Goal: Task Accomplishment & Management: Manage account settings

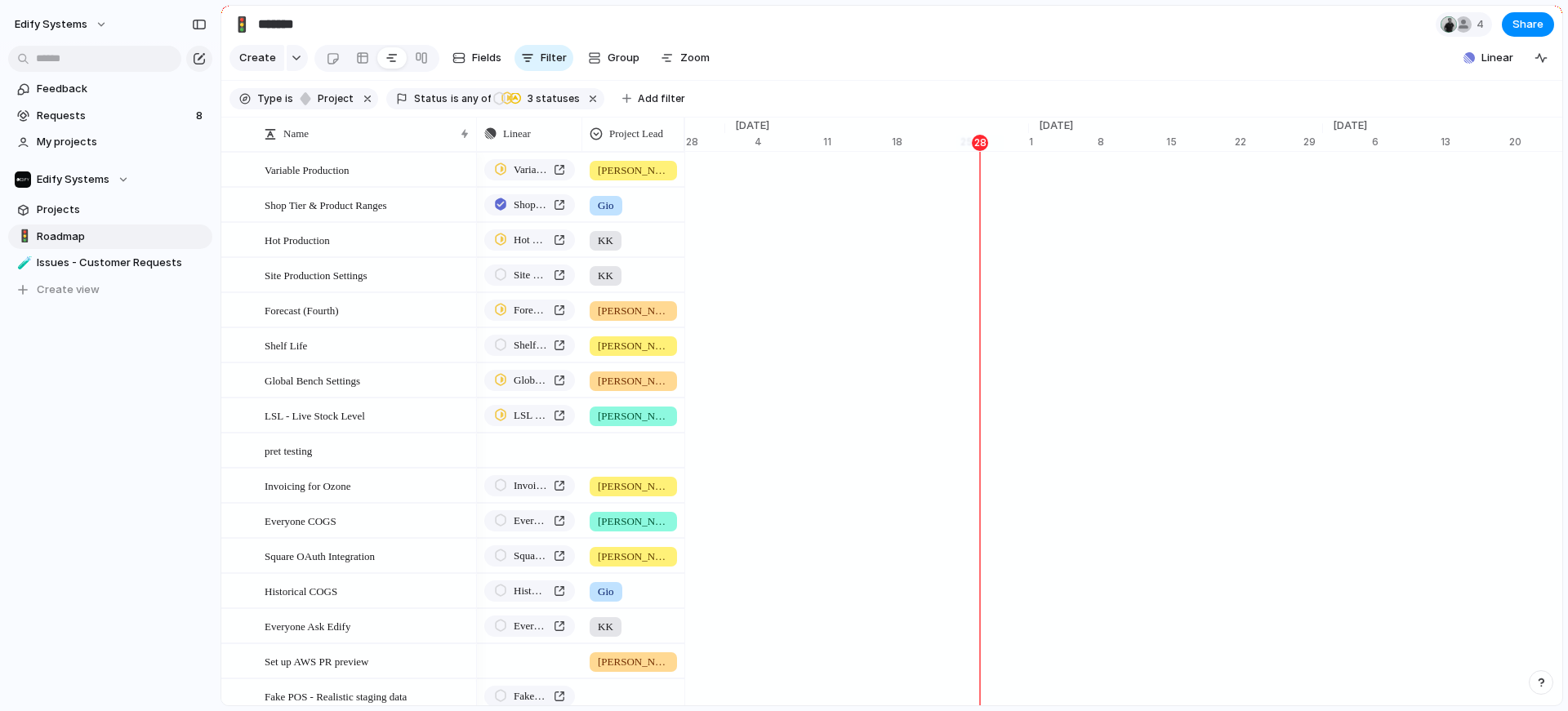
scroll to position [0, 10700]
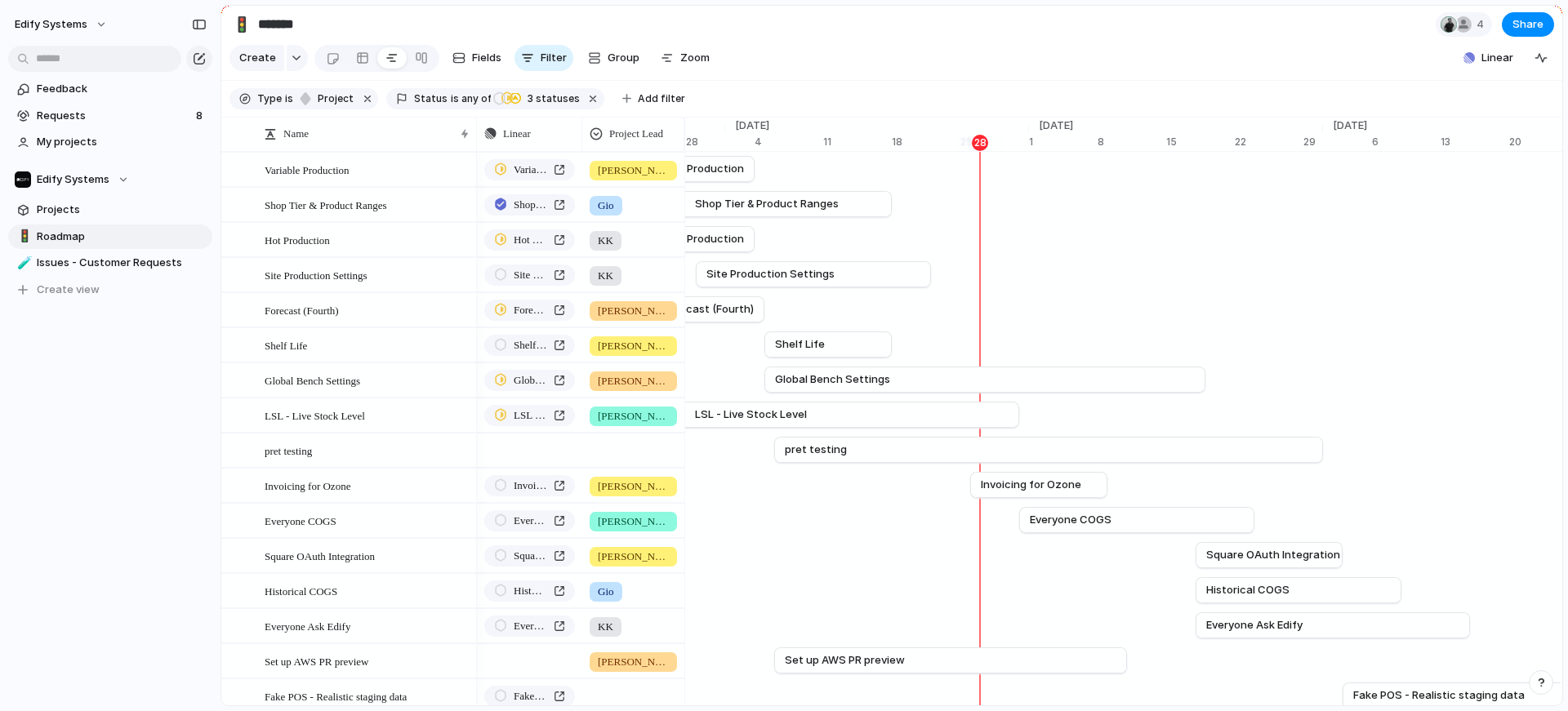
click at [1073, 37] on section "🚦 ******* 4 Share" at bounding box center [892, 24] width 1341 height 37
click at [74, 231] on span "Roadmap" at bounding box center [122, 236] width 170 height 16
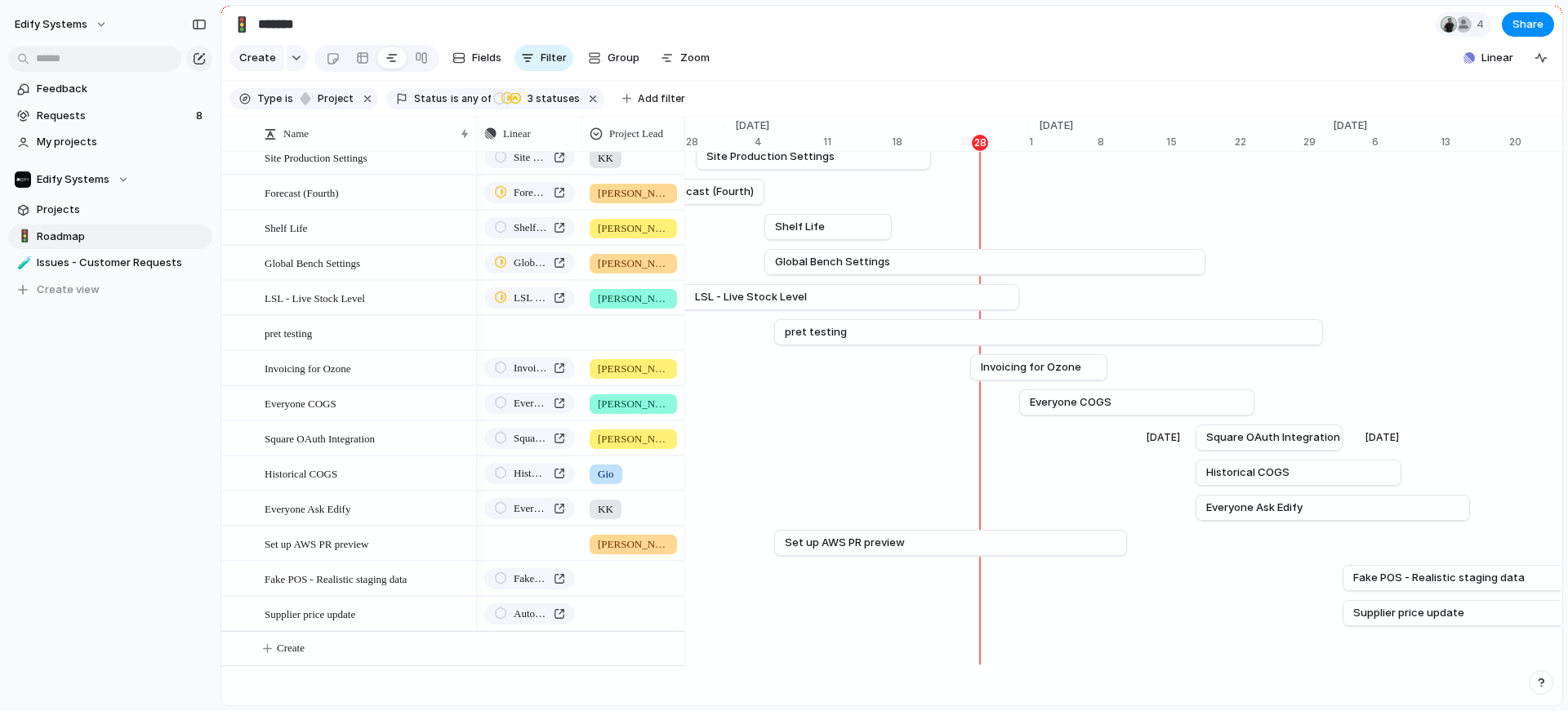
scroll to position [136, 0]
click at [108, 598] on div "Edify Systems Feedback Requests 8 My projects Edify Systems Projects 🚦 Roadmap …" at bounding box center [110, 355] width 221 height 711
click at [85, 214] on span "Projects" at bounding box center [122, 209] width 170 height 16
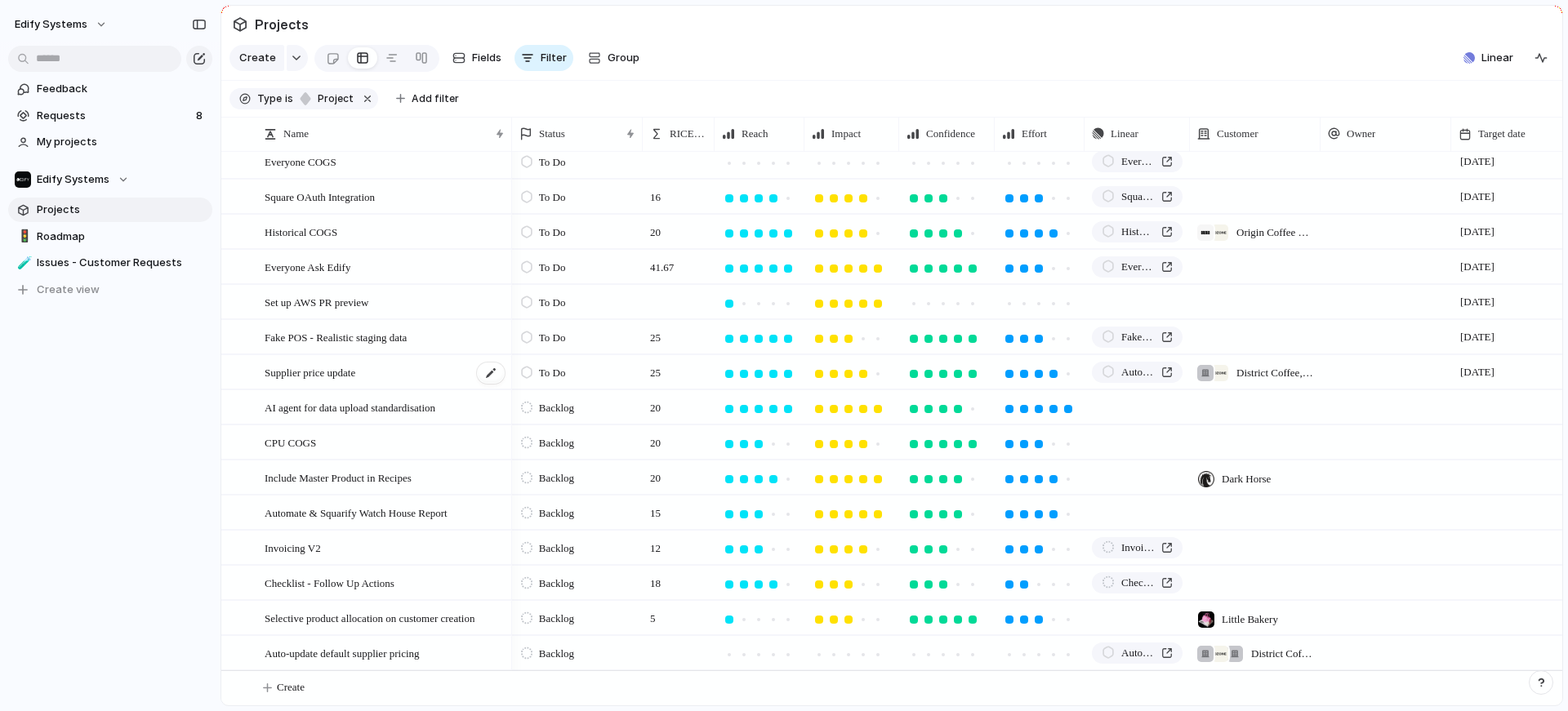
scroll to position [371, 0]
click at [560, 142] on span "Status" at bounding box center [552, 133] width 26 height 16
click at [560, 148] on div "Modify Hide Sort ascending Sort descending" at bounding box center [784, 355] width 1568 height 711
click at [559, 230] on span "To Do" at bounding box center [553, 232] width 27 height 16
click at [682, 150] on div "Backlog Draft To Do In Progress Completed Canceled" at bounding box center [784, 355] width 1568 height 711
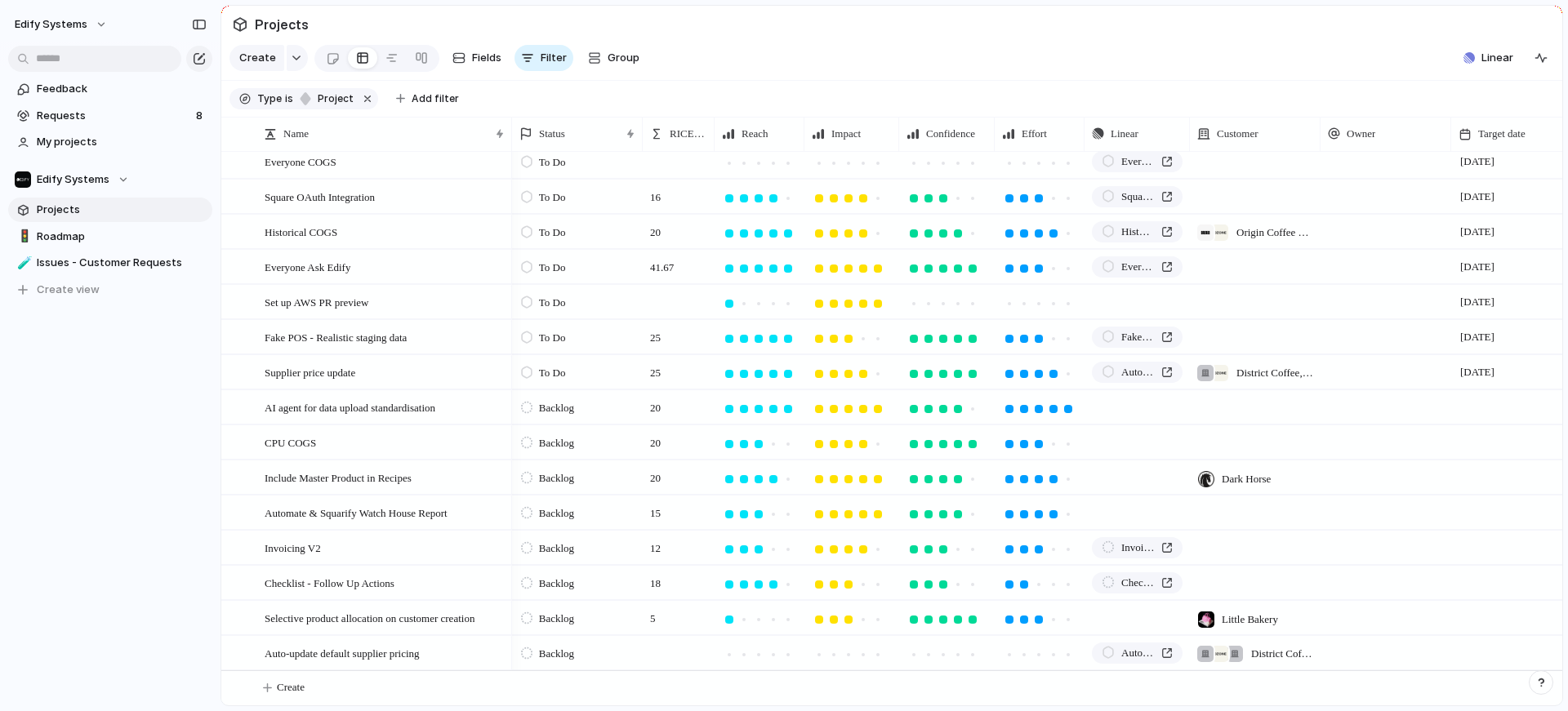
click at [682, 142] on span "RICE Score" at bounding box center [688, 133] width 37 height 16
click at [695, 185] on span "Modify" at bounding box center [695, 182] width 35 height 16
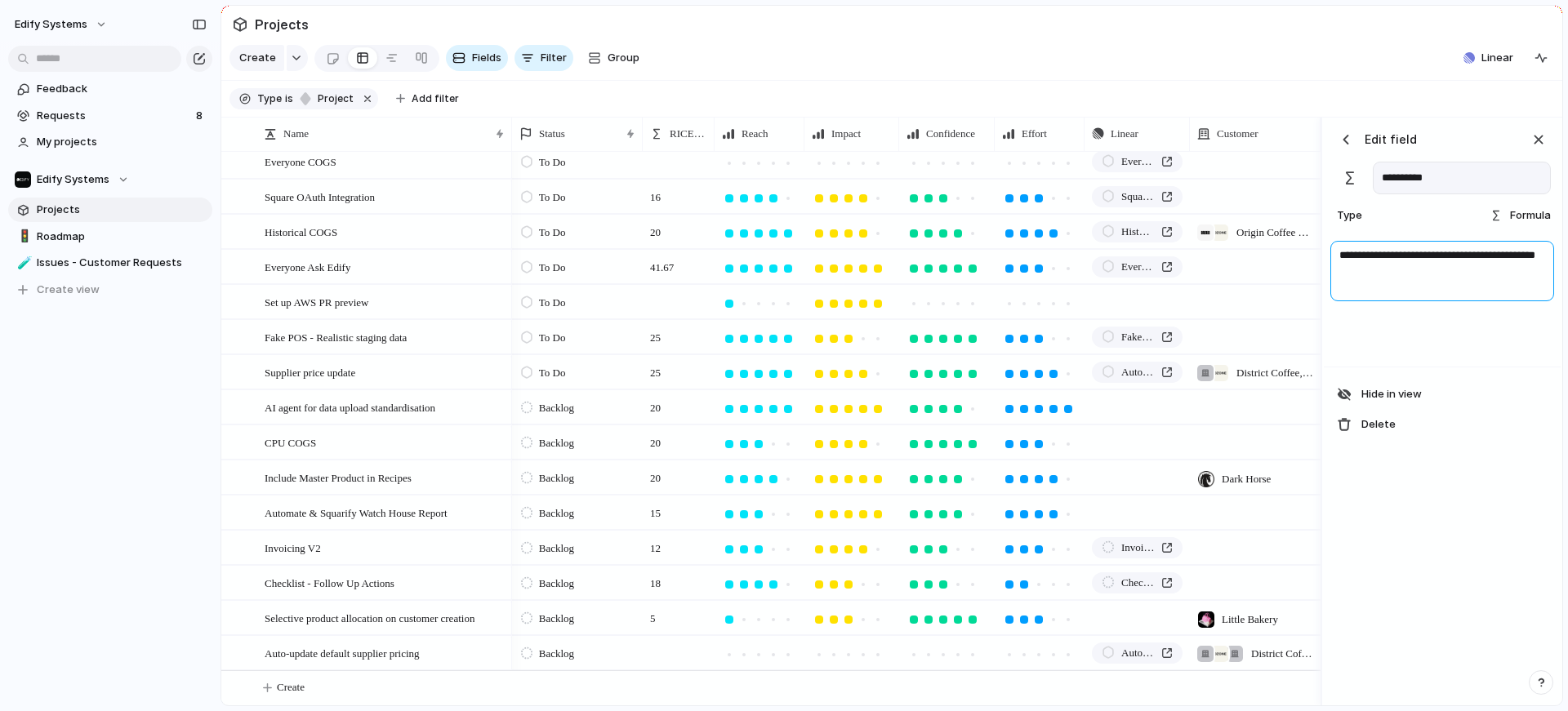
drag, startPoint x: 1389, startPoint y: 283, endPoint x: 1329, endPoint y: 265, distance: 62.6
click at [1329, 265] on div "**********" at bounding box center [1442, 301] width 236 height 130
click at [1540, 149] on div "button" at bounding box center [1538, 139] width 18 height 18
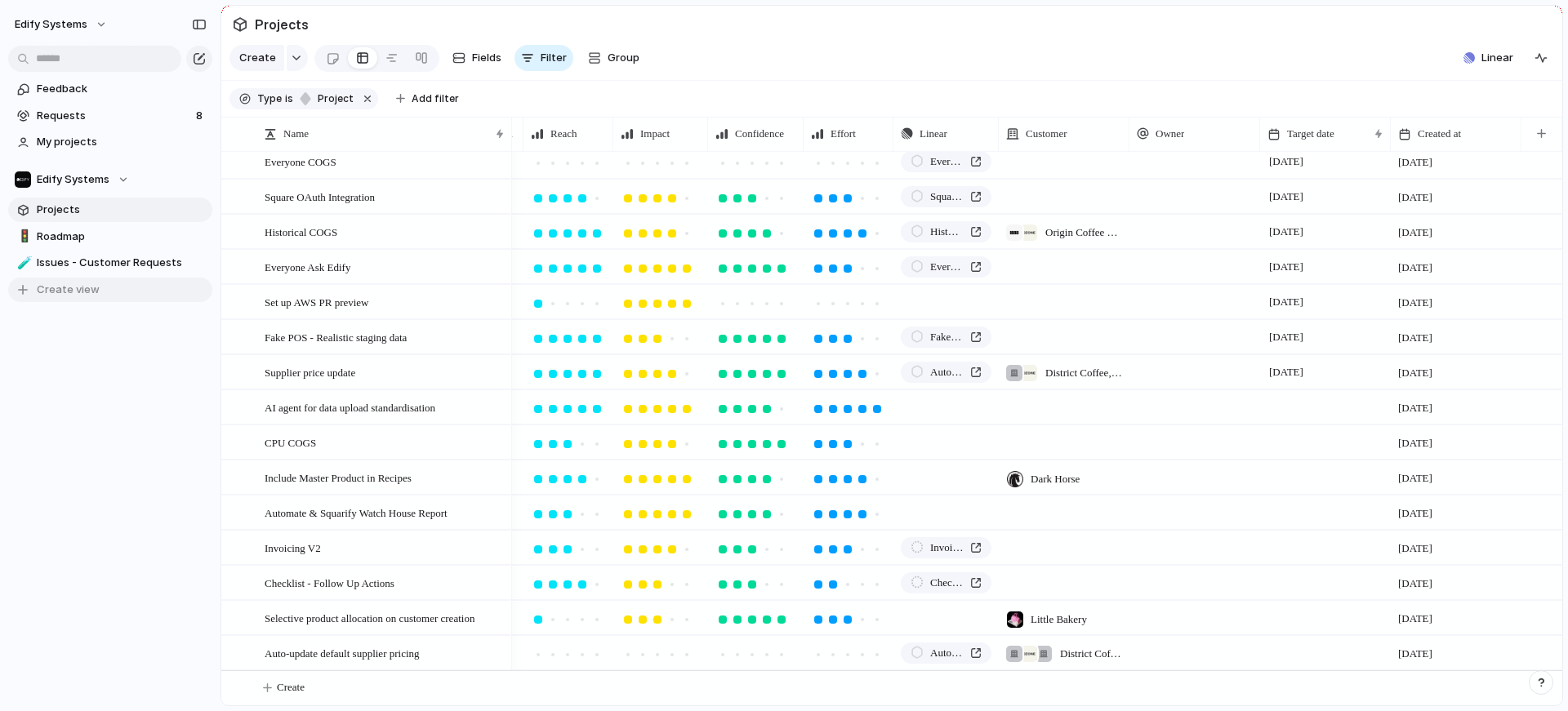
scroll to position [0, 0]
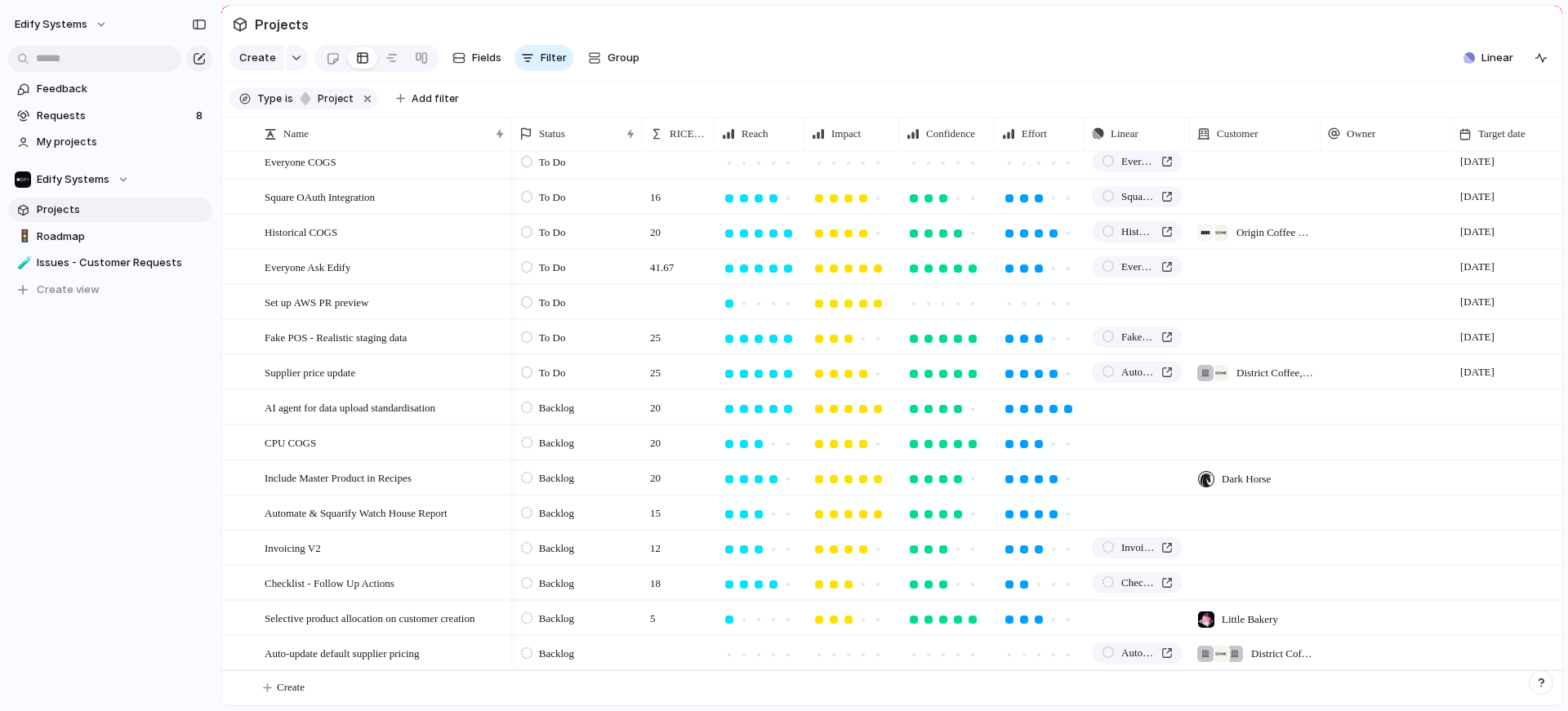
click at [665, 151] on div "RICE Score" at bounding box center [677, 134] width 65 height 35
click at [673, 142] on span "RICE Score" at bounding box center [688, 133] width 37 height 16
click at [683, 178] on span "Modify" at bounding box center [695, 182] width 35 height 16
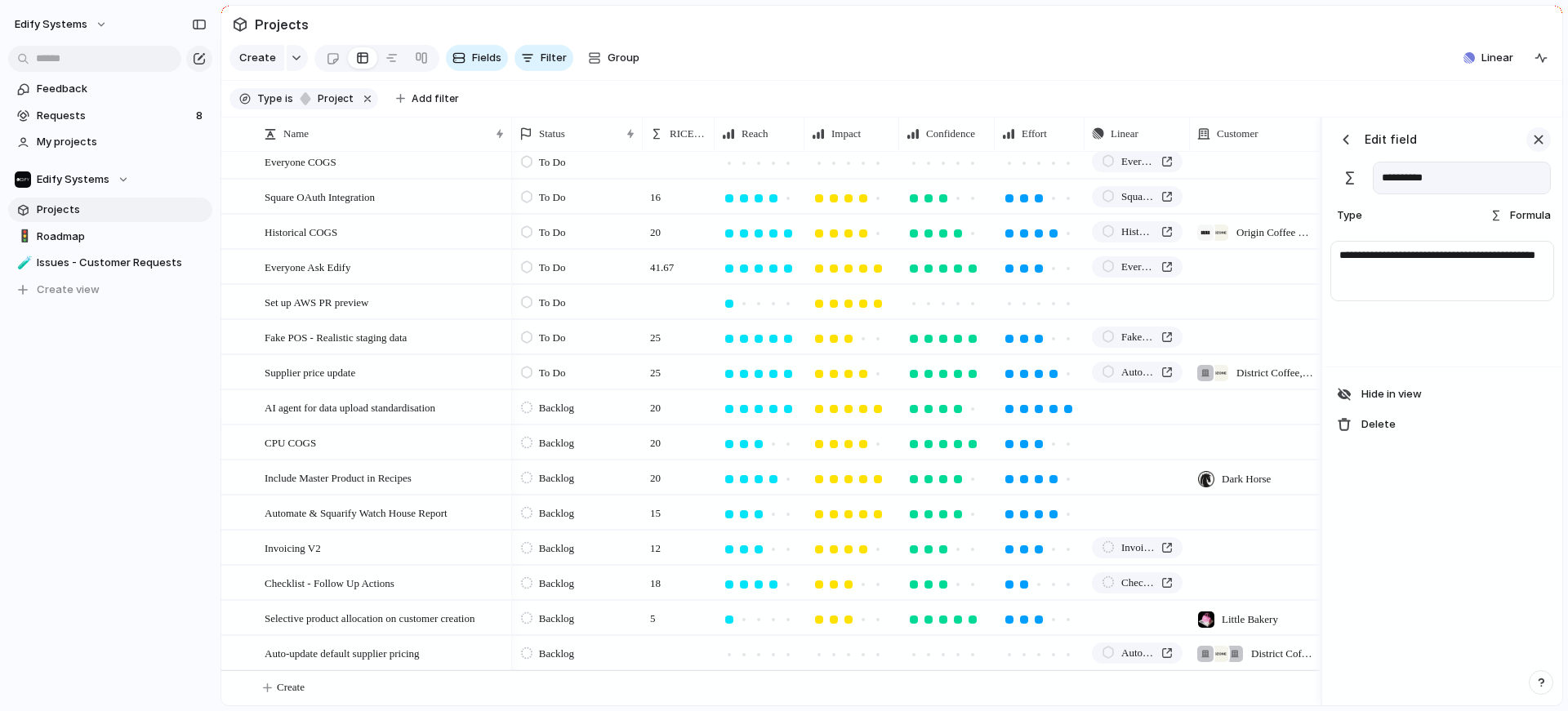
click at [1532, 149] on div "button" at bounding box center [1538, 139] width 18 height 18
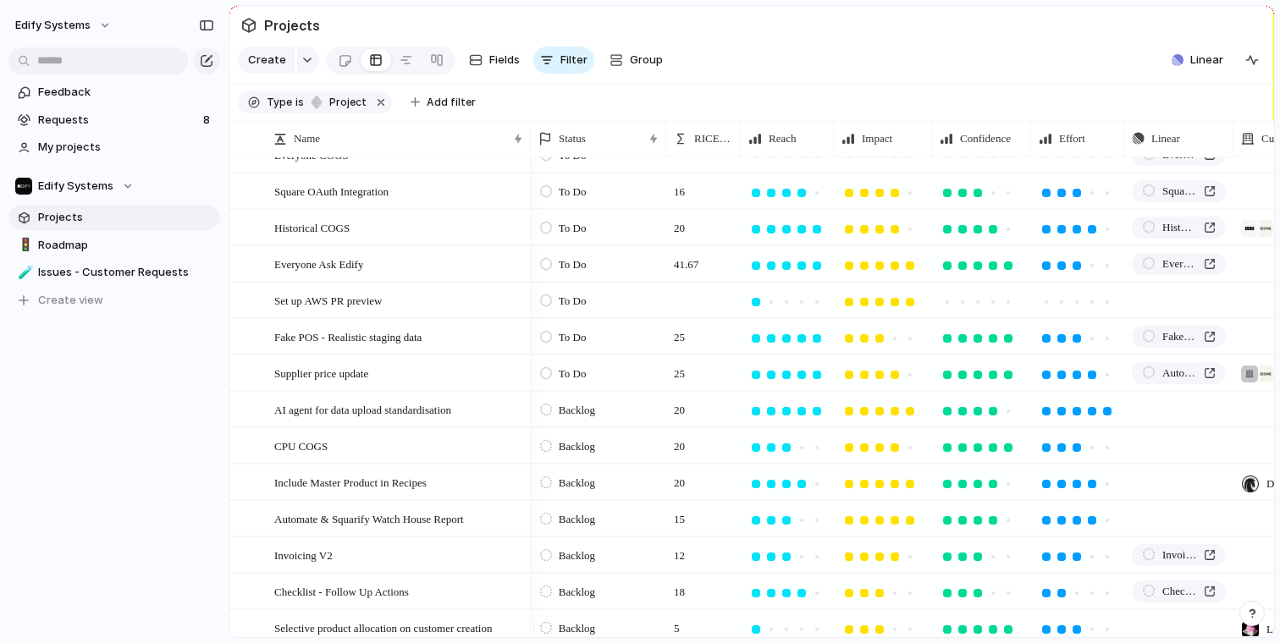
scroll to position [385, 0]
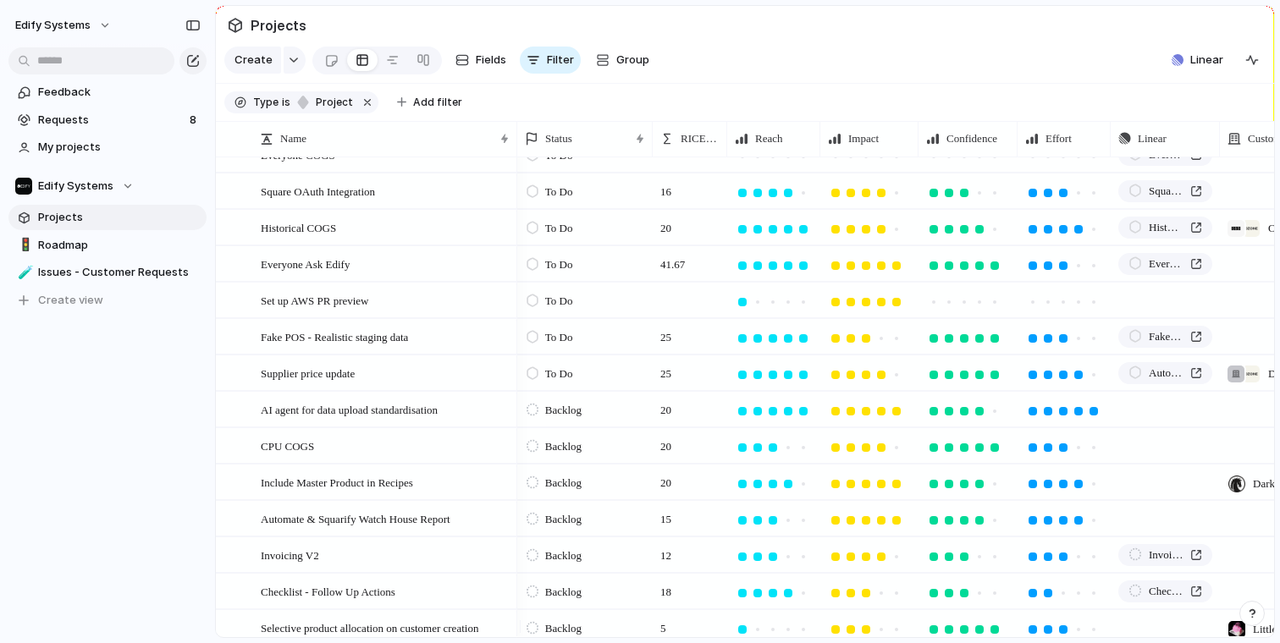
drag, startPoint x: 225, startPoint y: 328, endPoint x: 215, endPoint y: 323, distance: 11.0
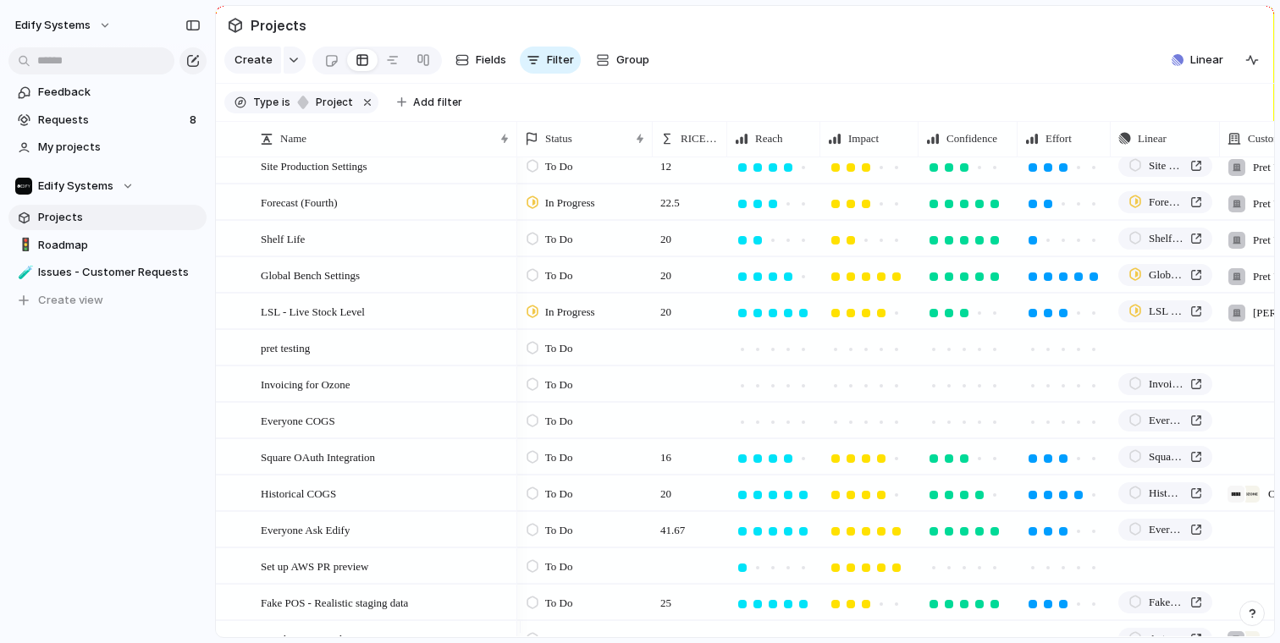
scroll to position [119, 0]
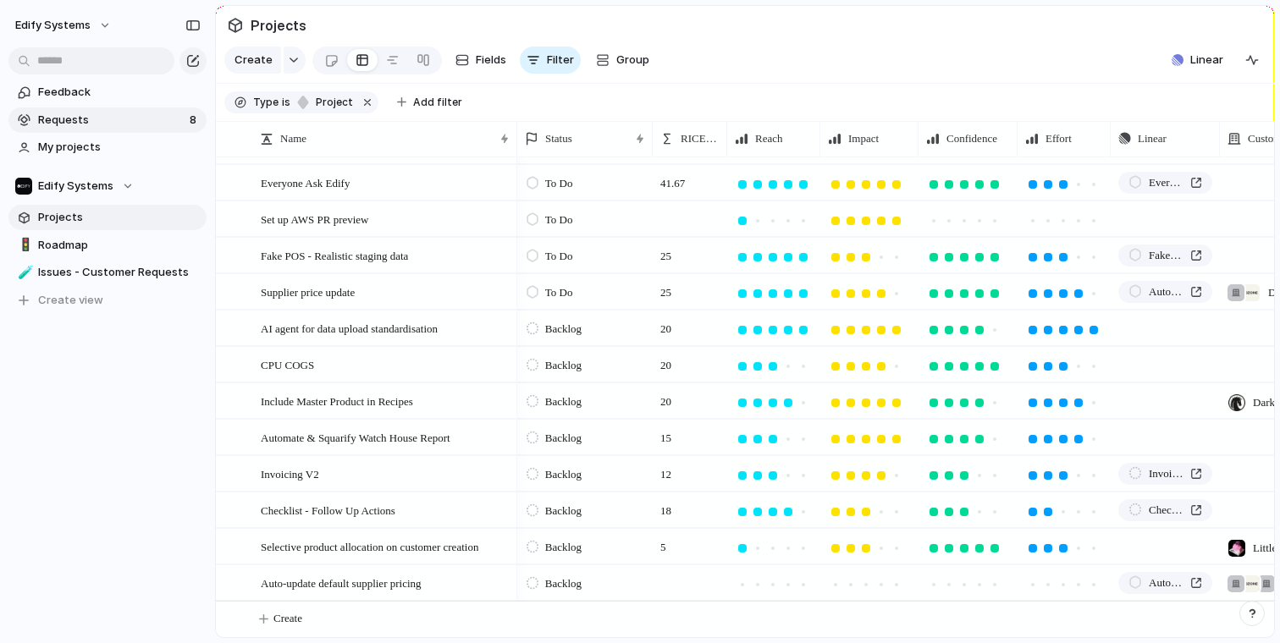
click at [85, 118] on span "Requests" at bounding box center [111, 120] width 146 height 17
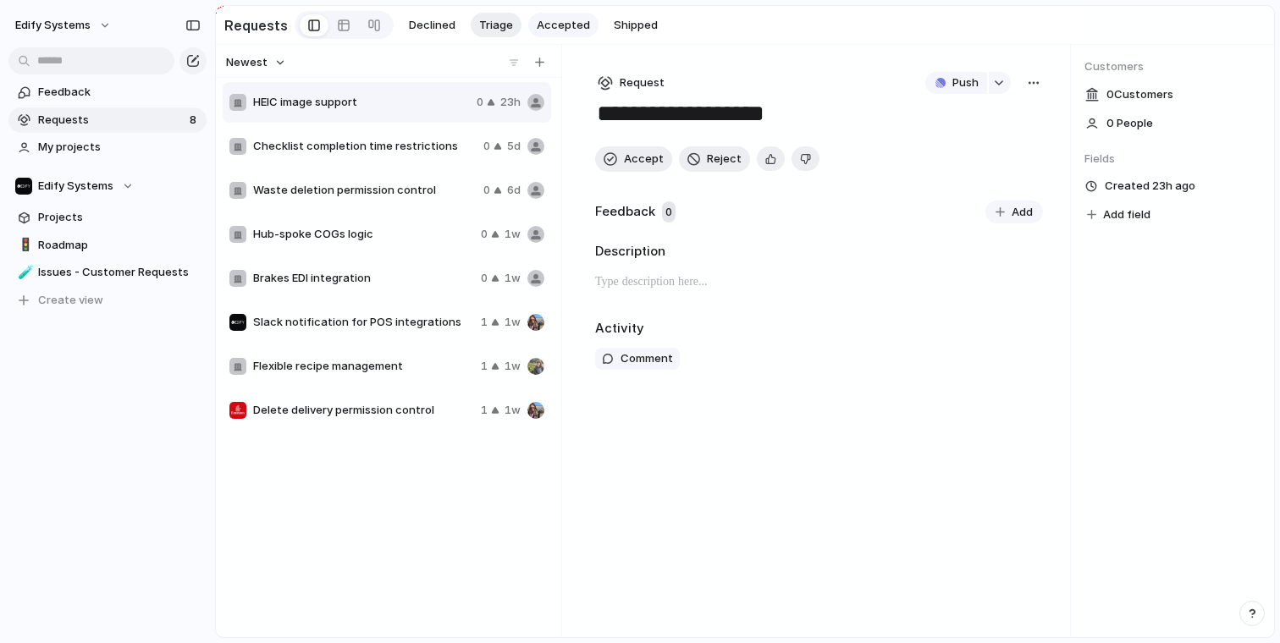
click at [564, 24] on span "Accepted" at bounding box center [563, 25] width 53 height 17
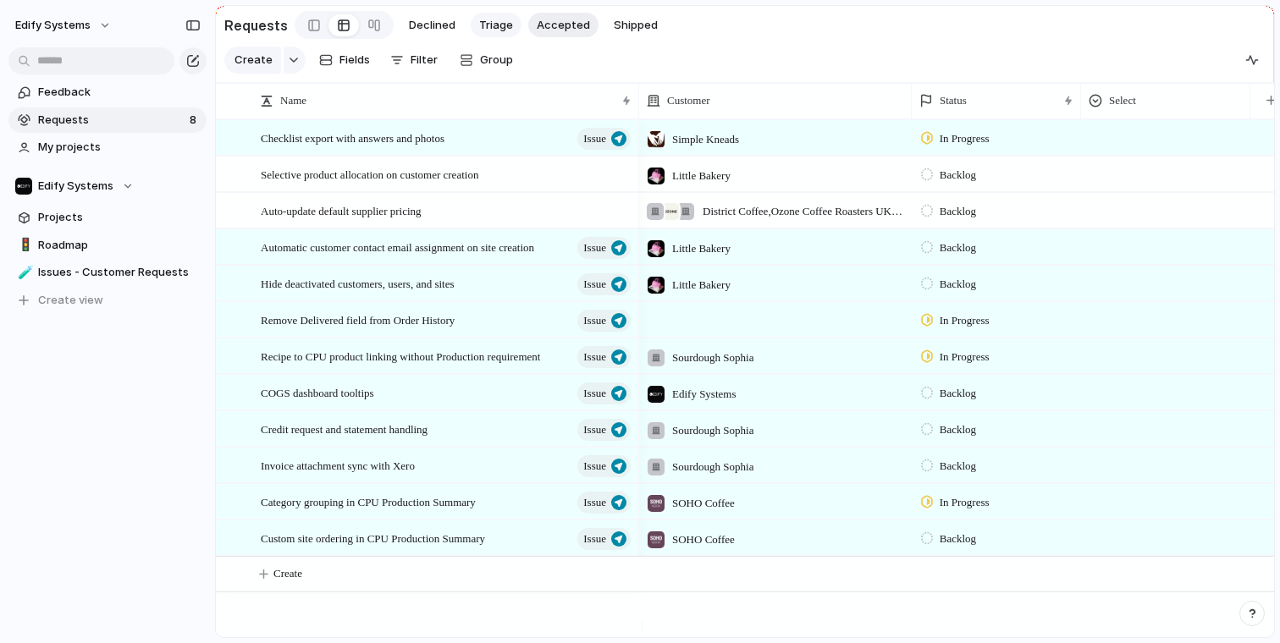
click at [489, 23] on span "Triage" at bounding box center [496, 25] width 34 height 17
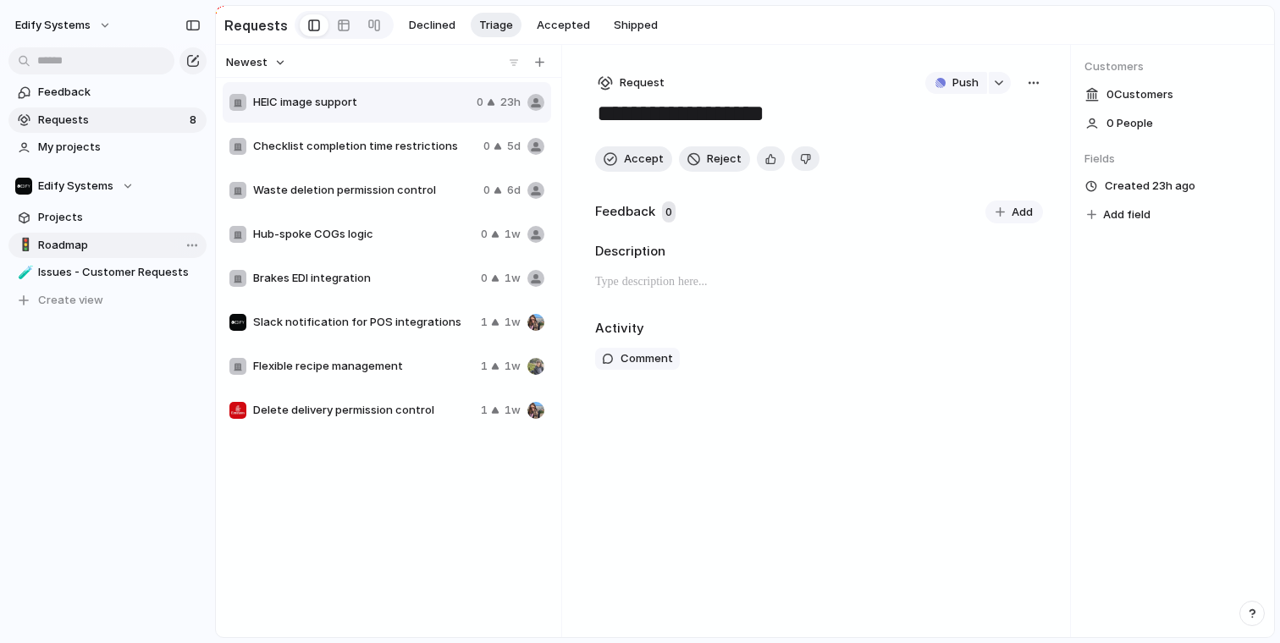
click at [65, 250] on span "Roadmap" at bounding box center [119, 245] width 162 height 17
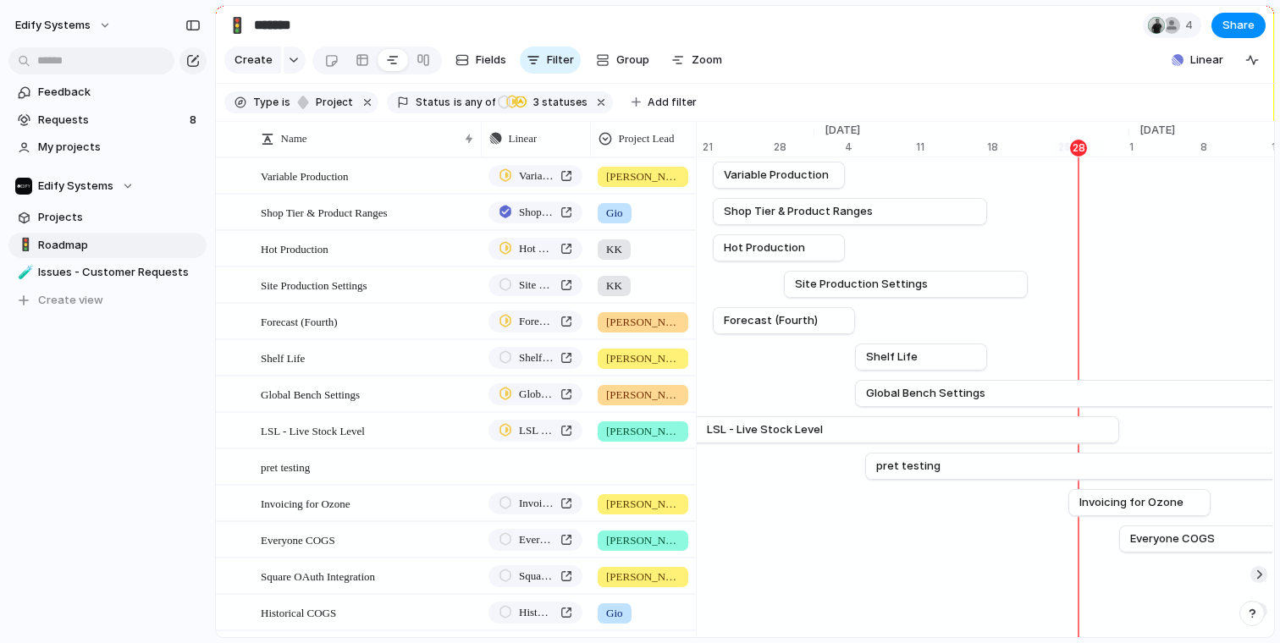
click at [132, 443] on div "Feedback Requests 8 My projects Edify Systems Projects 🚦 Roadmap 🧪 Issues - Cus…" at bounding box center [107, 225] width 215 height 450
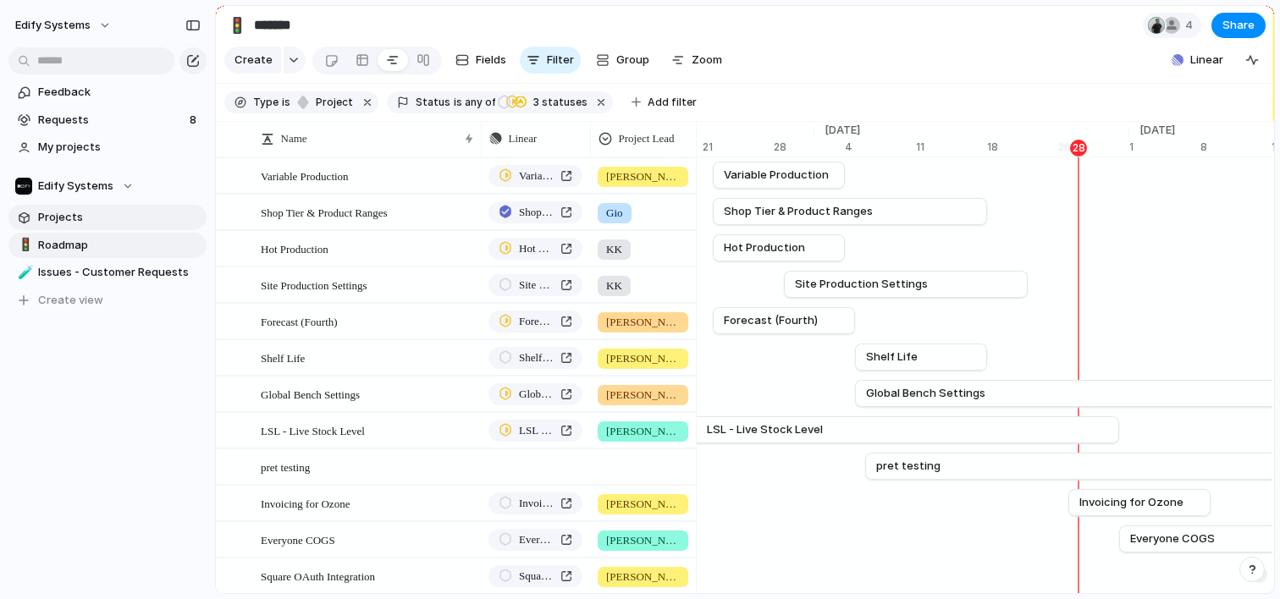
click at [74, 212] on span "Projects" at bounding box center [119, 217] width 162 height 17
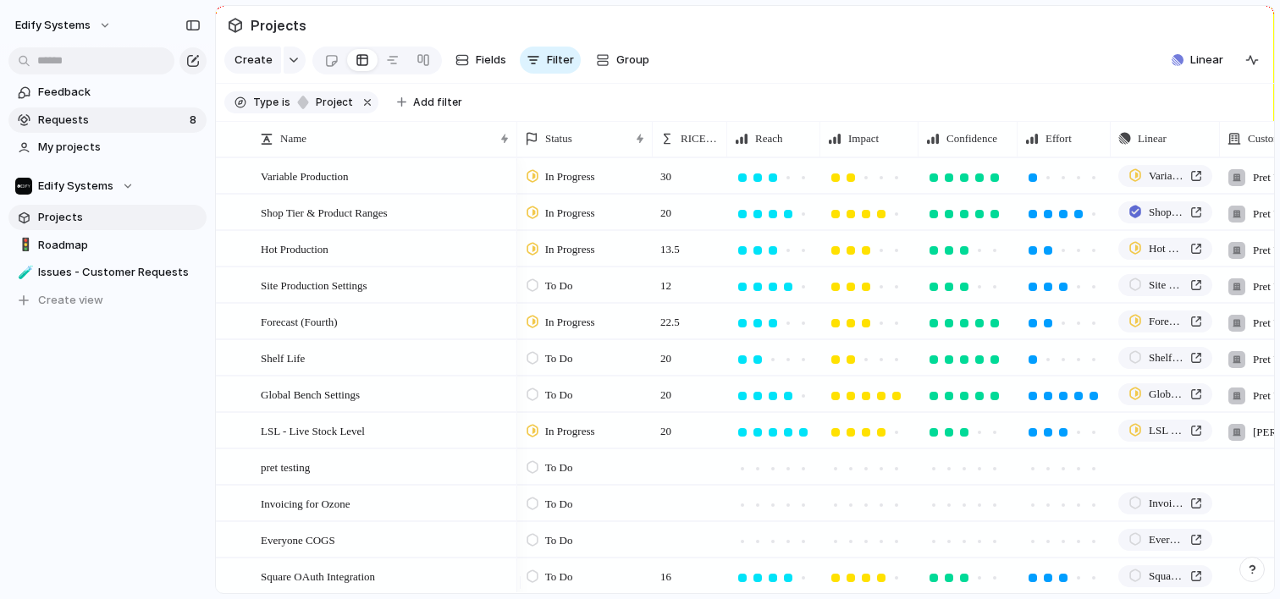
click at [90, 116] on span "Requests" at bounding box center [111, 120] width 146 height 17
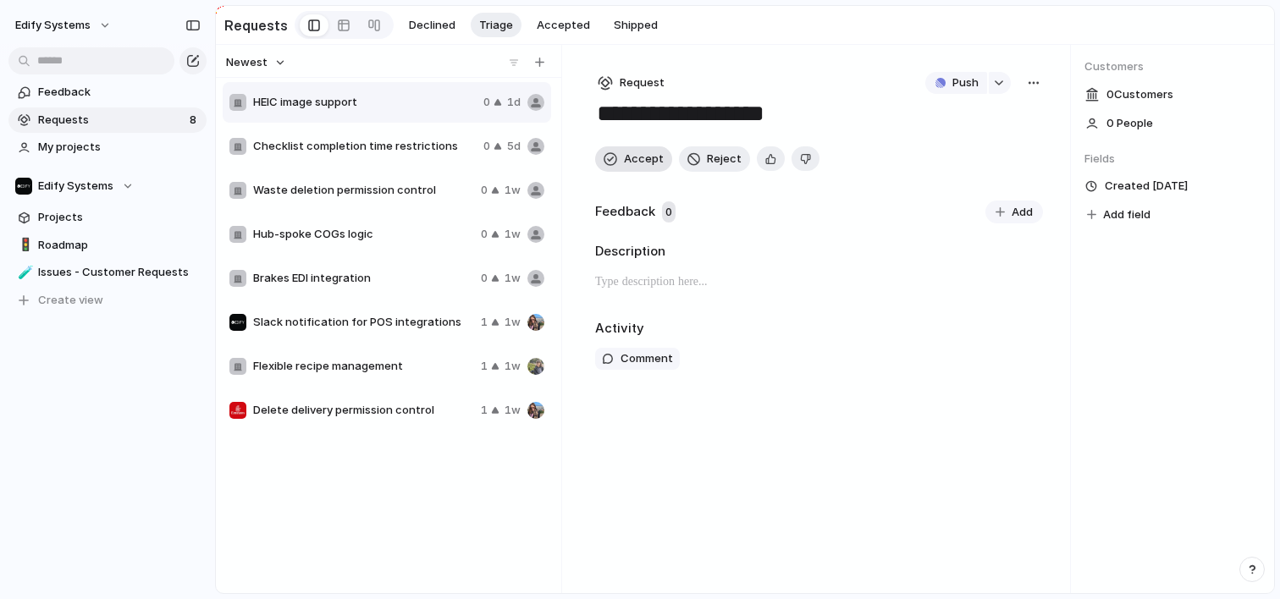
click at [633, 161] on span "Accept" at bounding box center [644, 159] width 40 height 17
type textarea "**********"
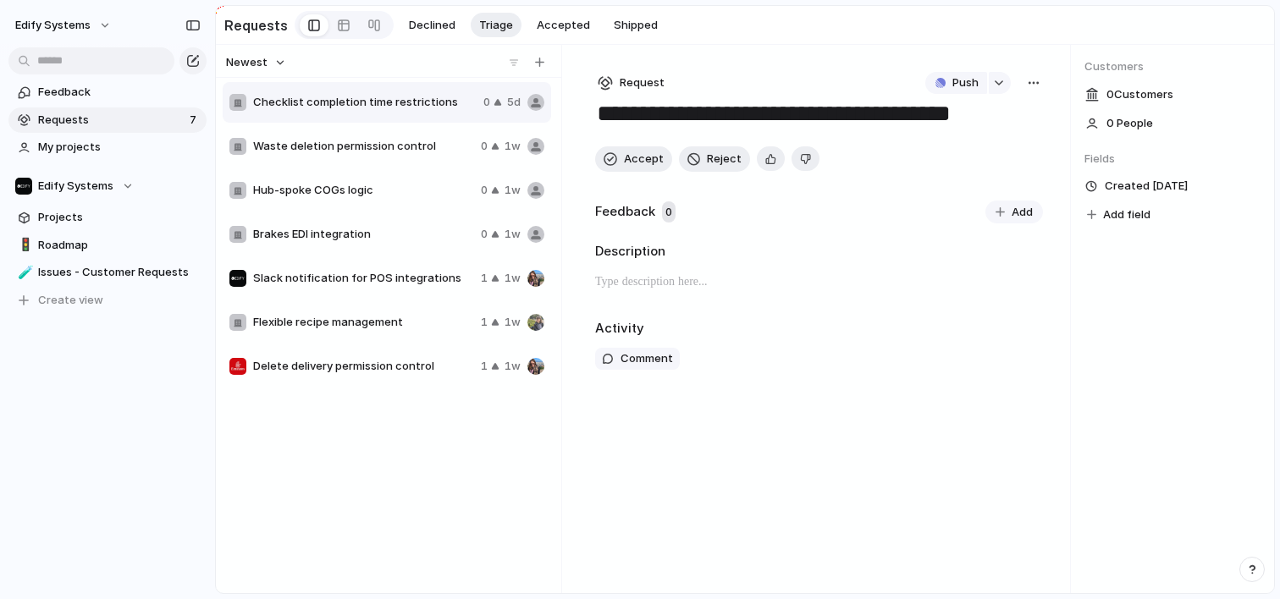
click at [708, 280] on p at bounding box center [819, 282] width 448 height 20
click at [671, 285] on p at bounding box center [819, 282] width 448 height 20
click at [705, 328] on div "Activity" at bounding box center [819, 326] width 448 height 19
click at [669, 294] on li at bounding box center [833, 287] width 417 height 30
click at [722, 161] on span "Reject" at bounding box center [724, 159] width 35 height 17
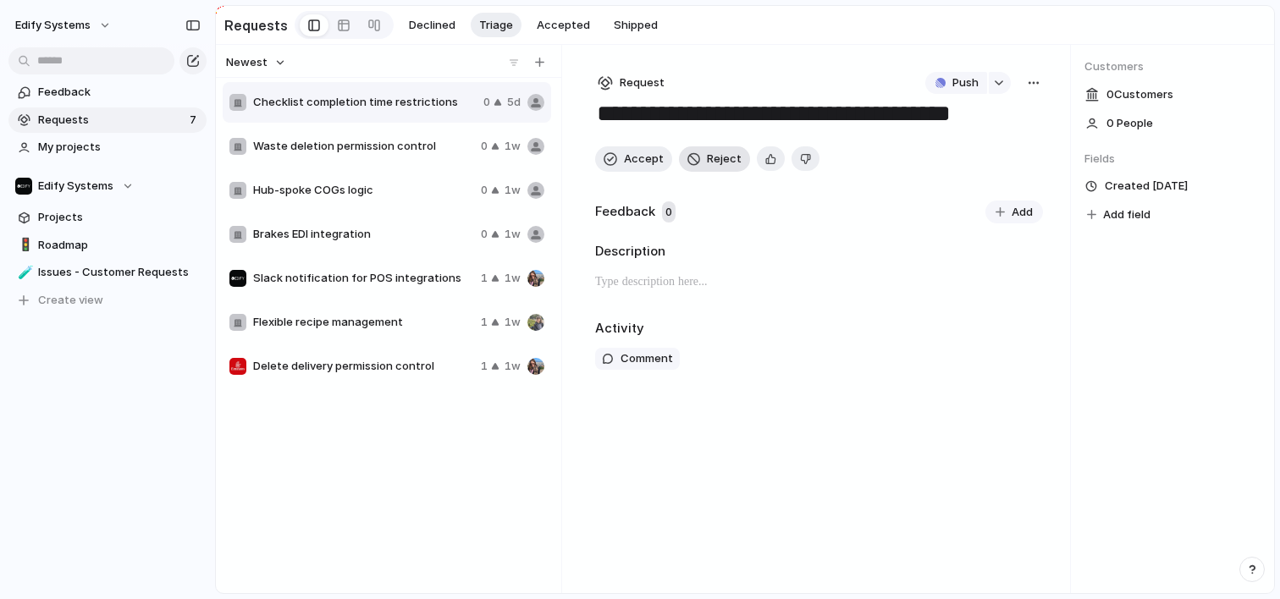
type textarea "**********"
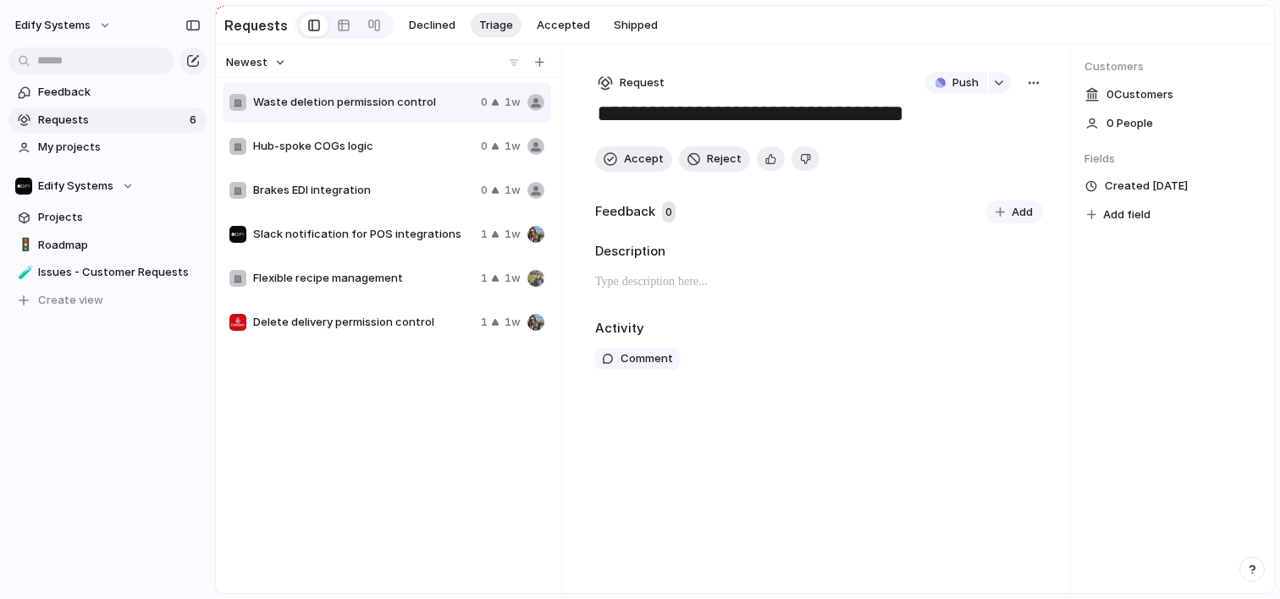
click at [675, 283] on p at bounding box center [818, 282] width 447 height 20
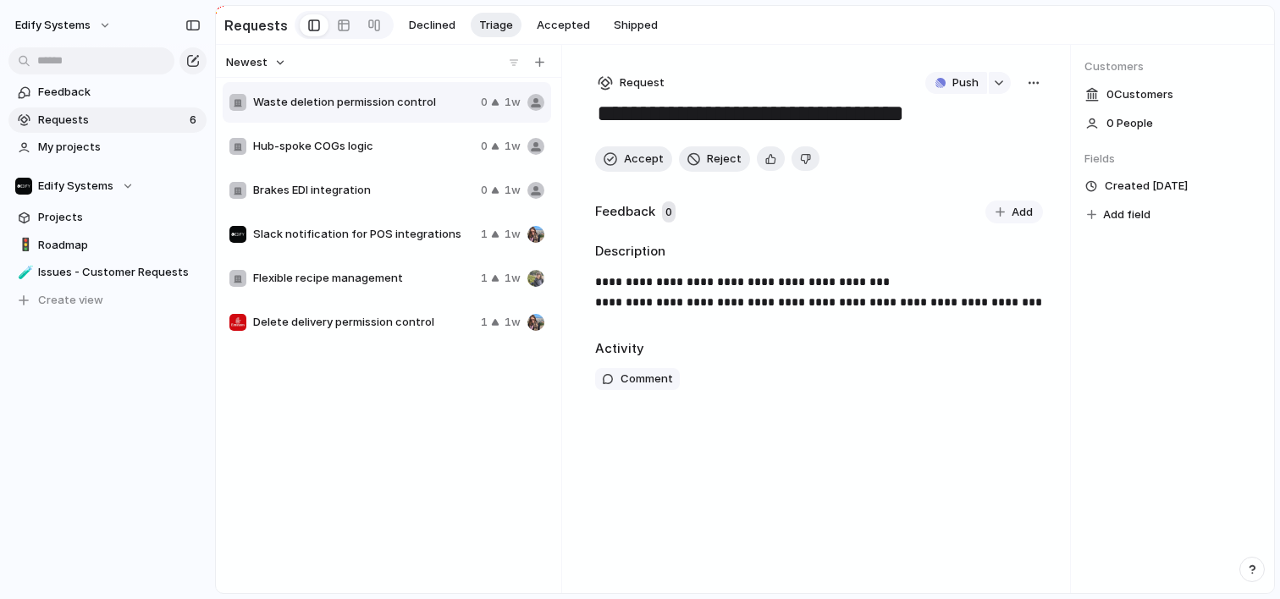
click at [1032, 86] on div "button" at bounding box center [1034, 83] width 14 height 14
click at [851, 301] on div "Copy link Merge Move to Delete" at bounding box center [640, 299] width 1280 height 599
click at [746, 311] on p "**********" at bounding box center [818, 292] width 447 height 41
click at [68, 209] on span "Projects" at bounding box center [119, 217] width 162 height 17
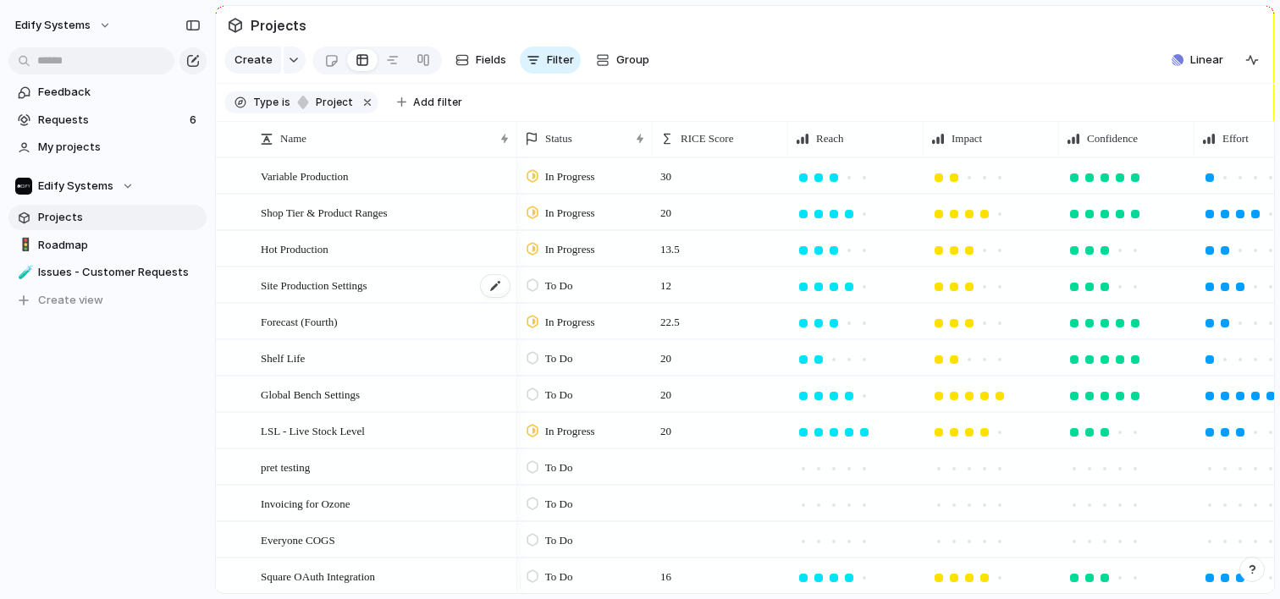
scroll to position [524, 0]
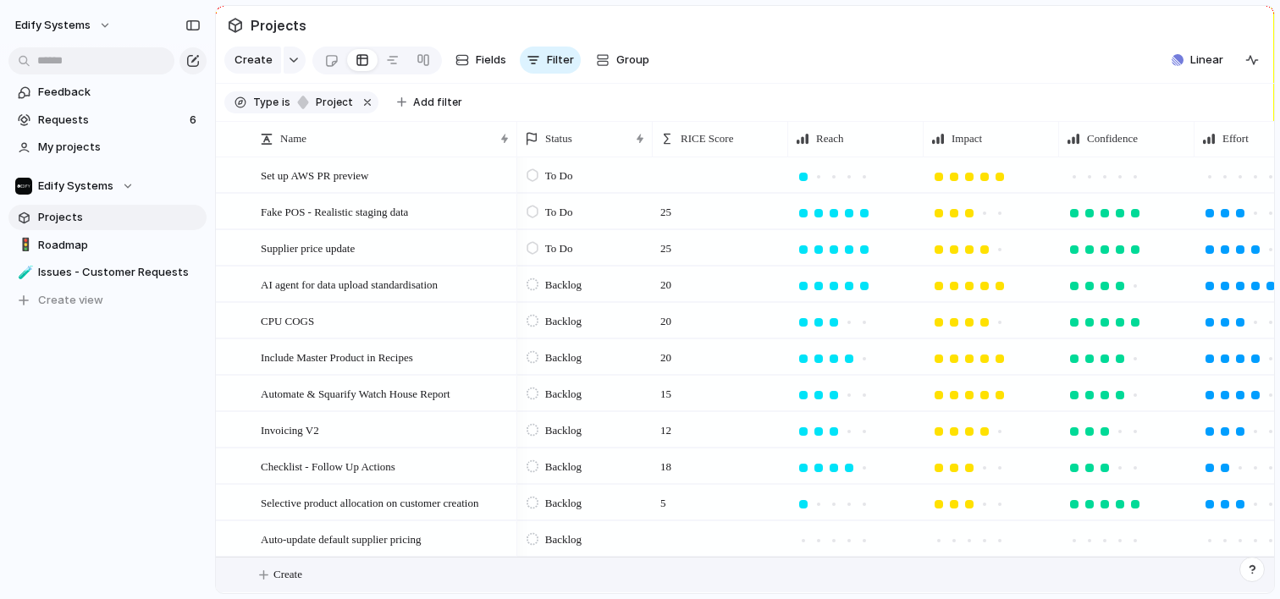
click at [295, 572] on span "Create" at bounding box center [287, 574] width 29 height 17
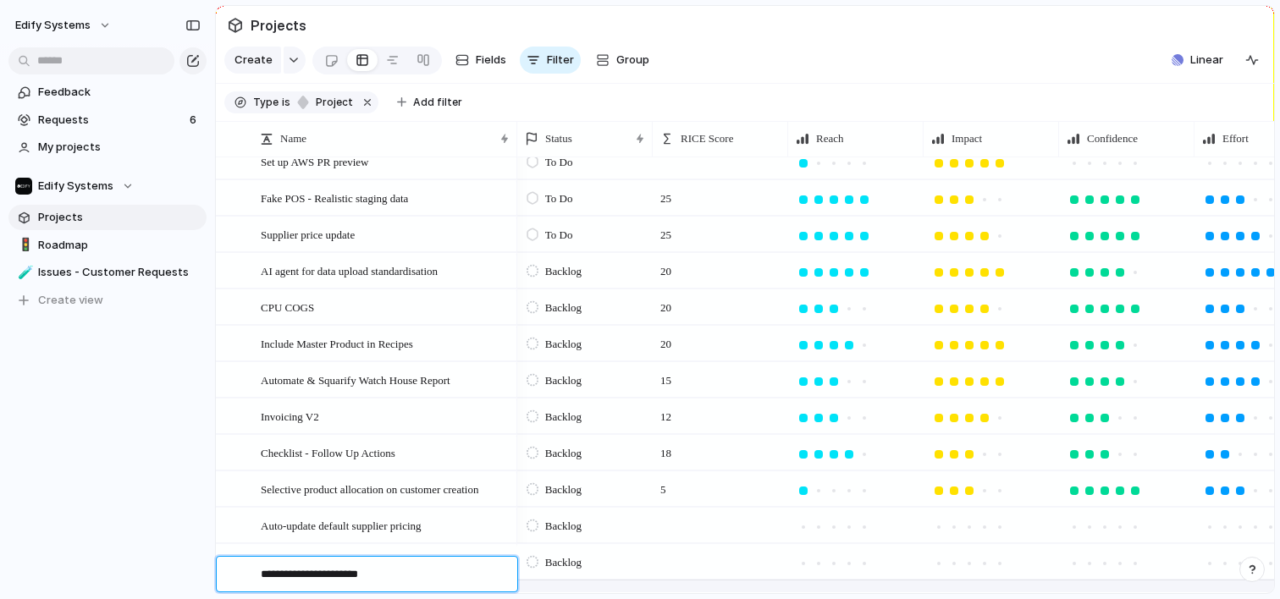
type textarea "**********"
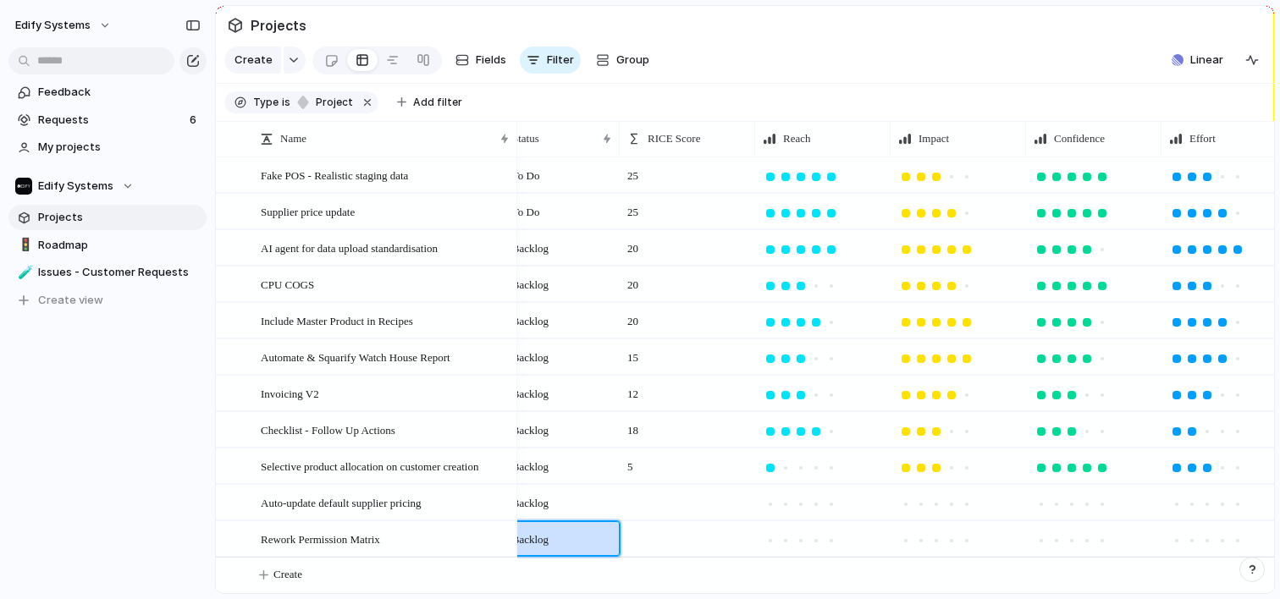
scroll to position [0, 36]
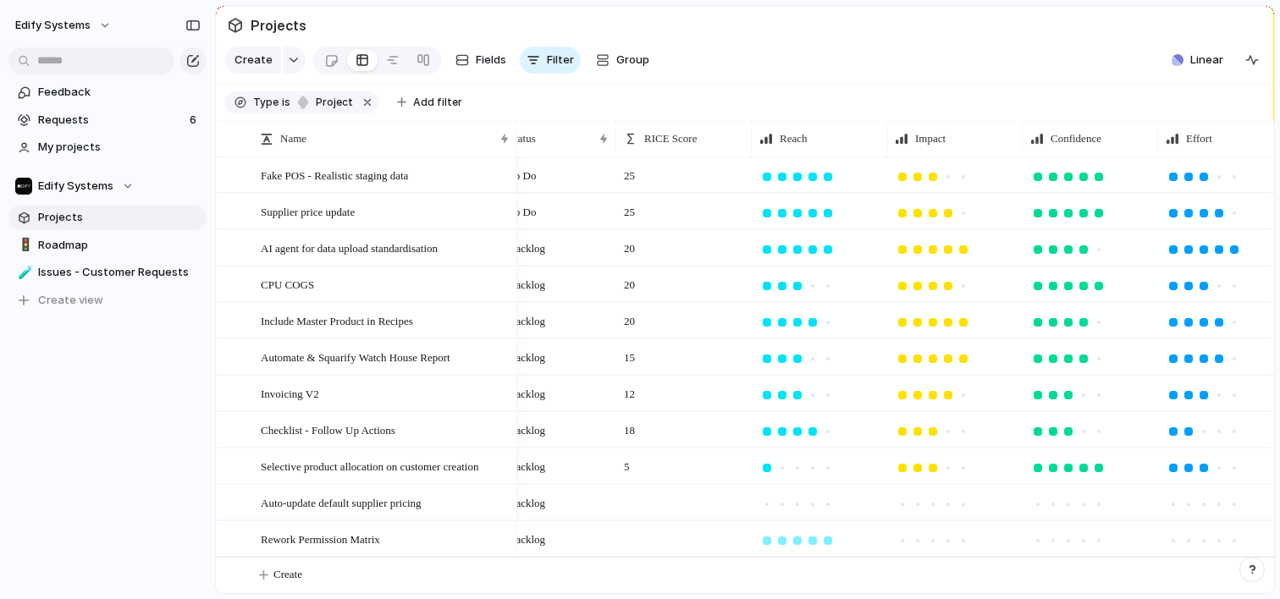
click at [822, 536] on div at bounding box center [827, 540] width 15 height 15
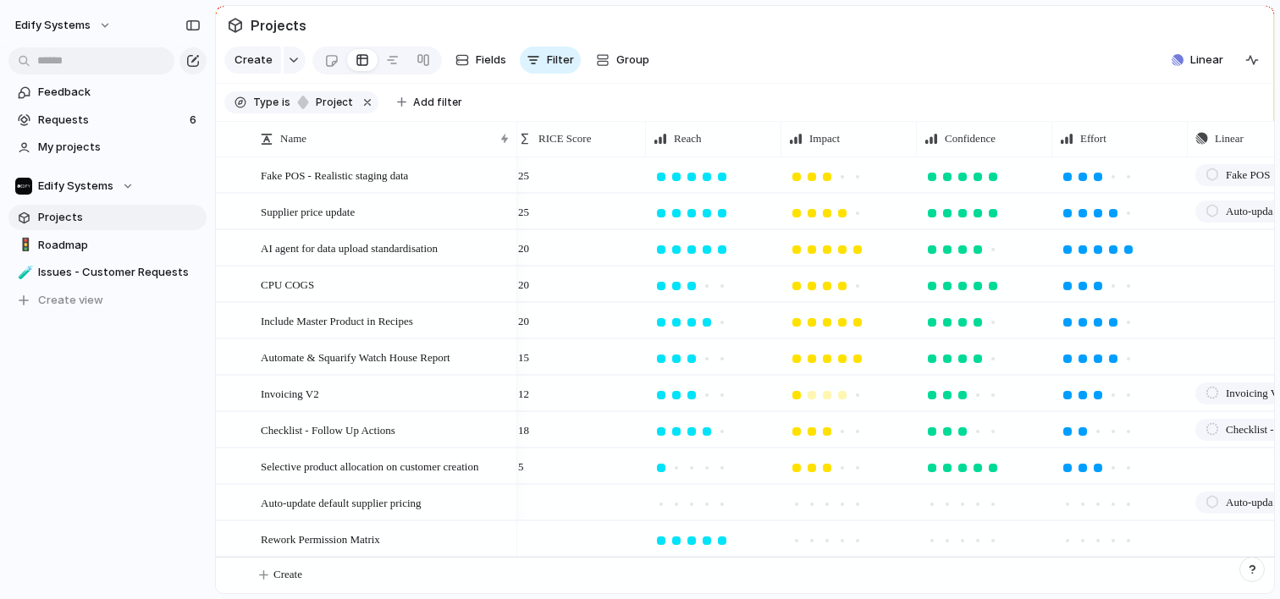
scroll to position [0, 145]
click at [824, 537] on div at bounding box center [824, 541] width 8 height 8
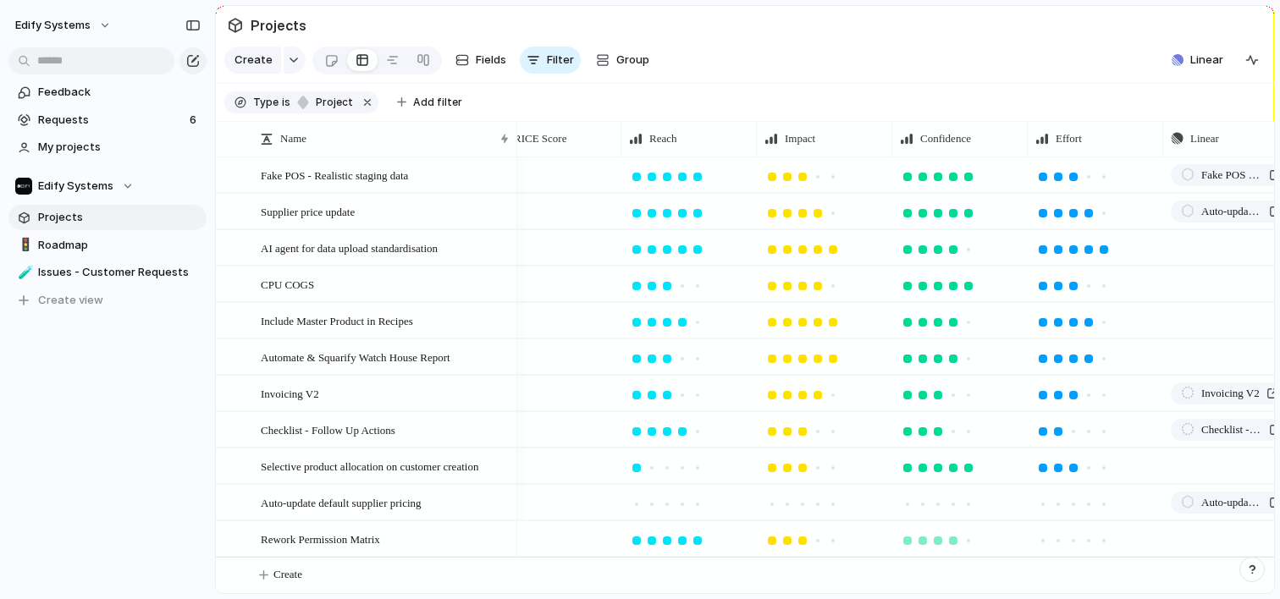
click at [954, 537] on div at bounding box center [953, 541] width 8 height 8
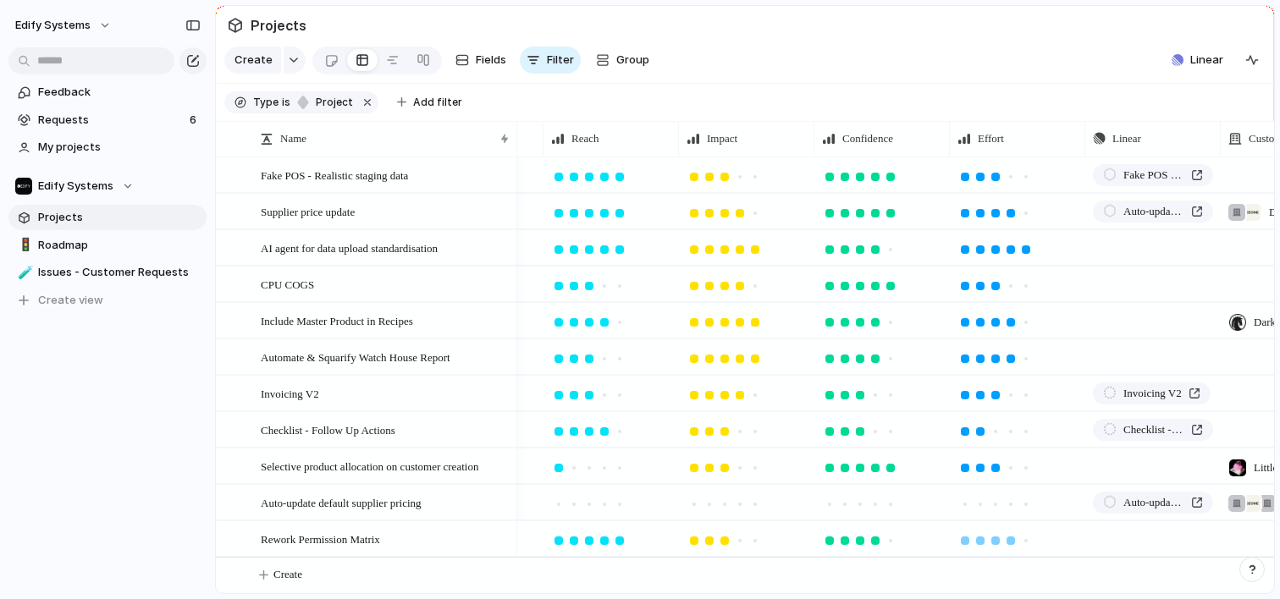
click at [1011, 537] on div at bounding box center [1010, 541] width 8 height 8
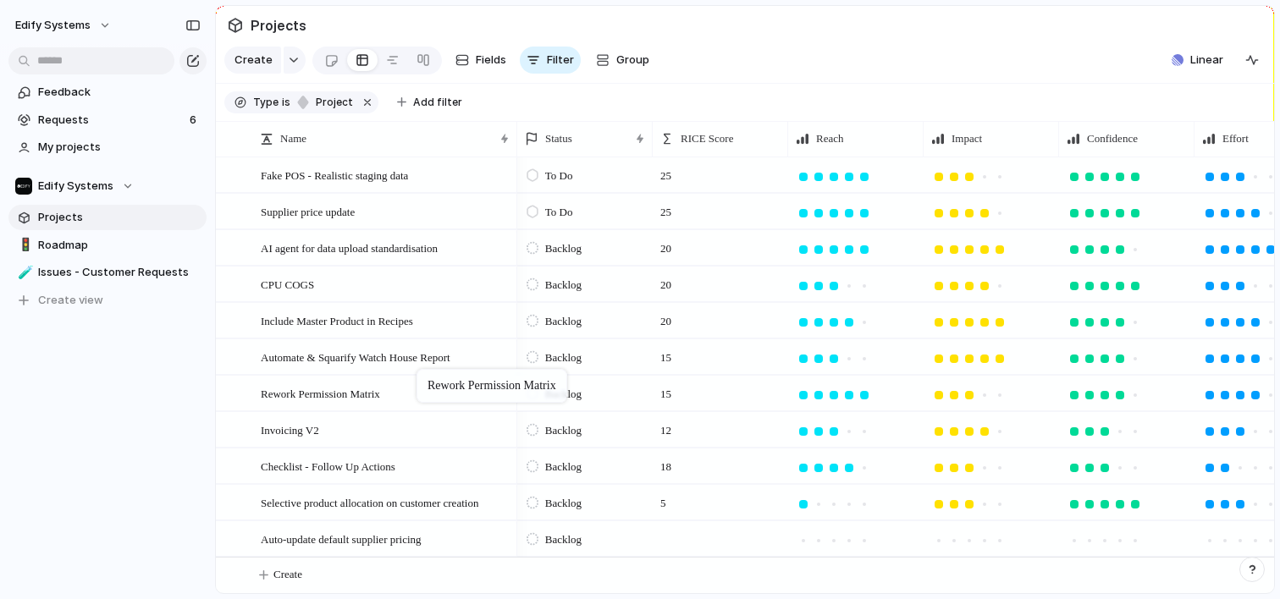
drag, startPoint x: 414, startPoint y: 536, endPoint x: 425, endPoint y: 373, distance: 162.9
click at [78, 243] on span "Roadmap" at bounding box center [119, 245] width 162 height 17
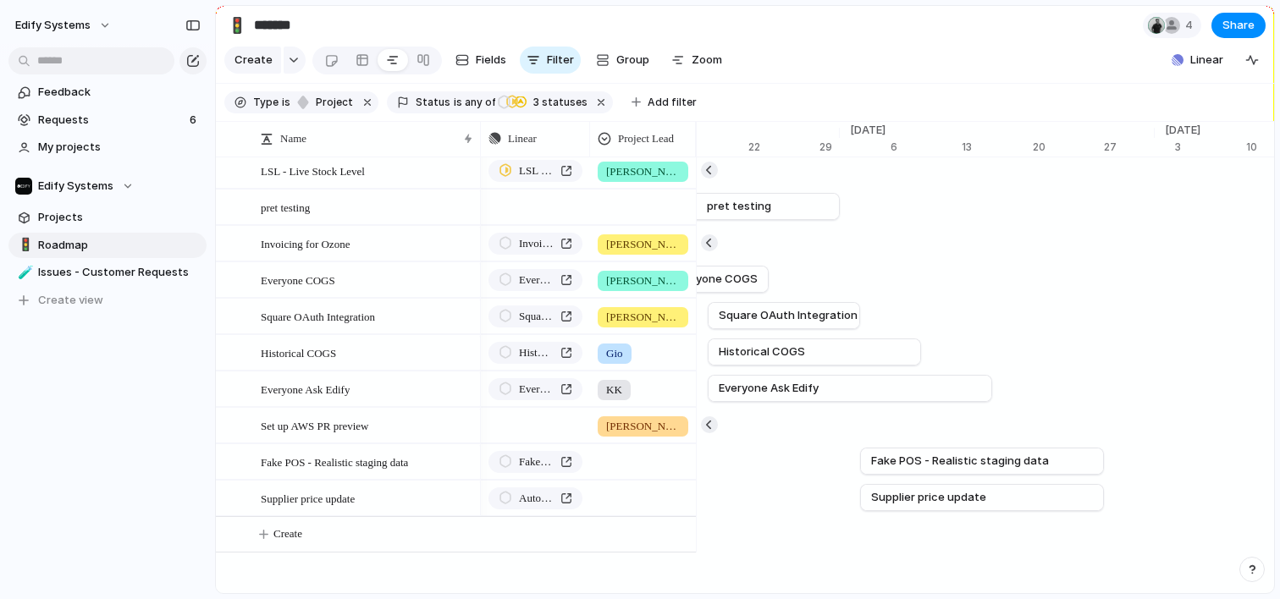
scroll to position [280, 0]
click at [80, 213] on span "Projects" at bounding box center [119, 217] width 162 height 17
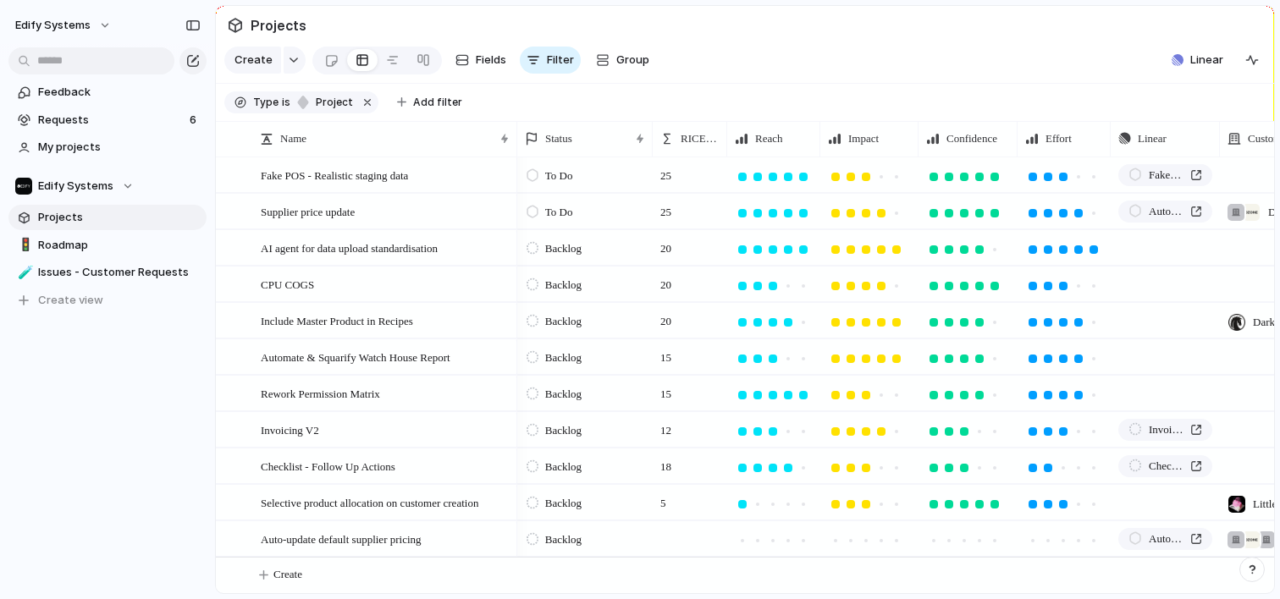
scroll to position [560, 0]
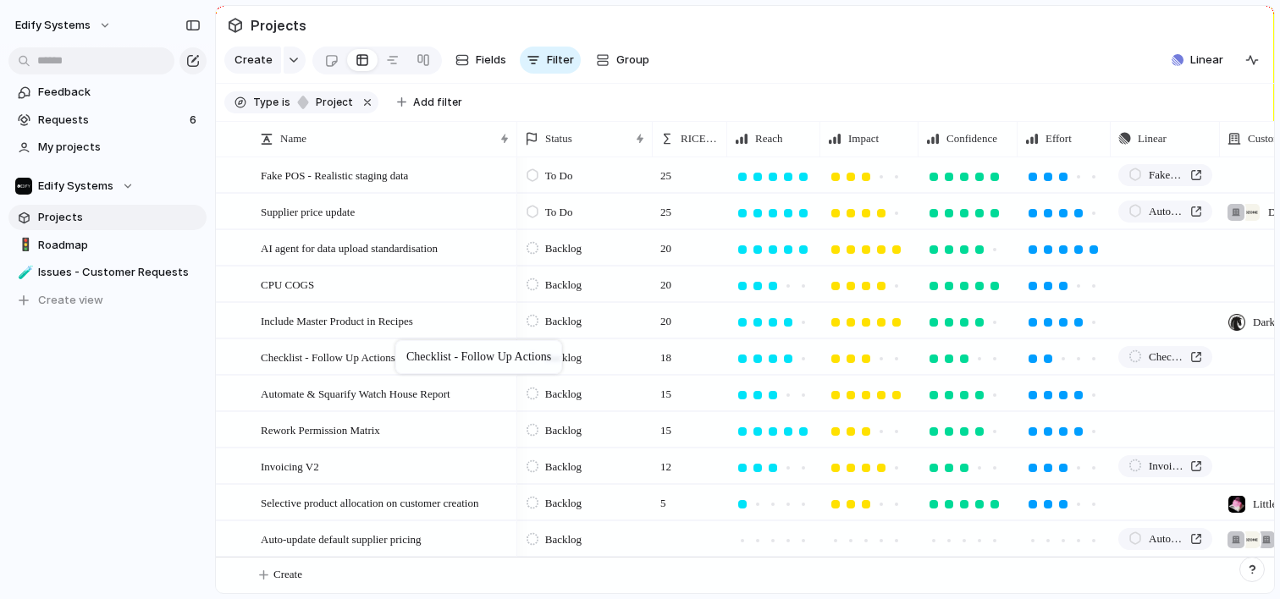
drag, startPoint x: 396, startPoint y: 464, endPoint x: 404, endPoint y: 344, distance: 120.4
click at [87, 113] on span "Requests" at bounding box center [111, 120] width 146 height 17
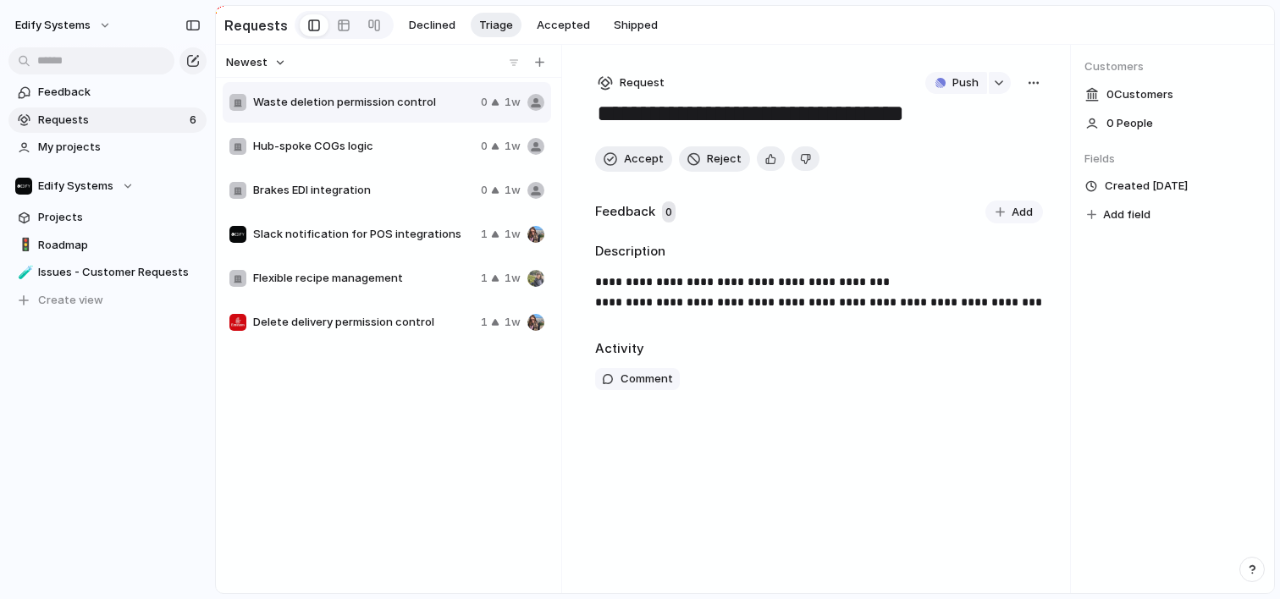
click at [324, 152] on span "Hub-spoke COGs logic" at bounding box center [363, 146] width 221 height 17
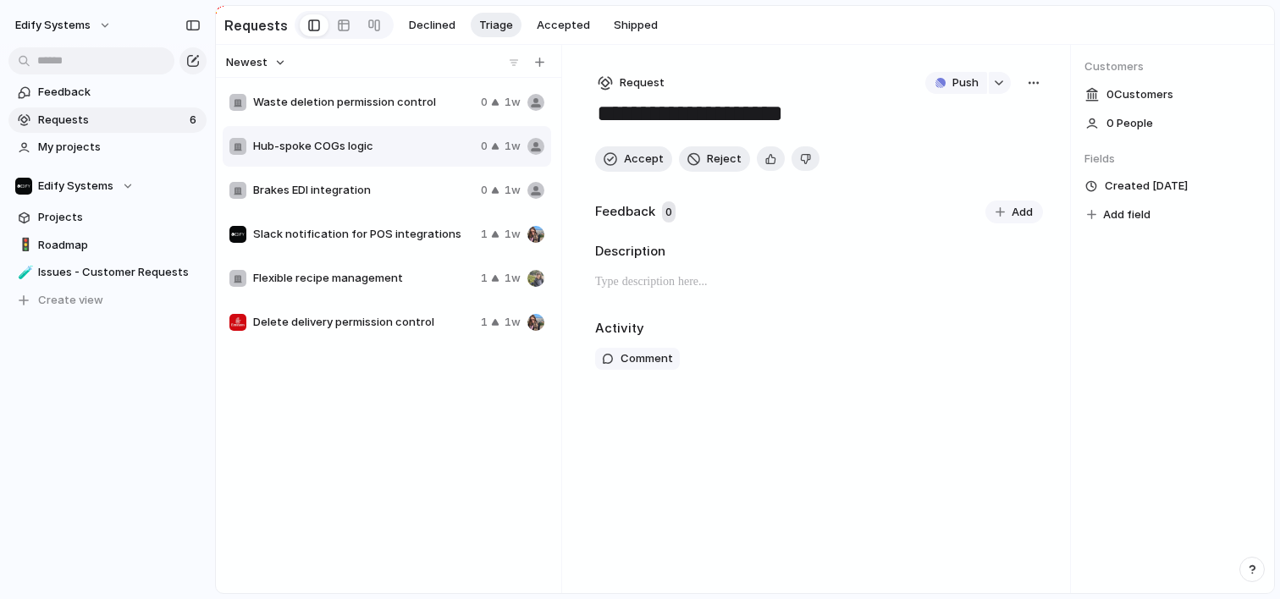
click at [670, 285] on p at bounding box center [819, 282] width 448 height 20
click at [641, 168] on span "Accept" at bounding box center [644, 159] width 40 height 17
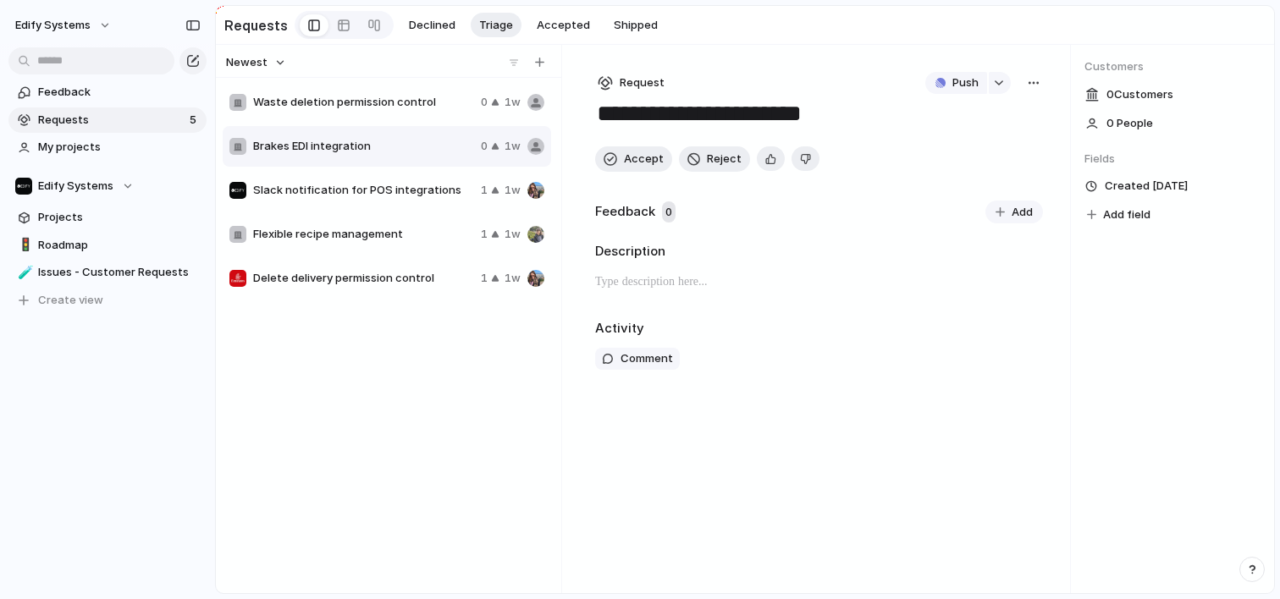
click at [331, 107] on span "Waste deletion permission control" at bounding box center [363, 102] width 221 height 17
type textarea "**********"
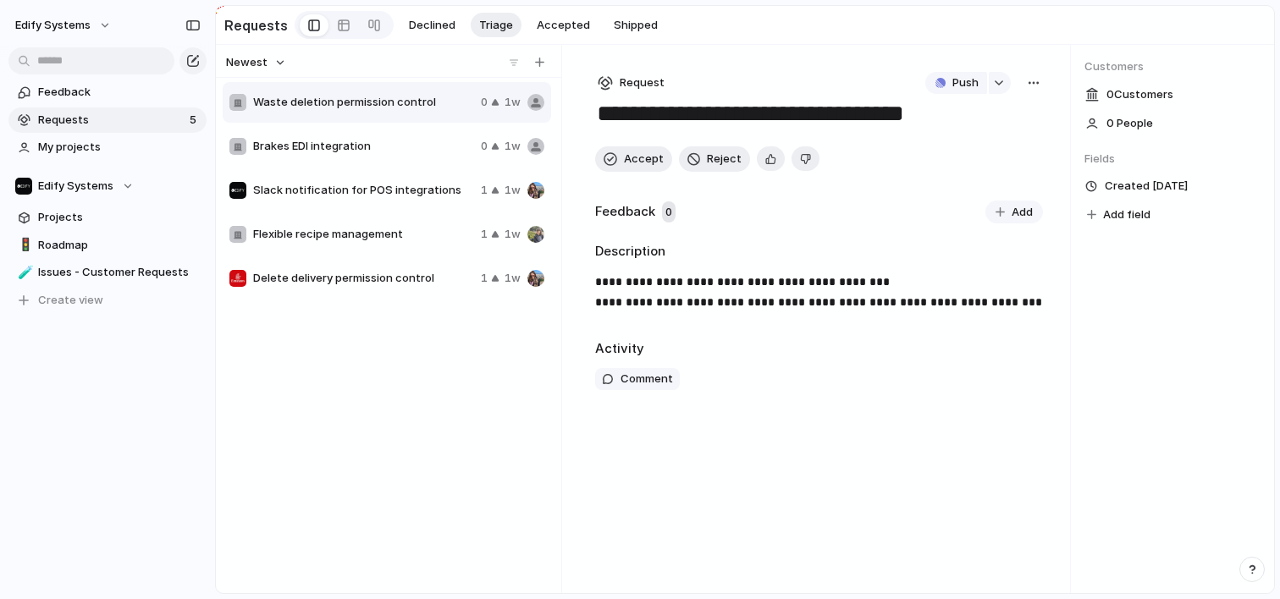
click at [797, 287] on p "**********" at bounding box center [818, 292] width 447 height 41
click at [779, 307] on p "**********" at bounding box center [818, 292] width 447 height 41
click at [998, 306] on p "**********" at bounding box center [818, 292] width 447 height 41
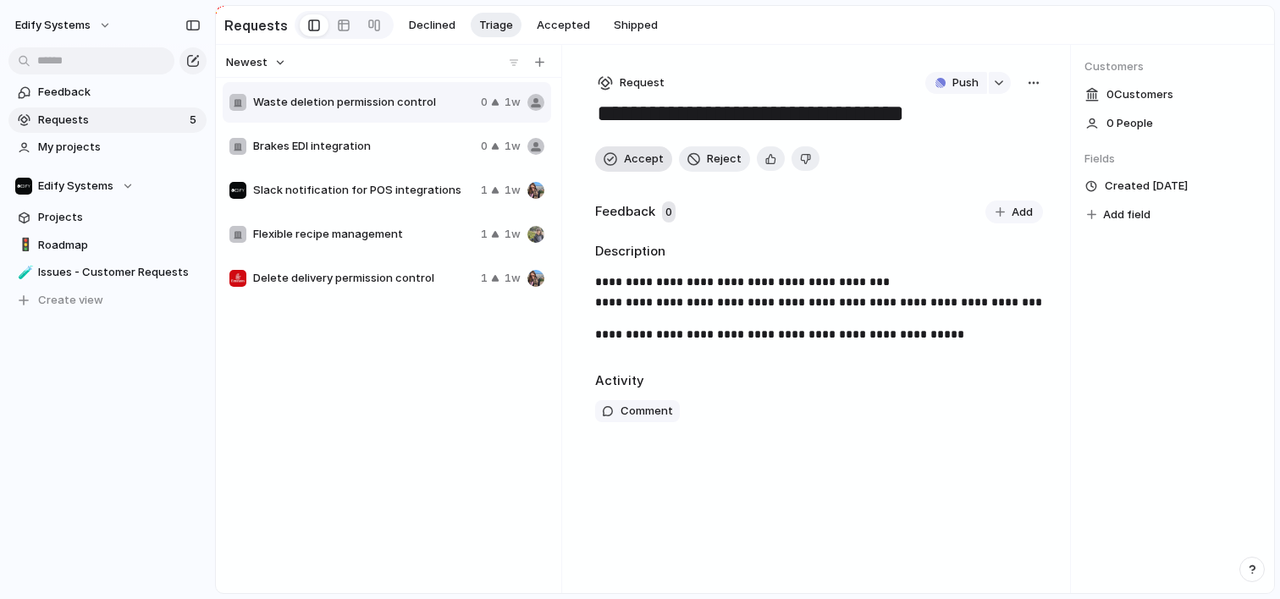
click at [625, 155] on span "Accept" at bounding box center [644, 159] width 40 height 17
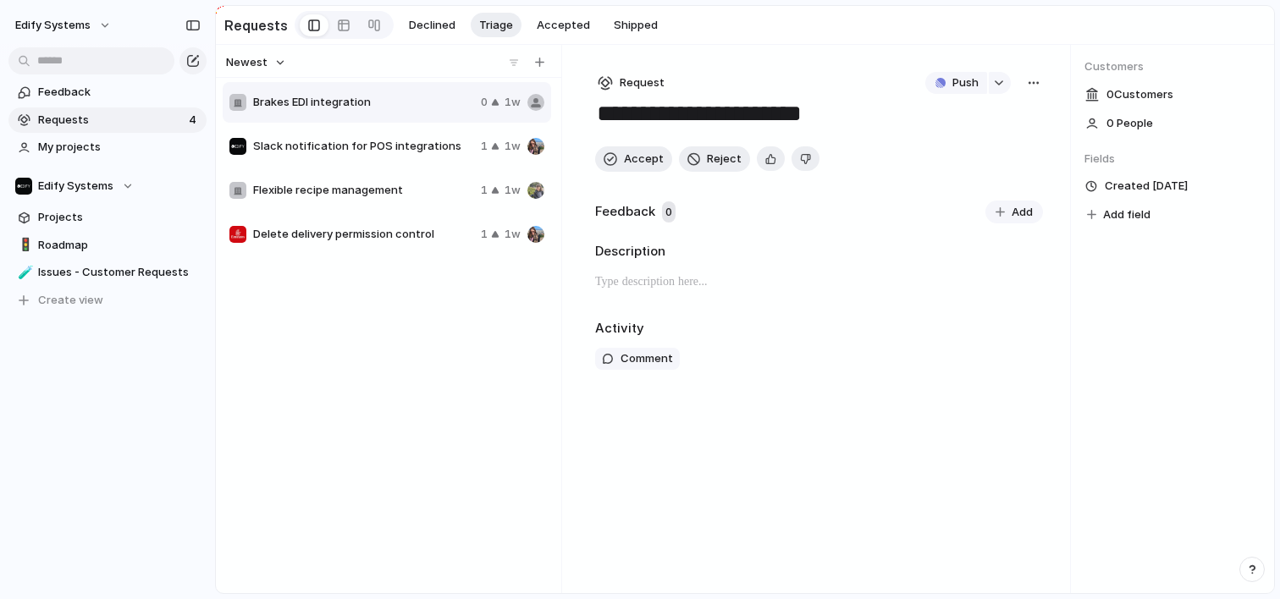
click at [348, 103] on span "Brakes EDI integration" at bounding box center [363, 102] width 221 height 17
click at [712, 283] on p at bounding box center [819, 282] width 448 height 20
click at [719, 161] on span "Reject" at bounding box center [724, 159] width 35 height 17
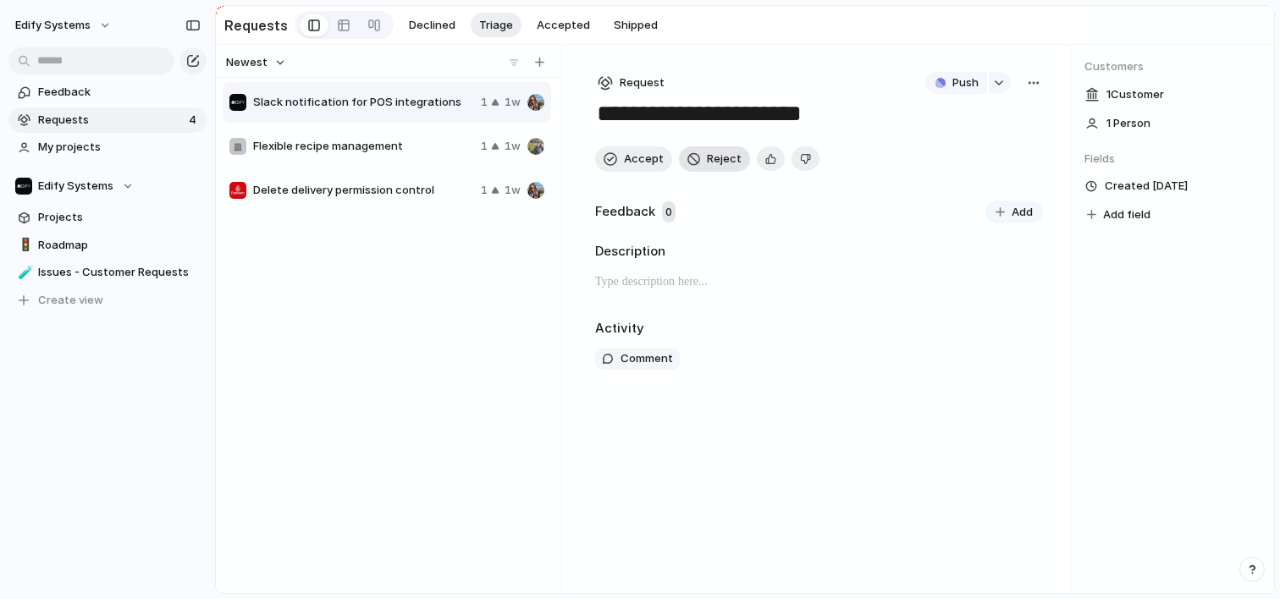
type textarea "**********"
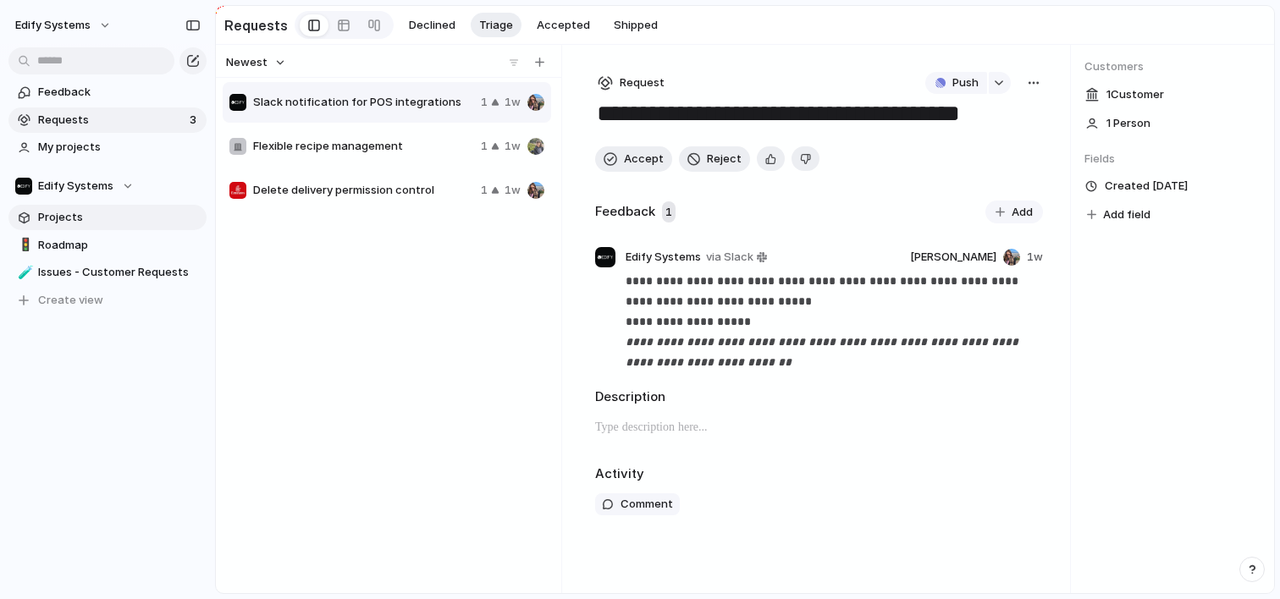
click at [80, 226] on link "Projects" at bounding box center [107, 217] width 198 height 25
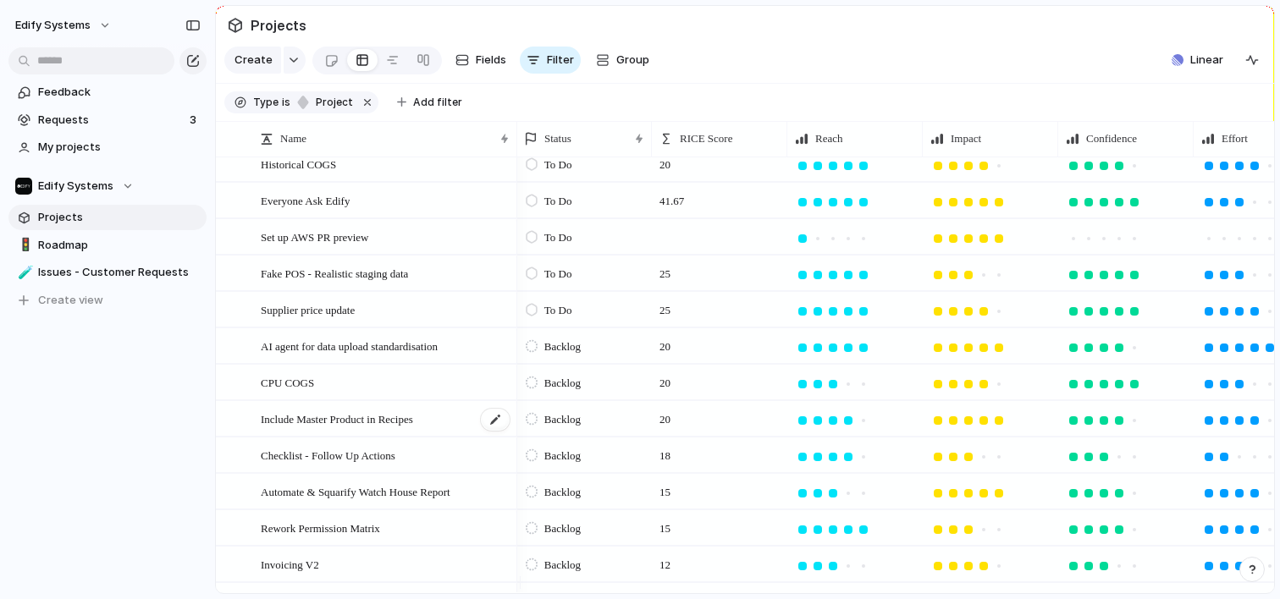
scroll to position [560, 0]
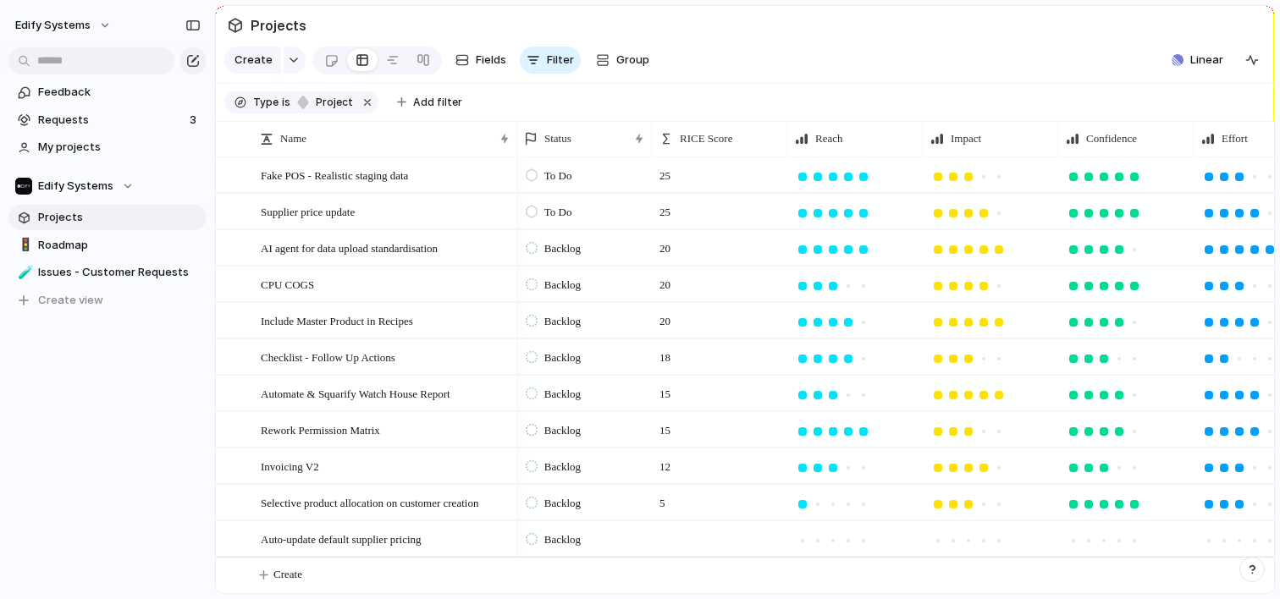
click at [114, 499] on div "Edify Systems Feedback Requests 3 My projects Edify Systems Projects 🚦 Roadmap …" at bounding box center [107, 299] width 215 height 599
click at [80, 215] on span "Projects" at bounding box center [119, 217] width 162 height 17
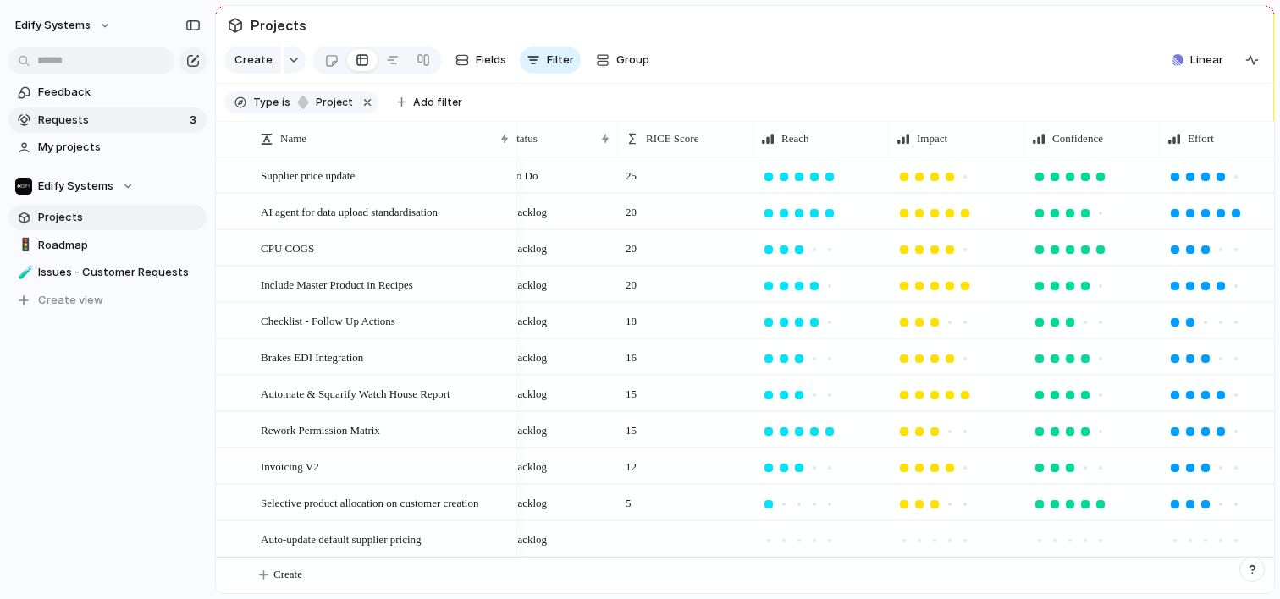
click at [80, 124] on span "Requests" at bounding box center [111, 120] width 146 height 17
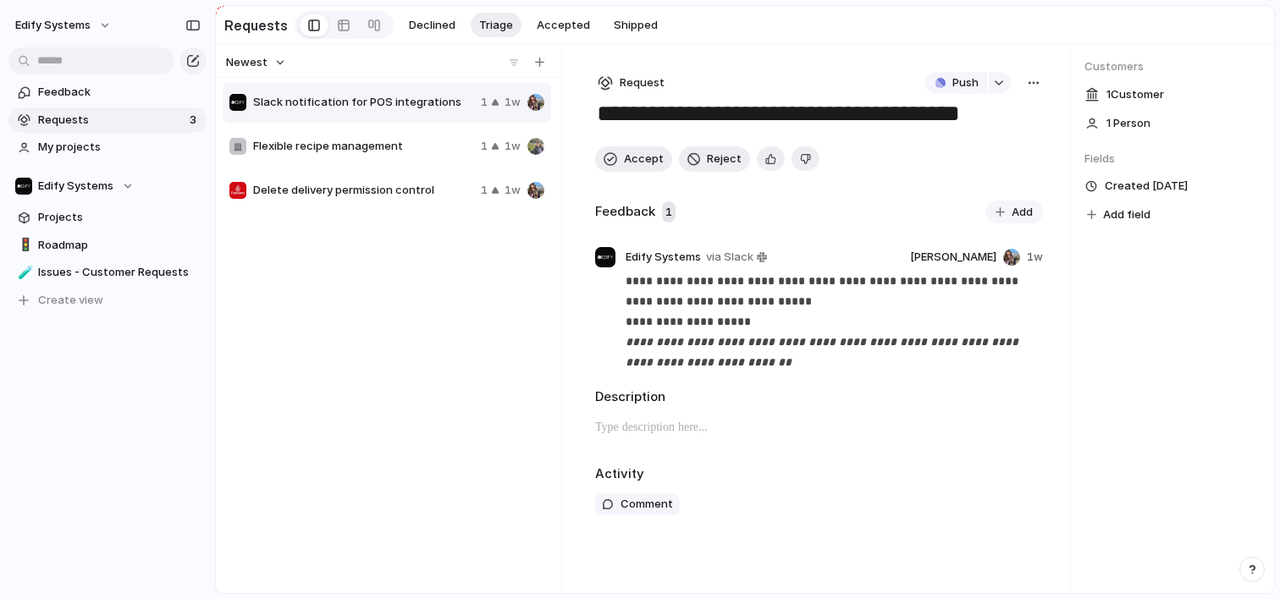
click at [364, 274] on div "Slack notification for POS integrations 1 1w Flexible recipe management 1 1w De…" at bounding box center [389, 334] width 332 height 509
click at [459, 353] on div "Slack notification for POS integrations 1 1w Flexible recipe management 1 1w De…" at bounding box center [389, 334] width 332 height 509
click at [640, 159] on span "Accept" at bounding box center [644, 159] width 40 height 17
type textarea "**********"
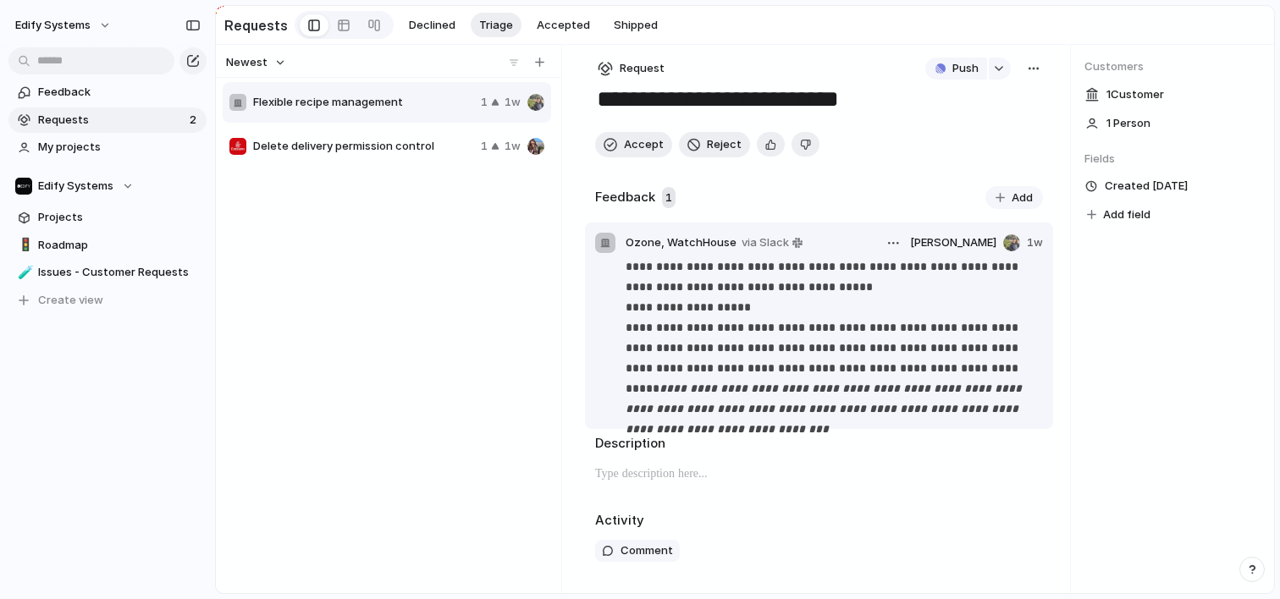
scroll to position [17, 0]
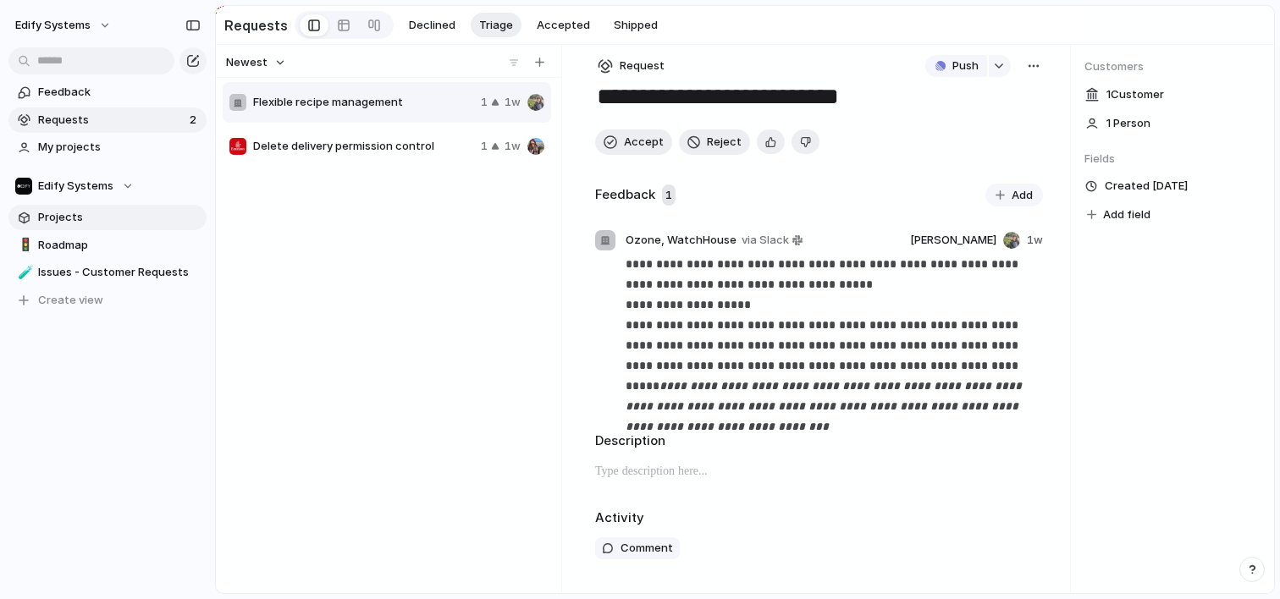
click at [88, 221] on span "Projects" at bounding box center [119, 217] width 162 height 17
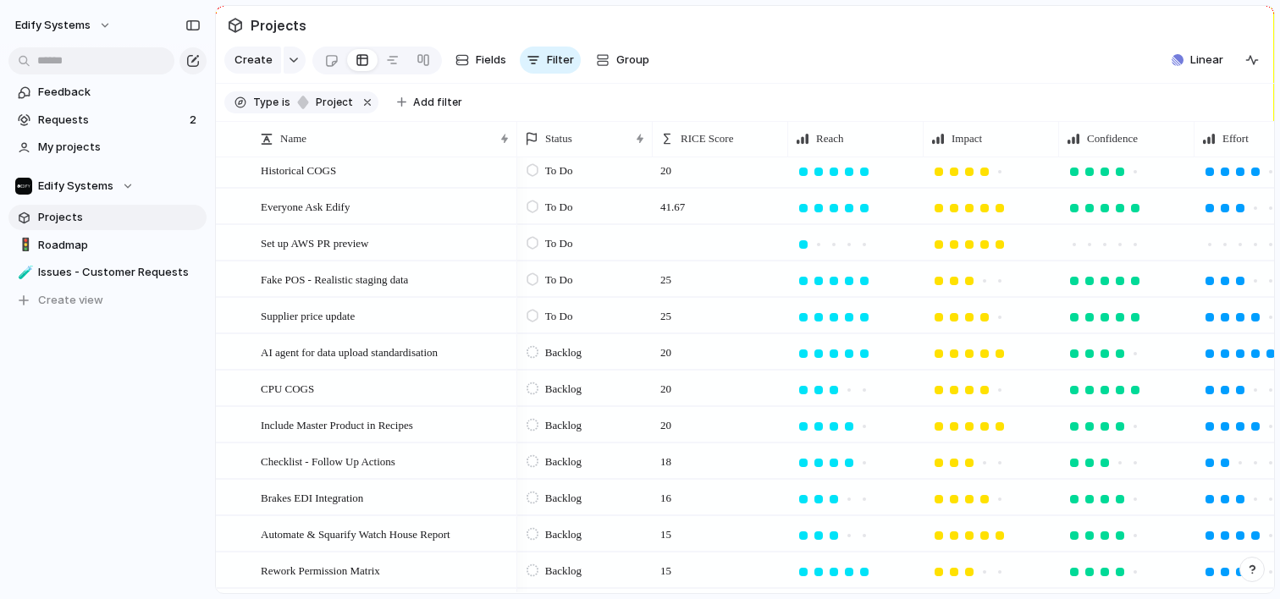
scroll to position [506, 0]
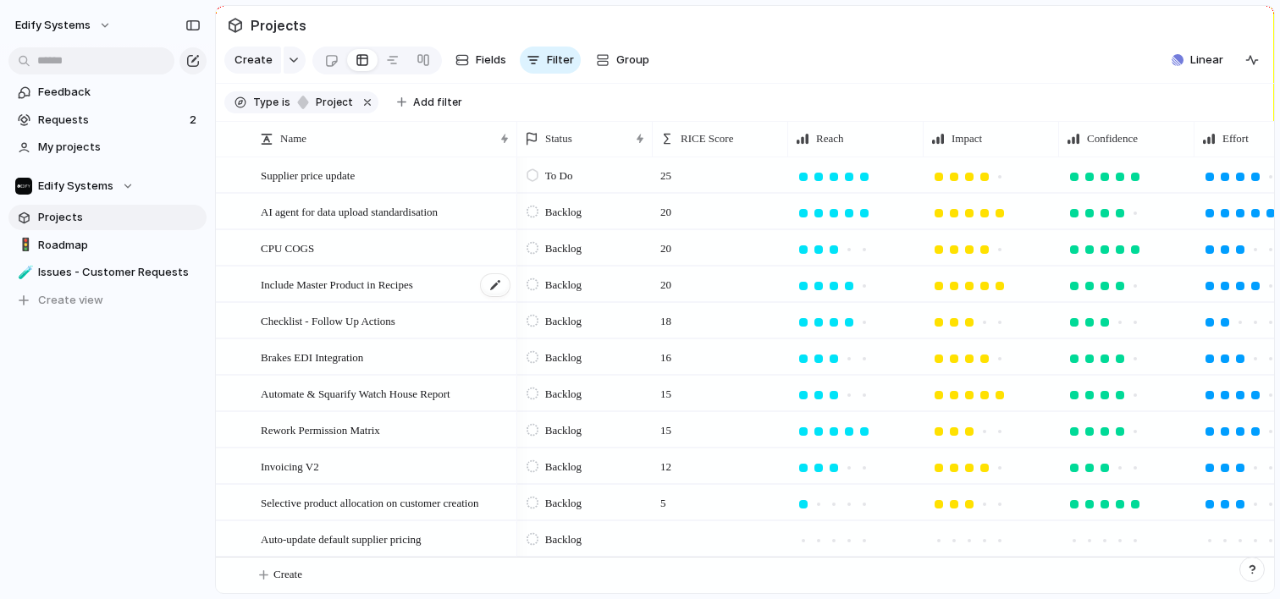
click at [345, 288] on span "Include Master Product in Recipes" at bounding box center [337, 283] width 152 height 19
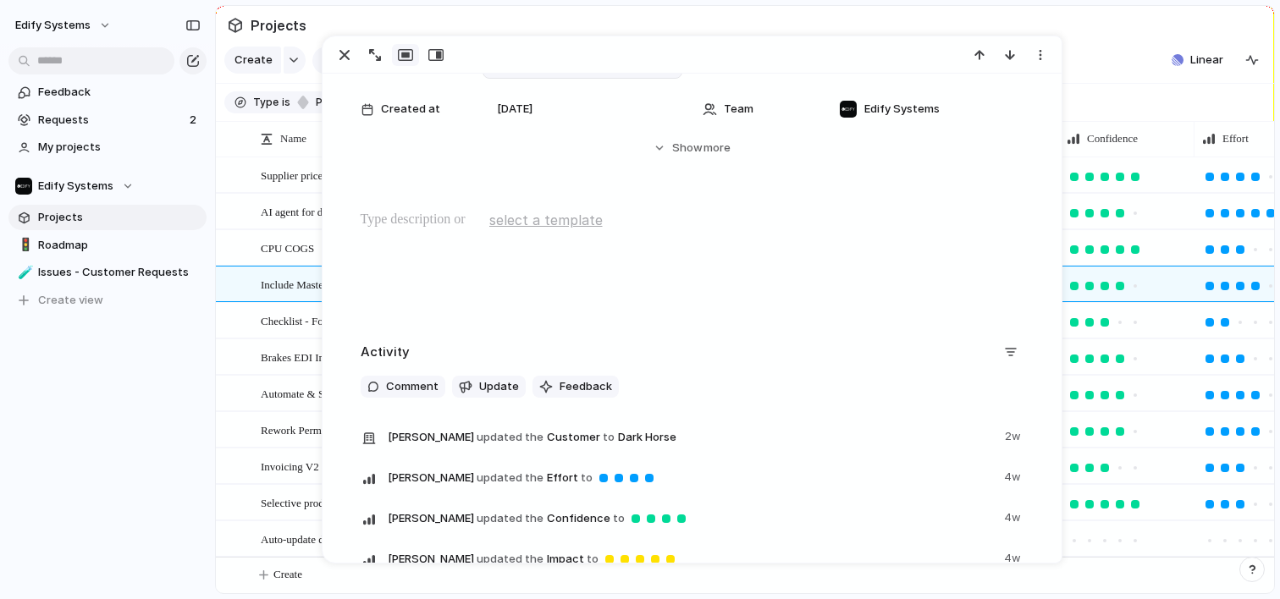
scroll to position [327, 0]
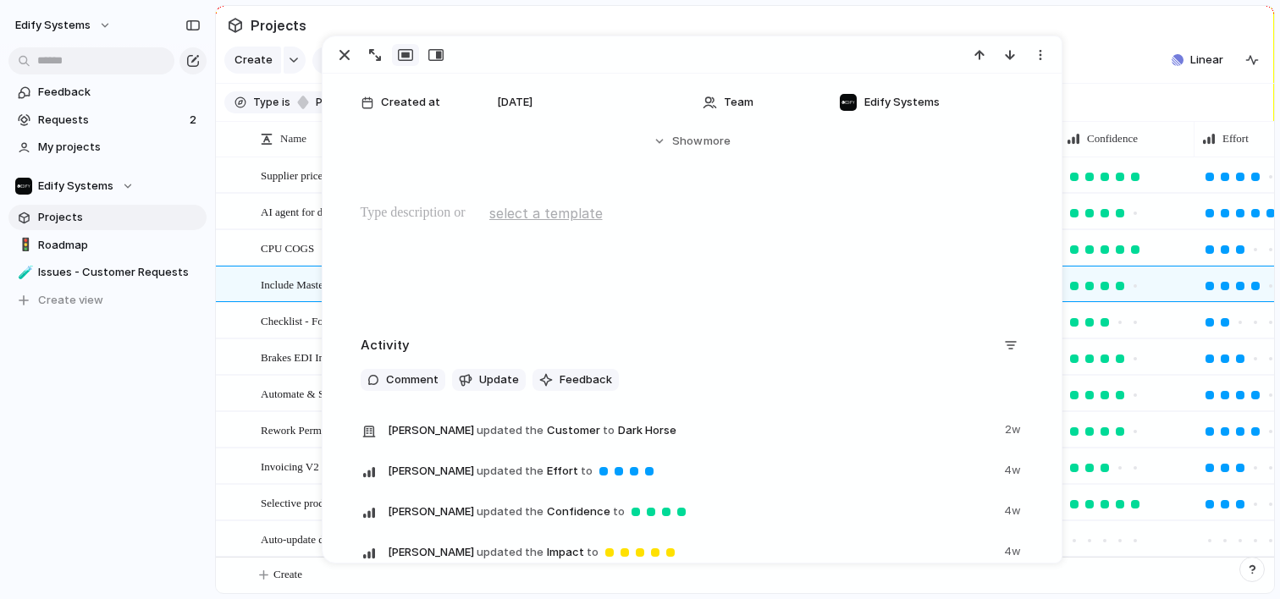
click at [422, 239] on div at bounding box center [692, 257] width 698 height 108
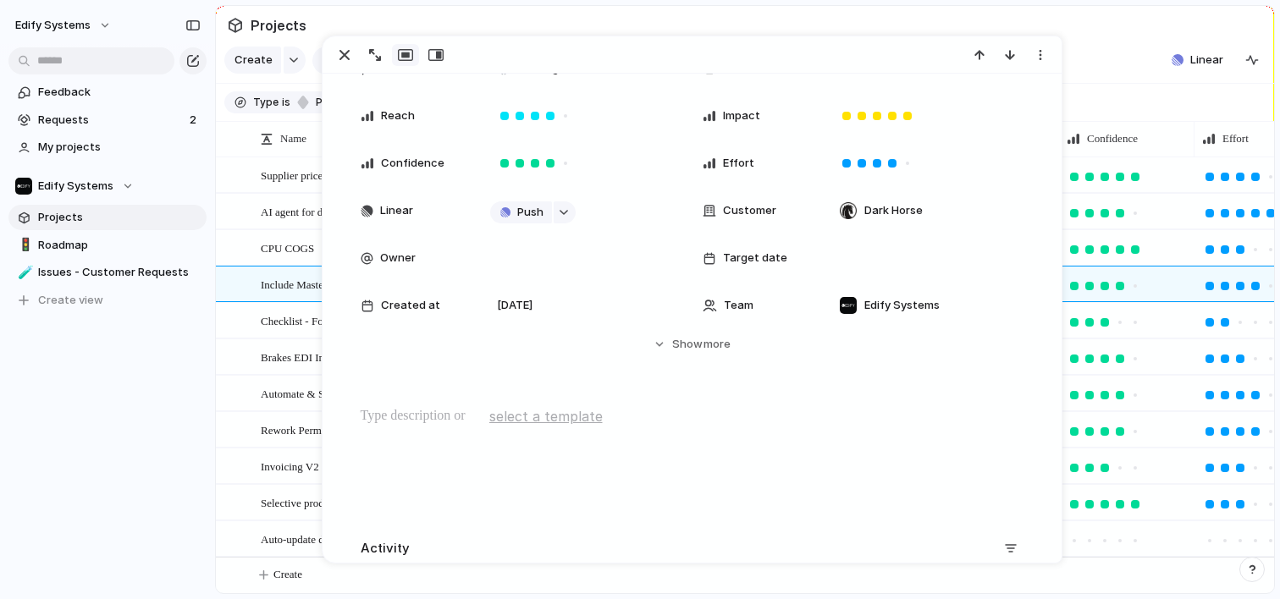
scroll to position [125, 0]
click at [104, 127] on span "Requests" at bounding box center [111, 120] width 146 height 17
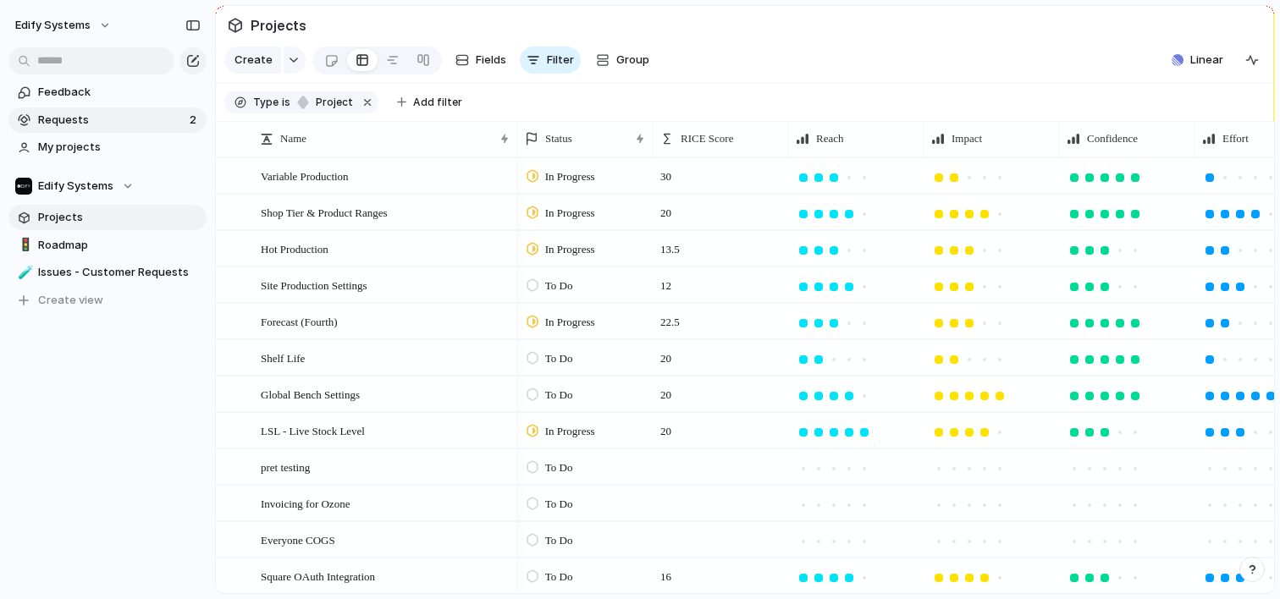
click at [77, 124] on span "Requests" at bounding box center [111, 120] width 146 height 17
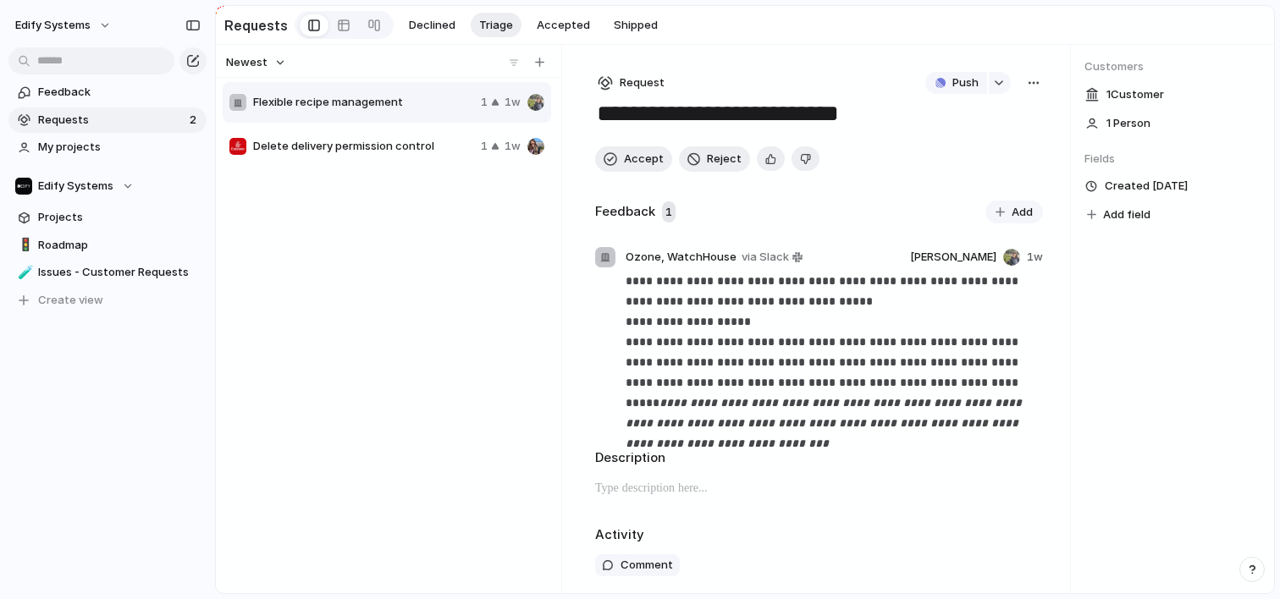
click at [328, 109] on span "Flexible recipe management" at bounding box center [363, 102] width 221 height 17
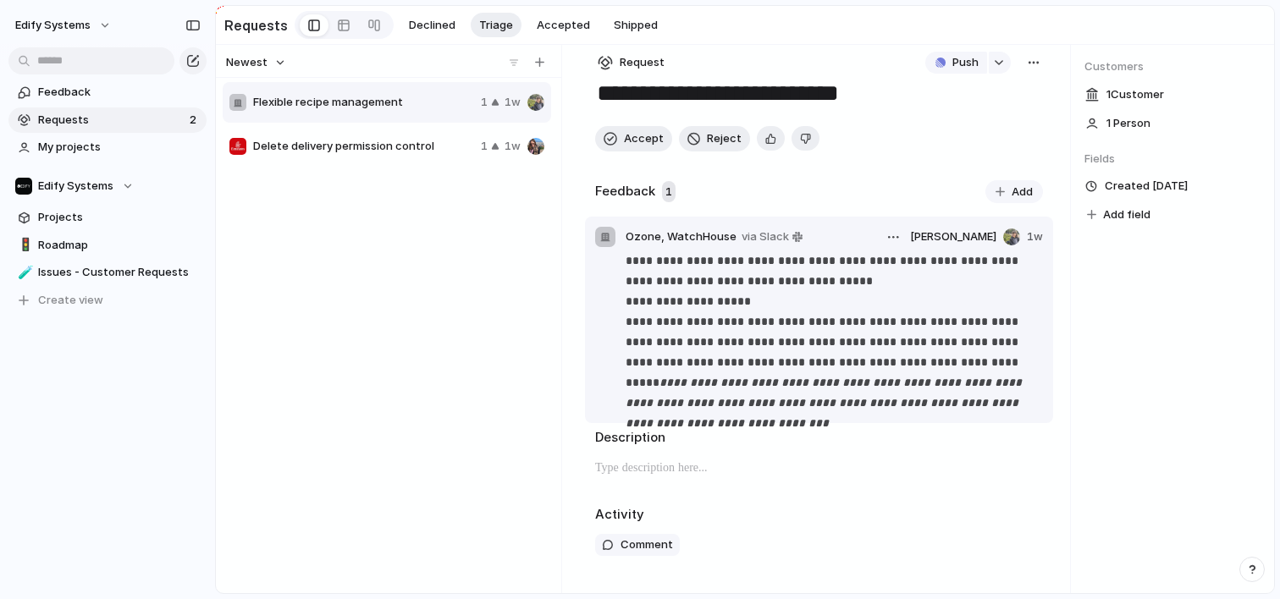
scroll to position [20, 0]
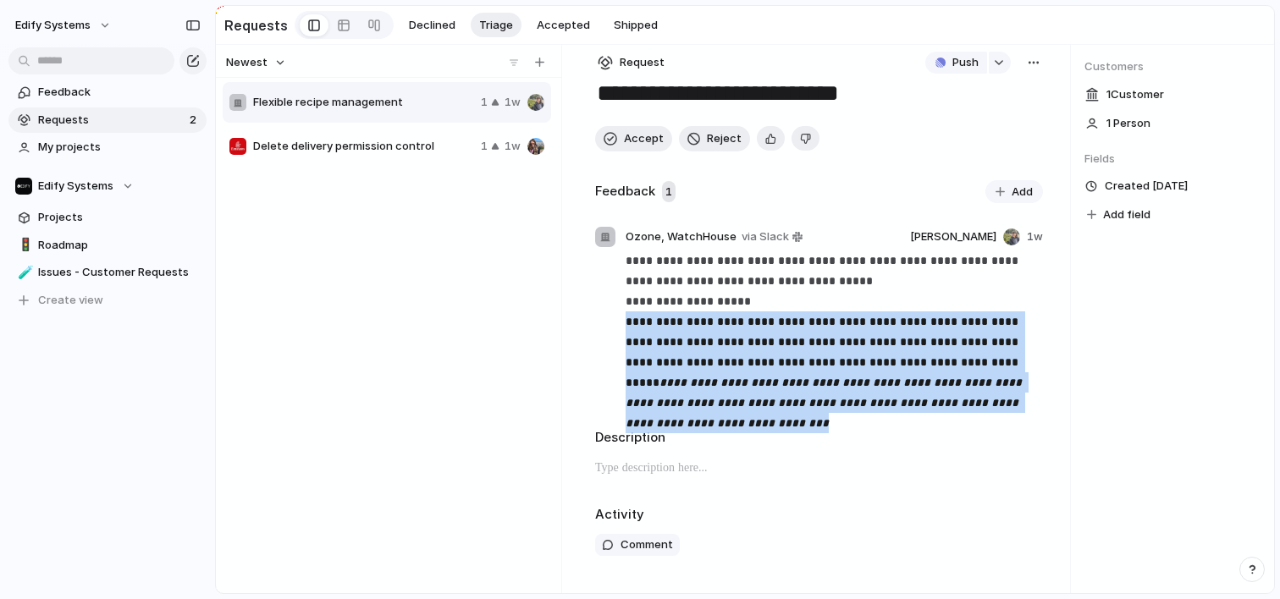
drag, startPoint x: 1020, startPoint y: 407, endPoint x: 576, endPoint y: 324, distance: 451.2
click at [576, 324] on div "**********" at bounding box center [819, 319] width 502 height 548
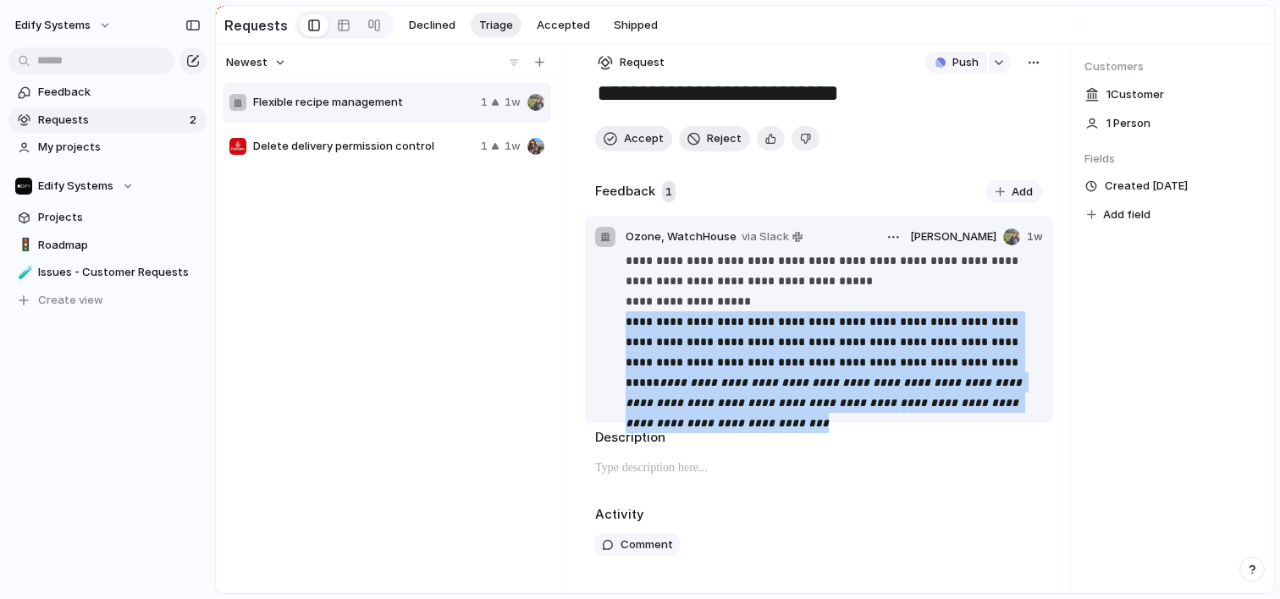
click at [692, 256] on p "**********" at bounding box center [833, 332] width 416 height 162
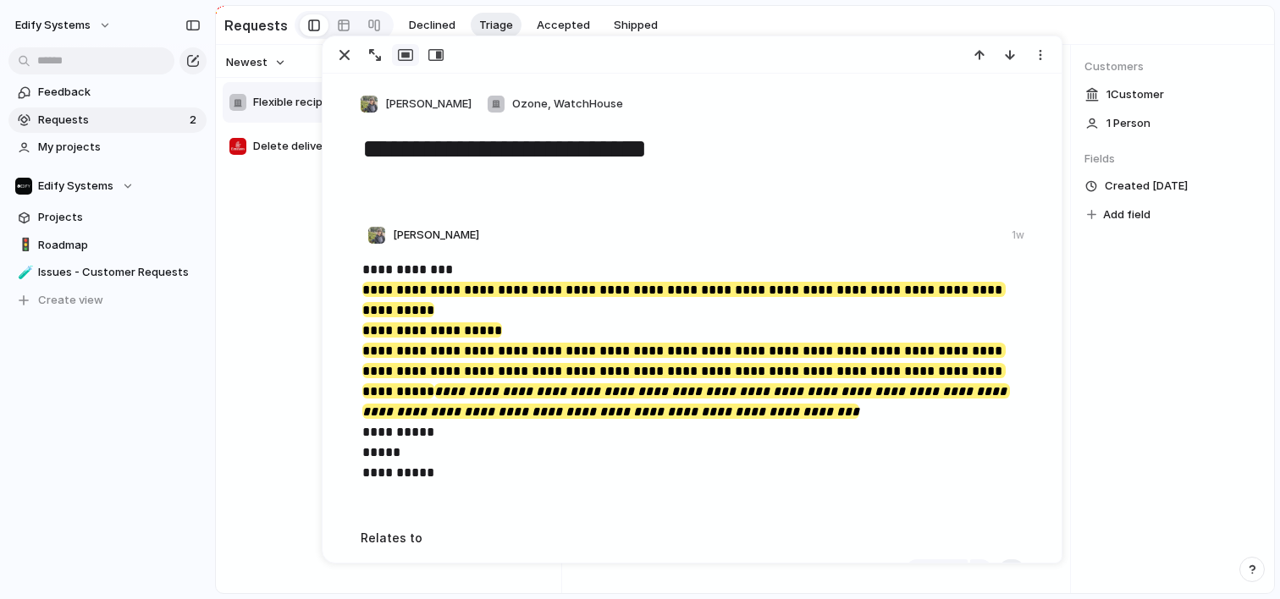
click at [354, 328] on div "**********" at bounding box center [693, 378] width 695 height 254
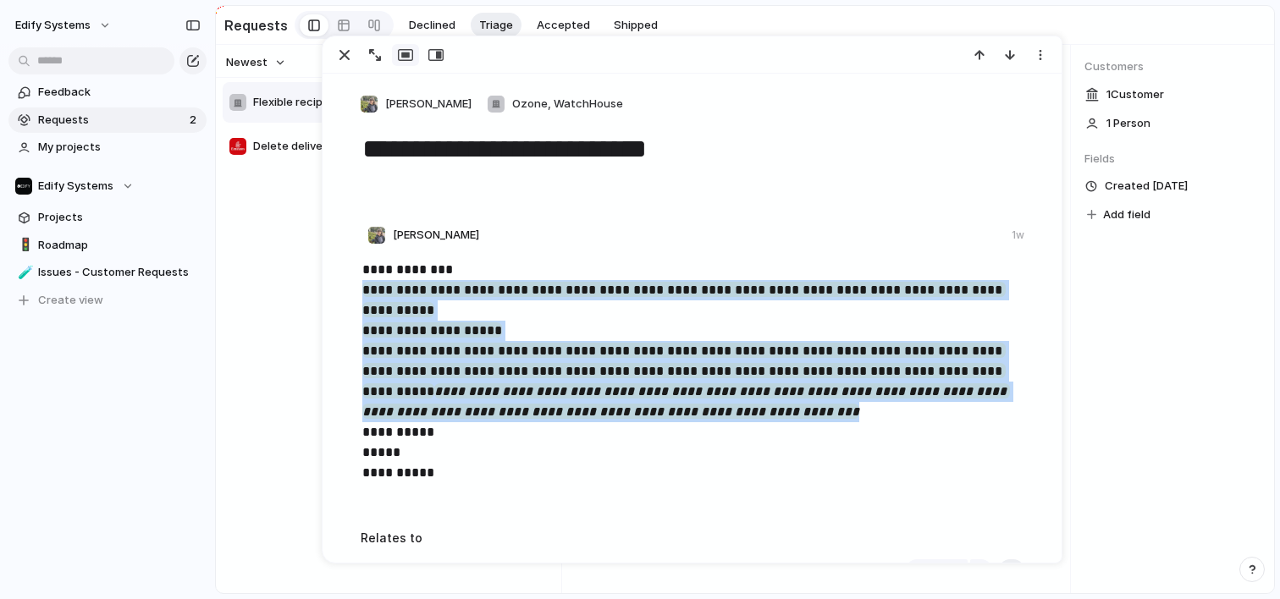
drag, startPoint x: 763, startPoint y: 415, endPoint x: 348, endPoint y: 284, distance: 435.5
click at [348, 284] on div "**********" at bounding box center [693, 378] width 695 height 254
copy p "**********"
click at [61, 223] on span "Projects" at bounding box center [119, 217] width 162 height 17
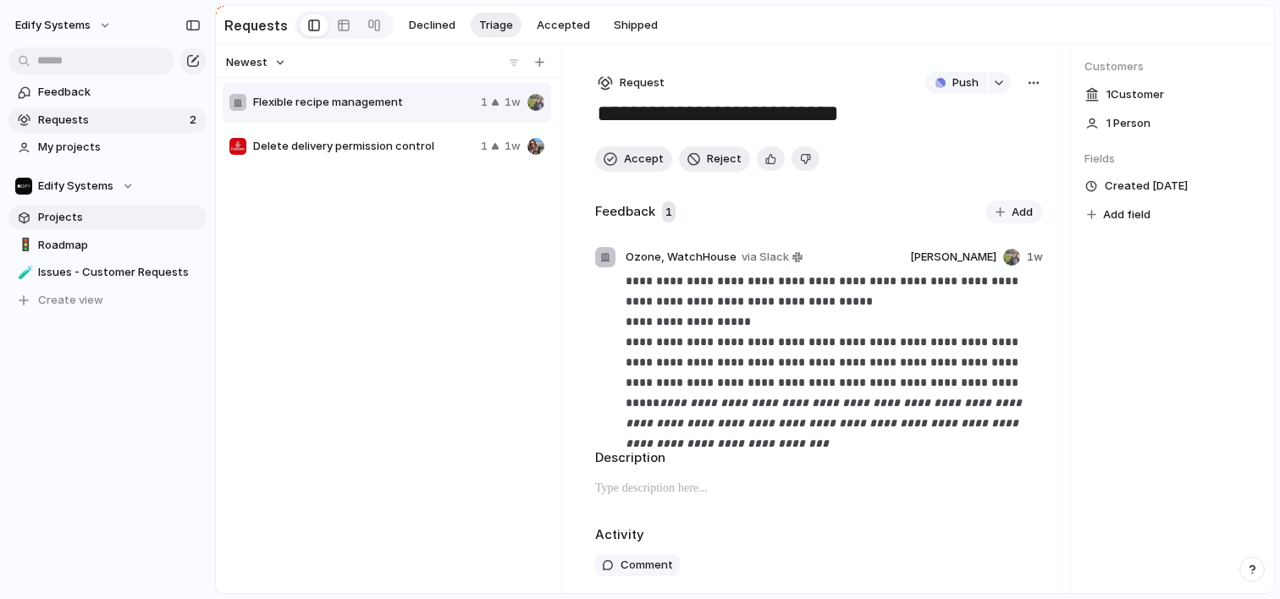
click at [57, 220] on span "Projects" at bounding box center [119, 217] width 162 height 17
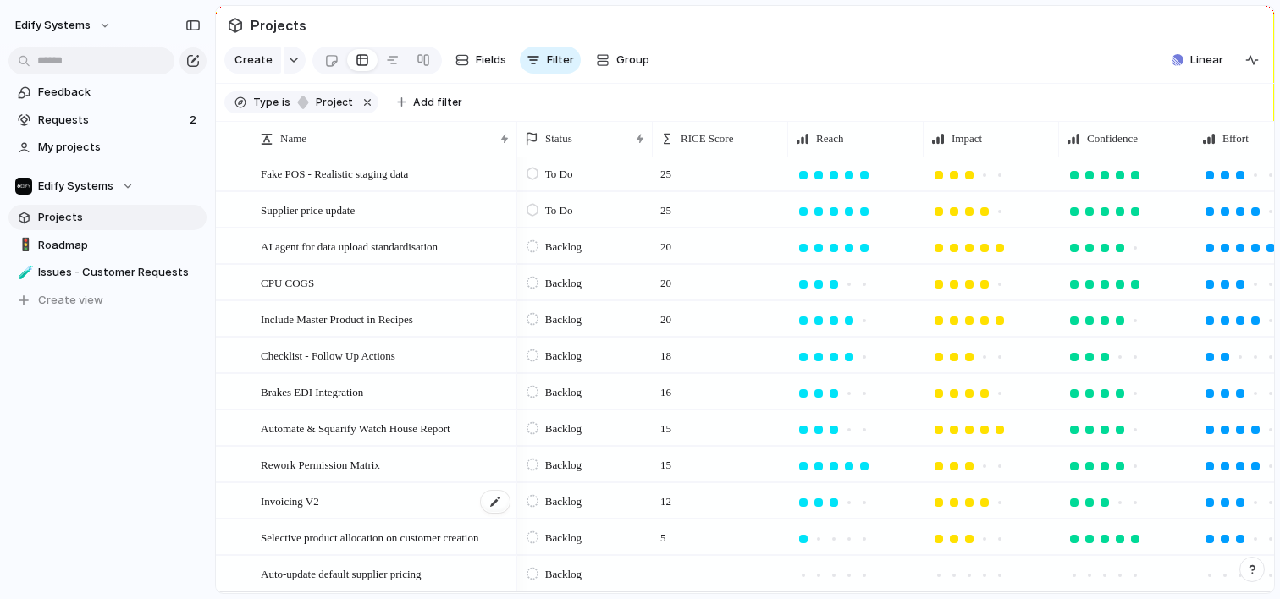
scroll to position [529, 0]
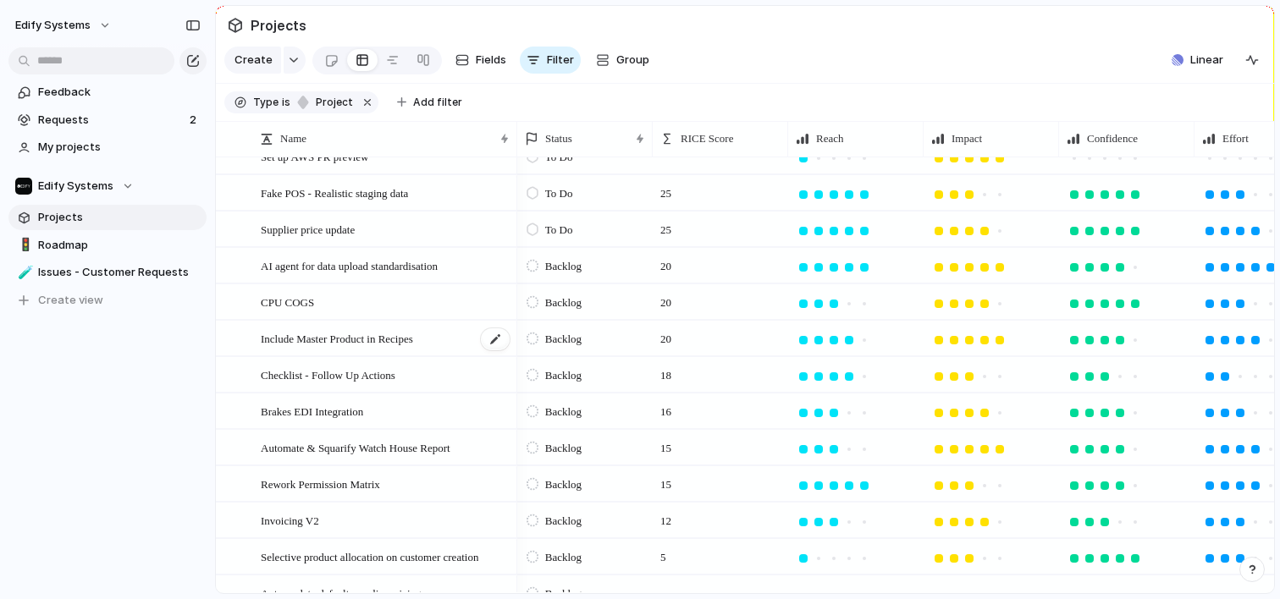
click at [343, 335] on span "Include Master Product in Recipes" at bounding box center [337, 337] width 152 height 19
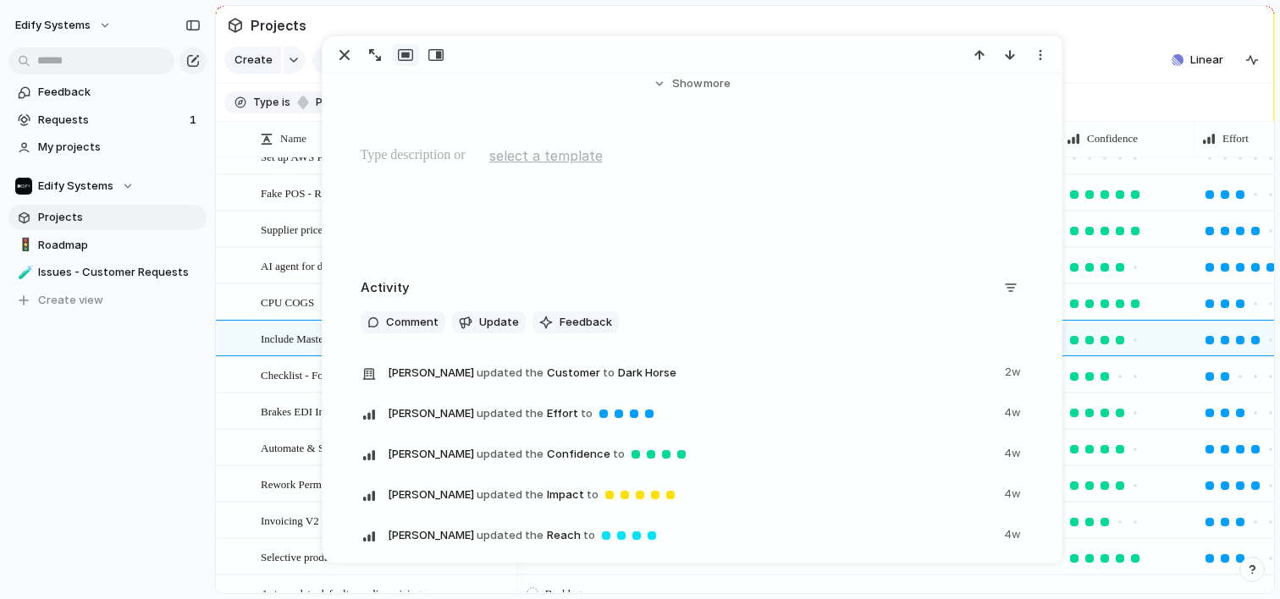
scroll to position [385, 0]
click at [421, 178] on div at bounding box center [692, 199] width 698 height 108
click at [406, 321] on span "Comment" at bounding box center [412, 321] width 52 height 17
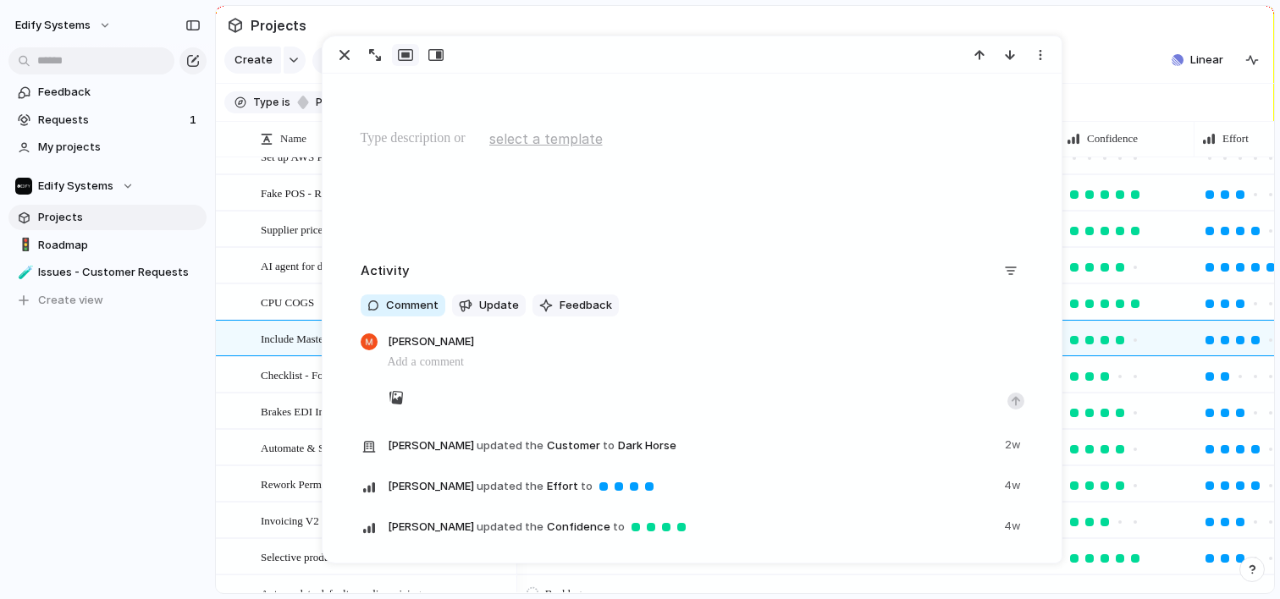
scroll to position [403, 0]
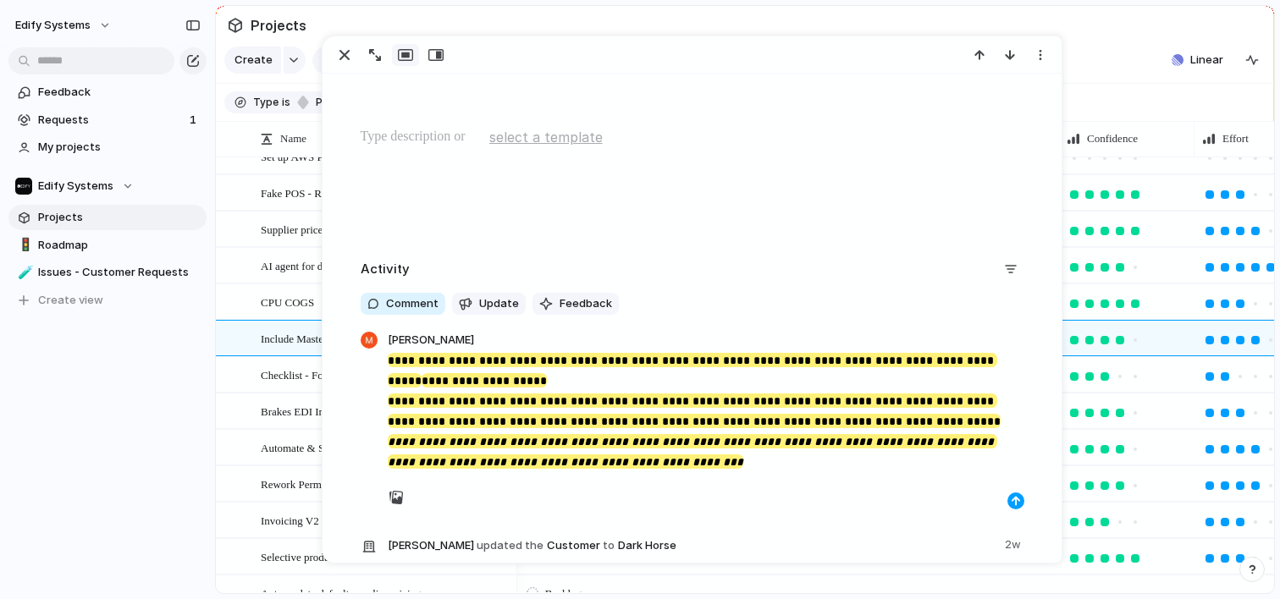
click at [1012, 498] on div "button" at bounding box center [1015, 501] width 10 height 10
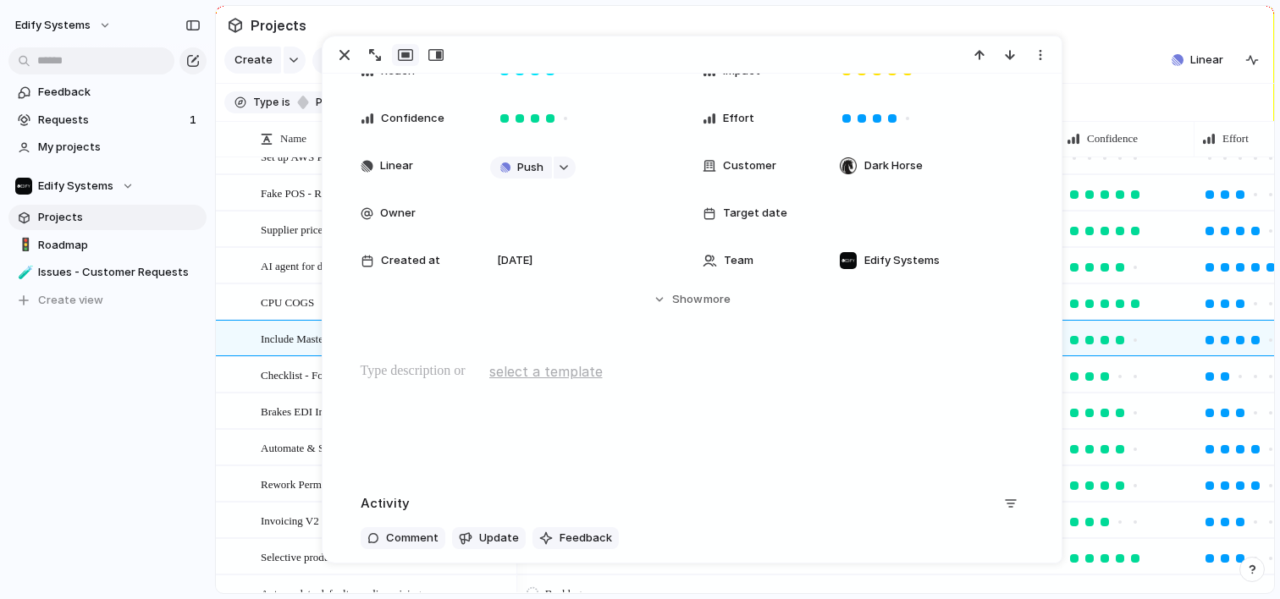
scroll to position [116, 0]
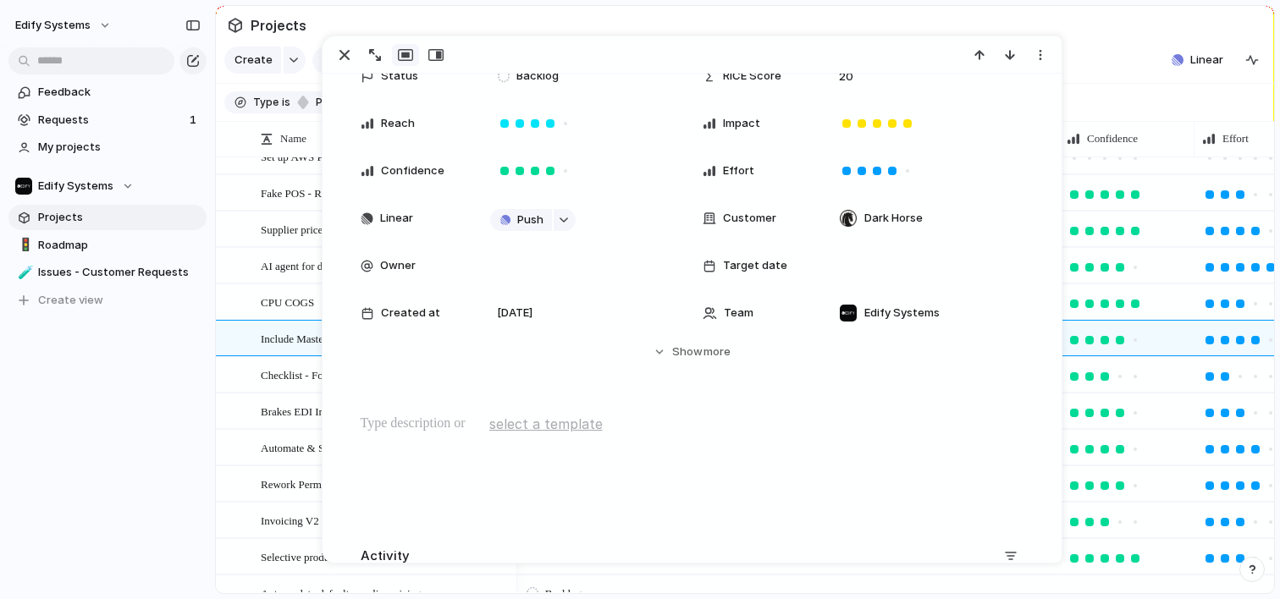
click at [91, 382] on div "Feedback Requests 1 My projects Edify Systems Projects 🚦 Roadmap 🧪 Issues - Cus…" at bounding box center [107, 225] width 215 height 450
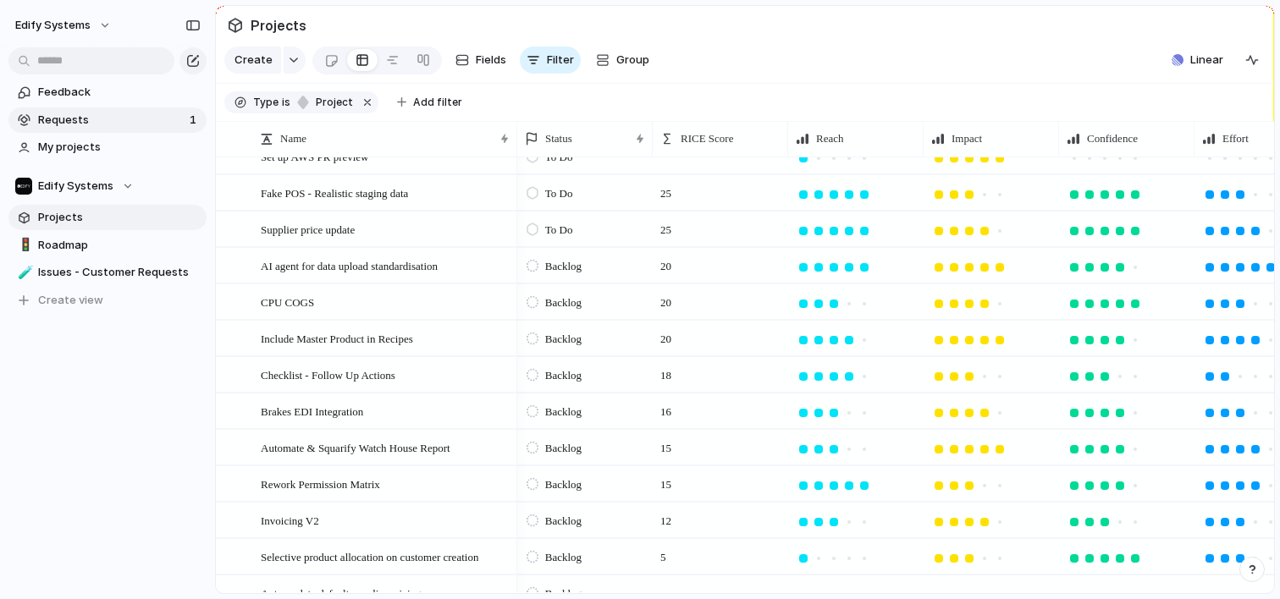
click at [82, 130] on link "Requests 1" at bounding box center [107, 119] width 198 height 25
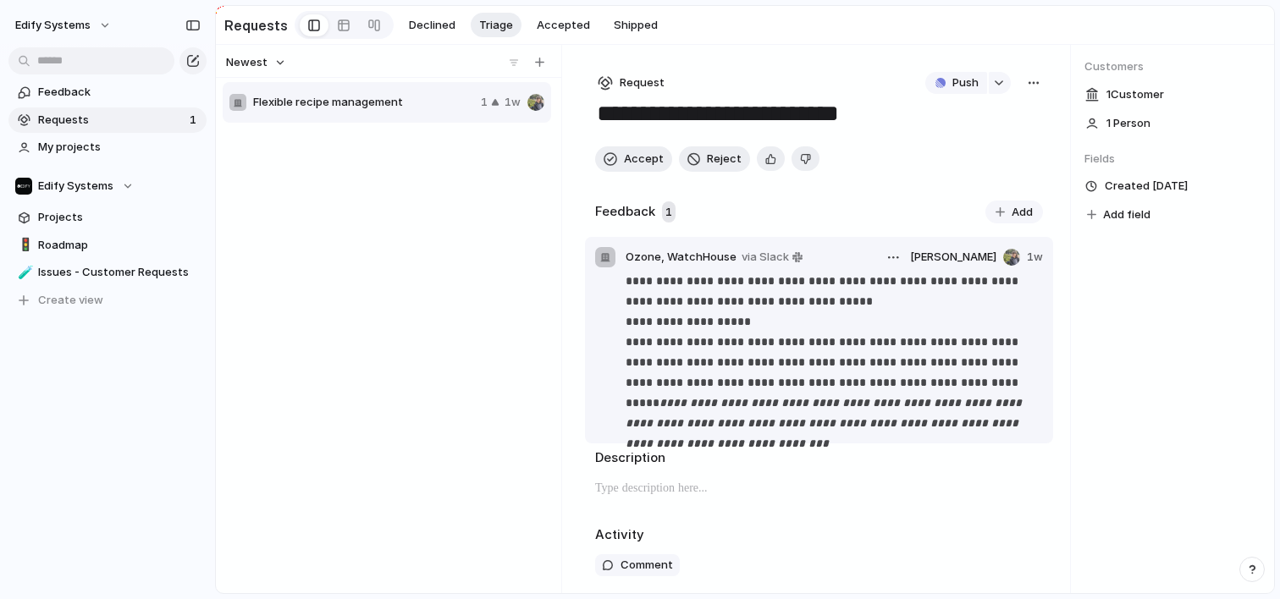
drag, startPoint x: 703, startPoint y: 153, endPoint x: 791, endPoint y: 366, distance: 229.9
click at [791, 366] on div "**********" at bounding box center [819, 319] width 502 height 548
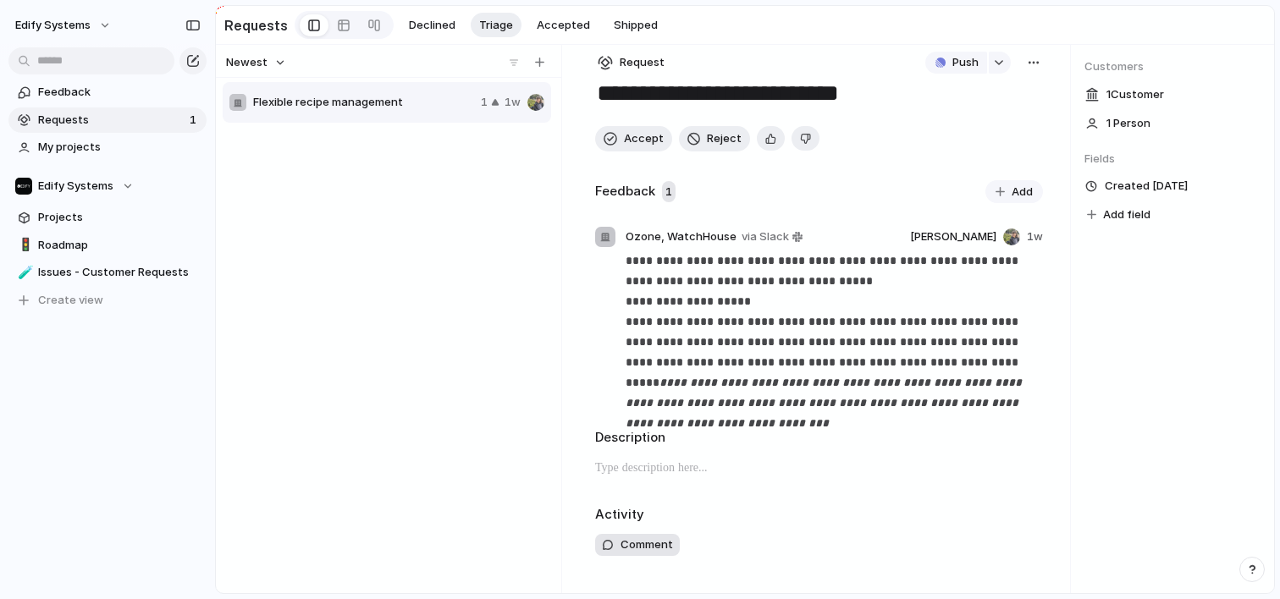
click at [643, 547] on span "Comment" at bounding box center [646, 545] width 52 height 17
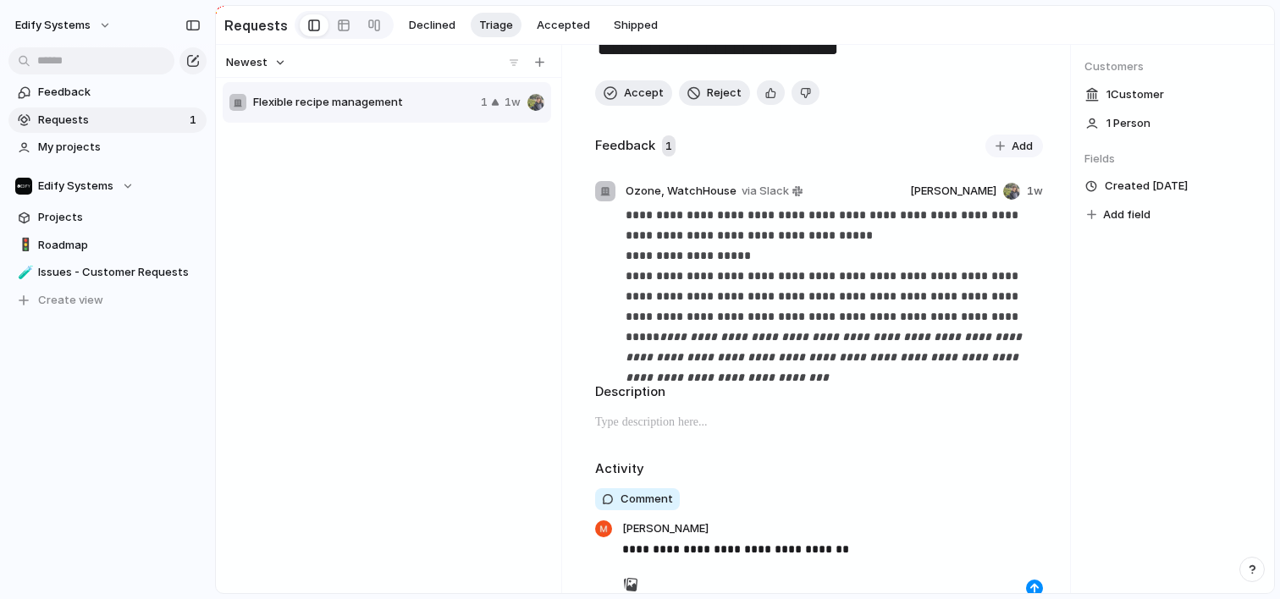
scroll to position [110, 0]
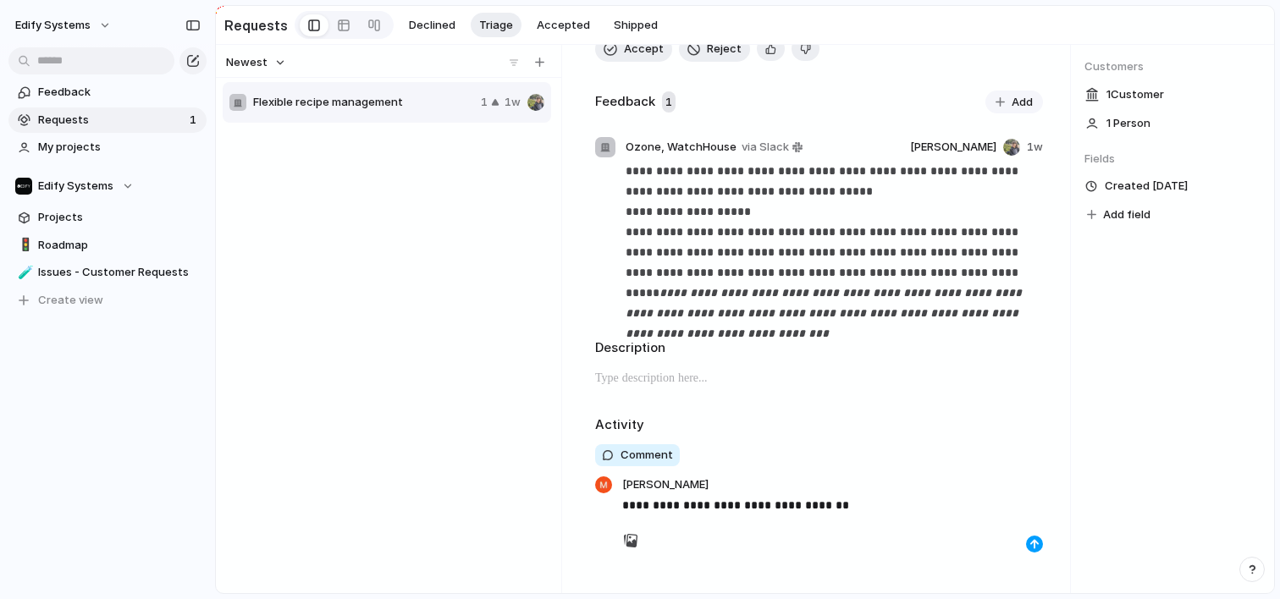
click at [1032, 546] on div "button" at bounding box center [1034, 544] width 10 height 10
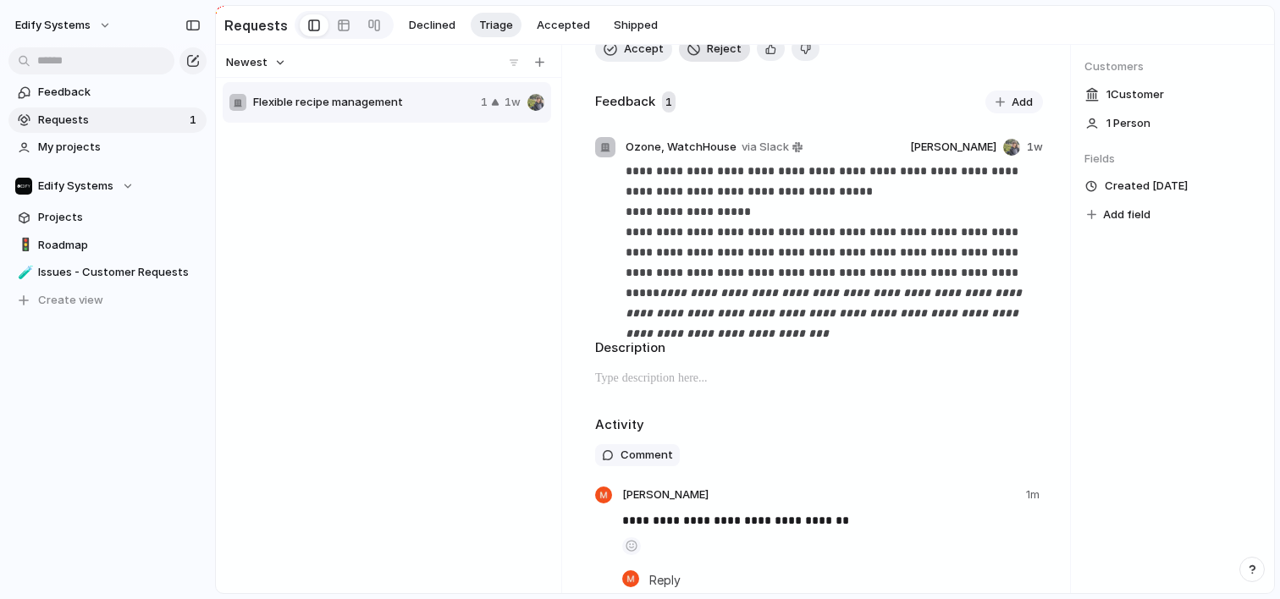
click at [713, 47] on span "Reject" at bounding box center [724, 49] width 35 height 17
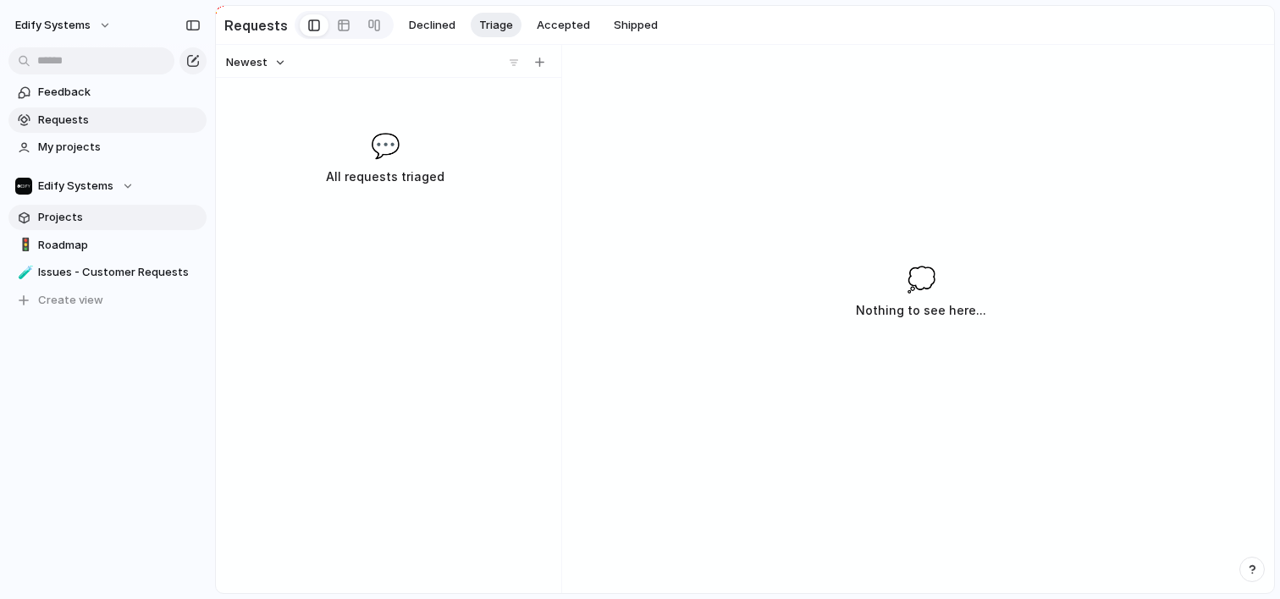
click at [69, 218] on span "Projects" at bounding box center [119, 217] width 162 height 17
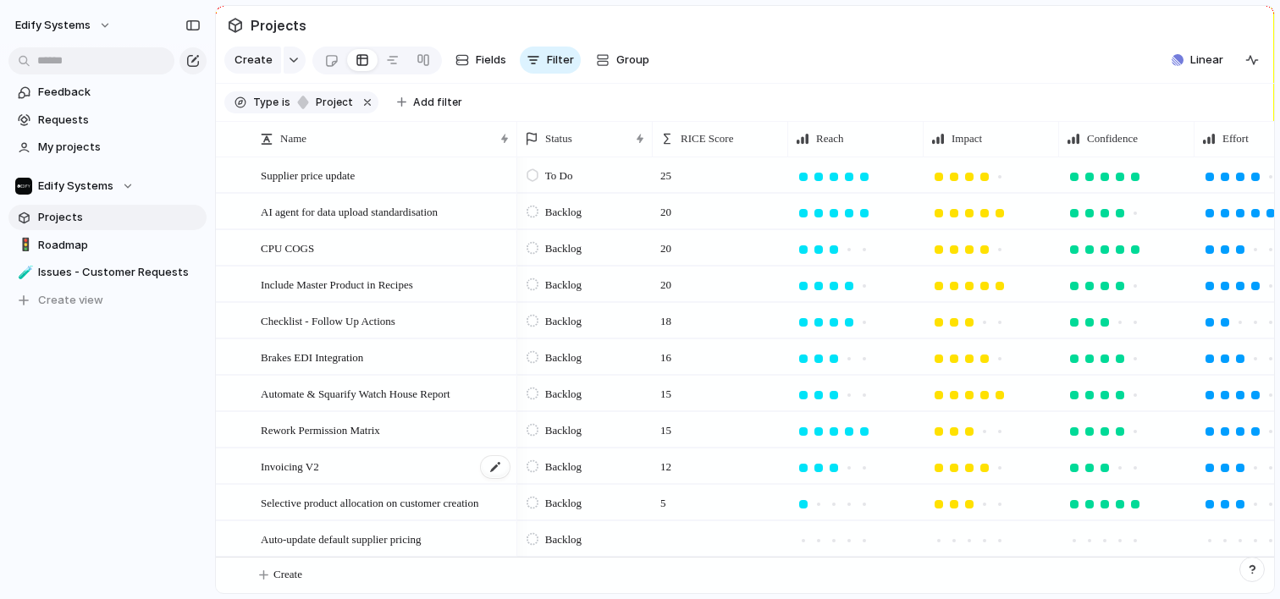
scroll to position [439, 0]
click at [91, 245] on span "Roadmap" at bounding box center [119, 245] width 162 height 17
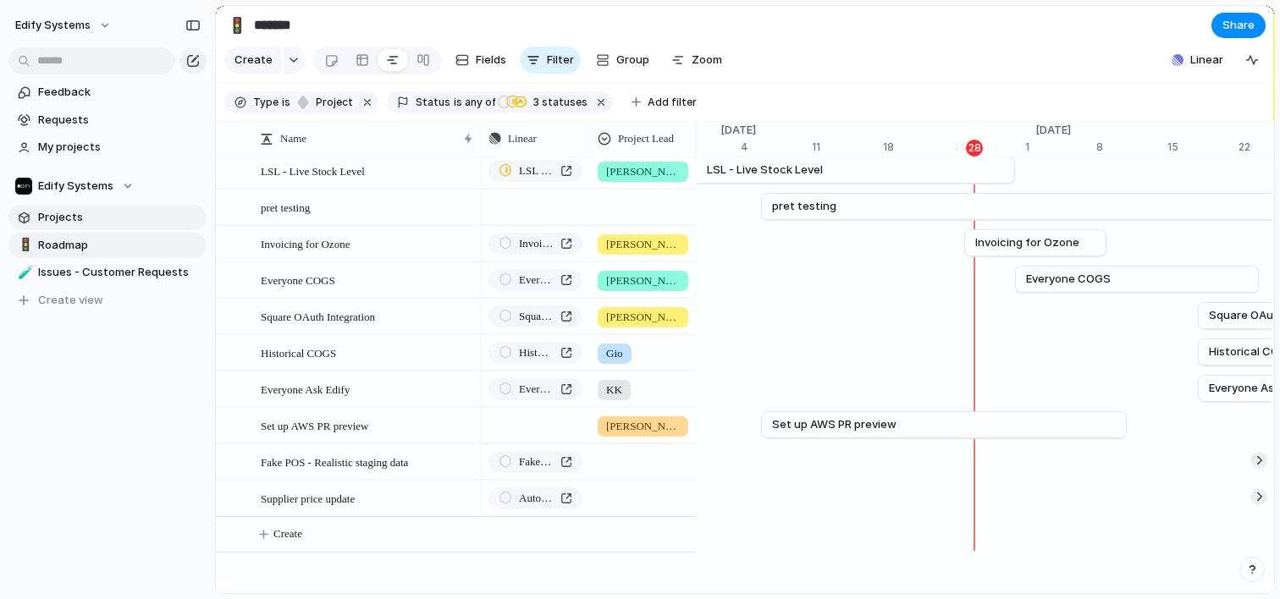
click at [67, 218] on span "Projects" at bounding box center [119, 217] width 162 height 17
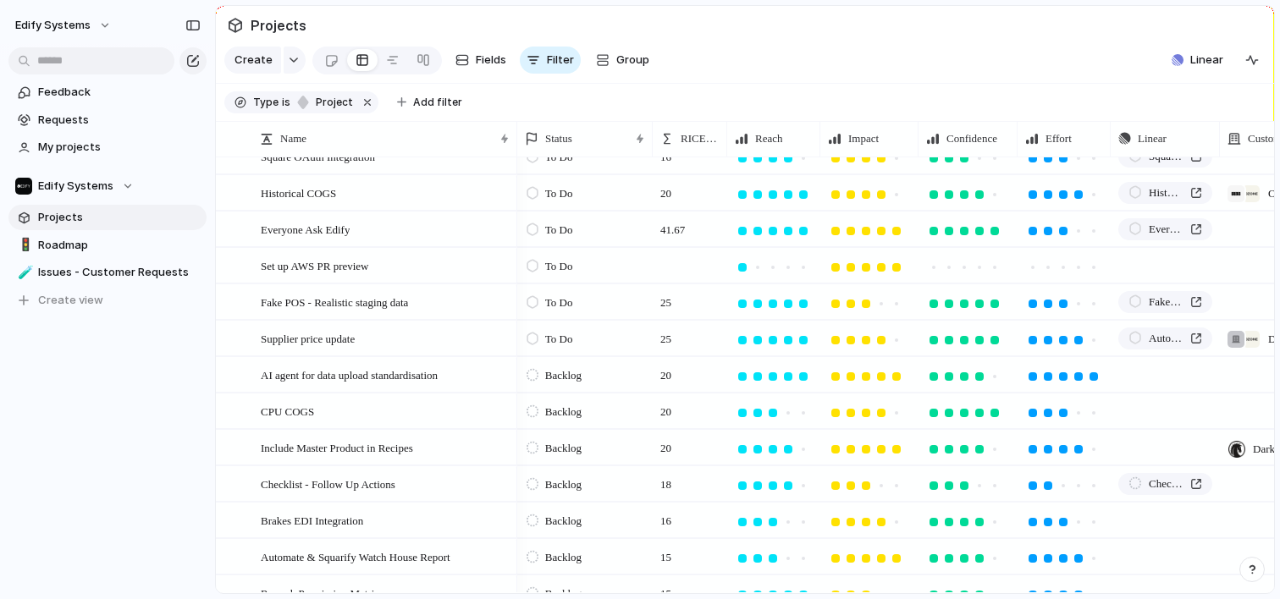
scroll to position [445, 0]
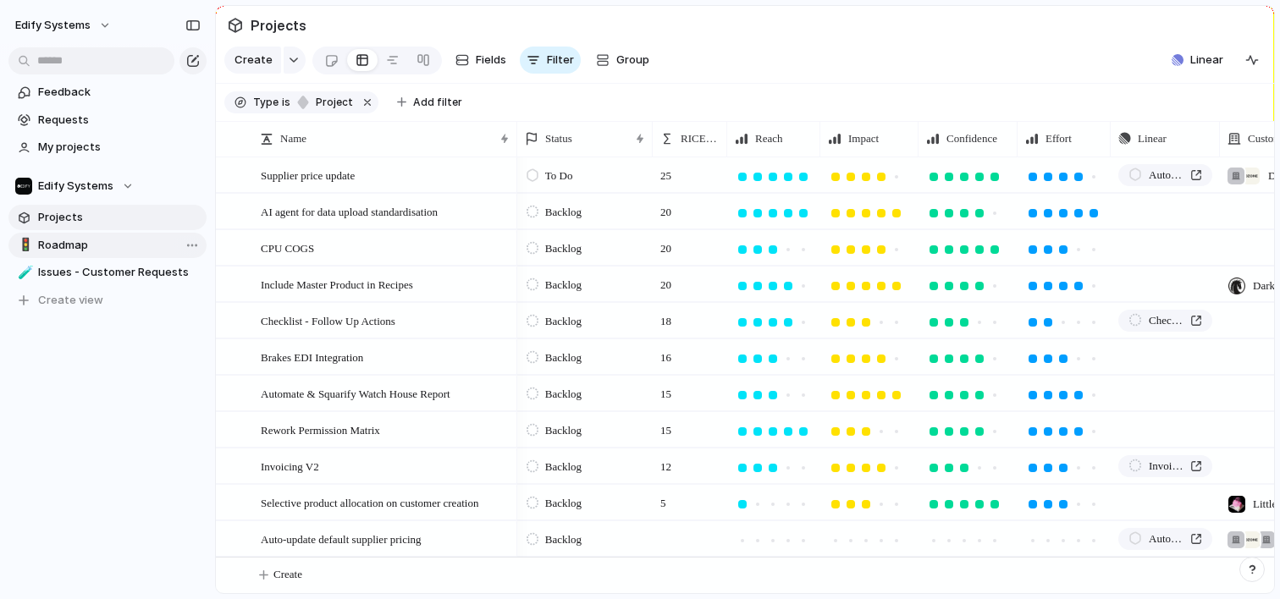
click at [71, 246] on span "Roadmap" at bounding box center [119, 245] width 162 height 17
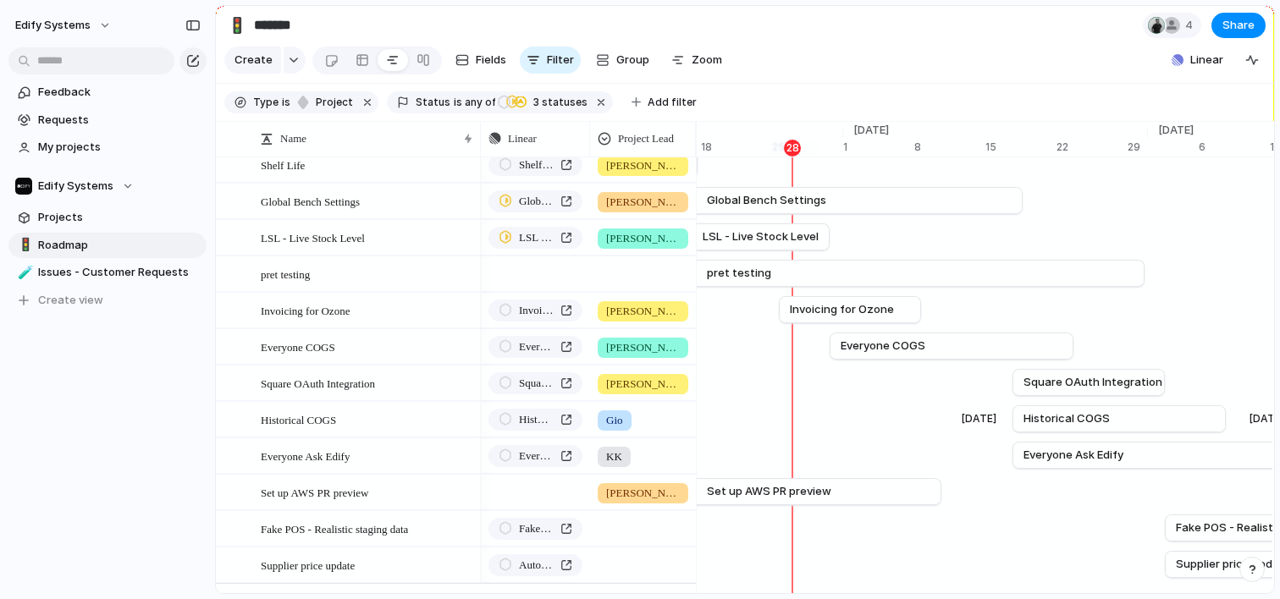
scroll to position [0, 11304]
click at [572, 489] on div "button" at bounding box center [572, 492] width 12 height 7
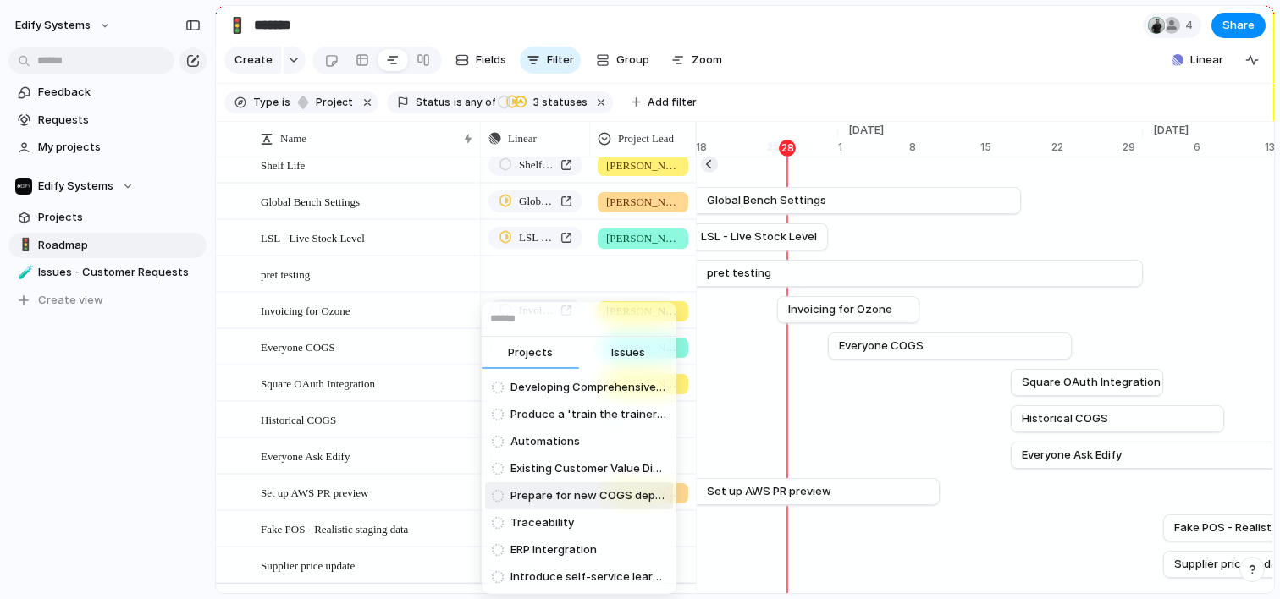
click at [747, 489] on div "Projects Issues Developing Comprehensive COGs tests Produce a 'train the traine…" at bounding box center [640, 299] width 1280 height 599
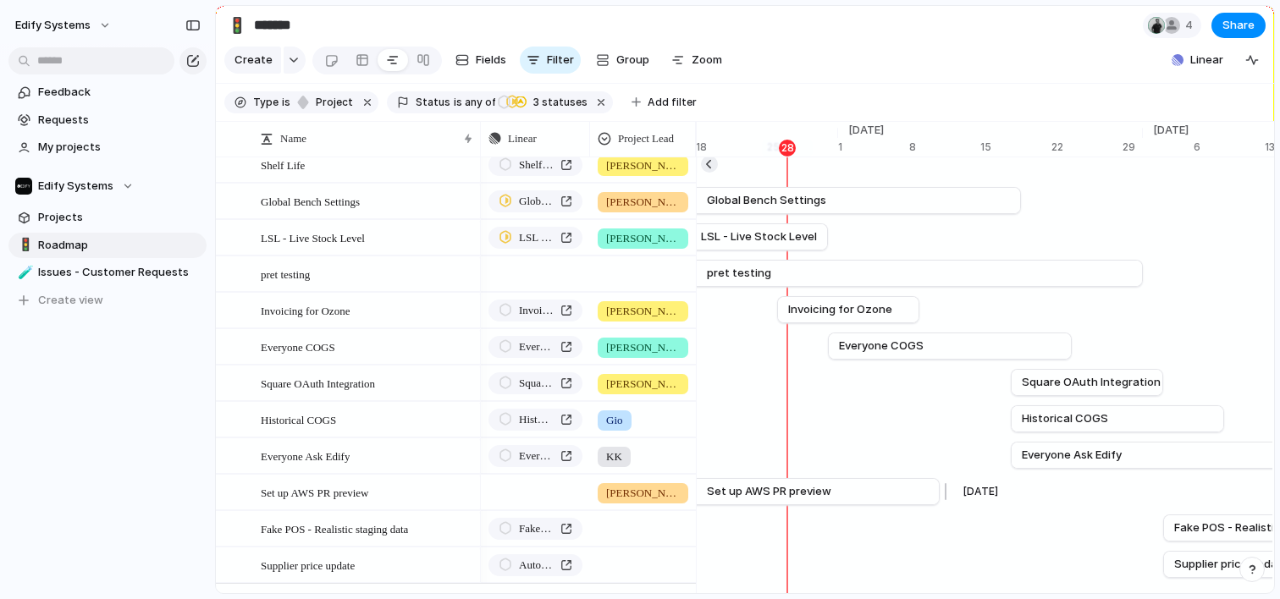
click at [766, 491] on span "Set up AWS PR preview" at bounding box center [769, 491] width 124 height 17
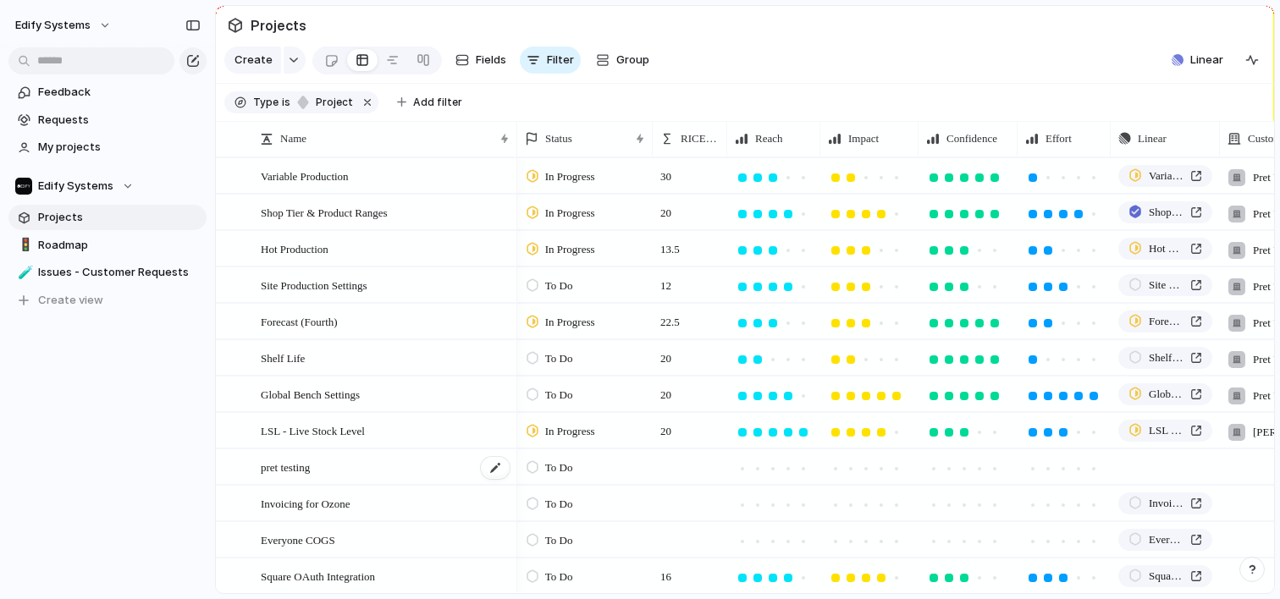
scroll to position [37, 0]
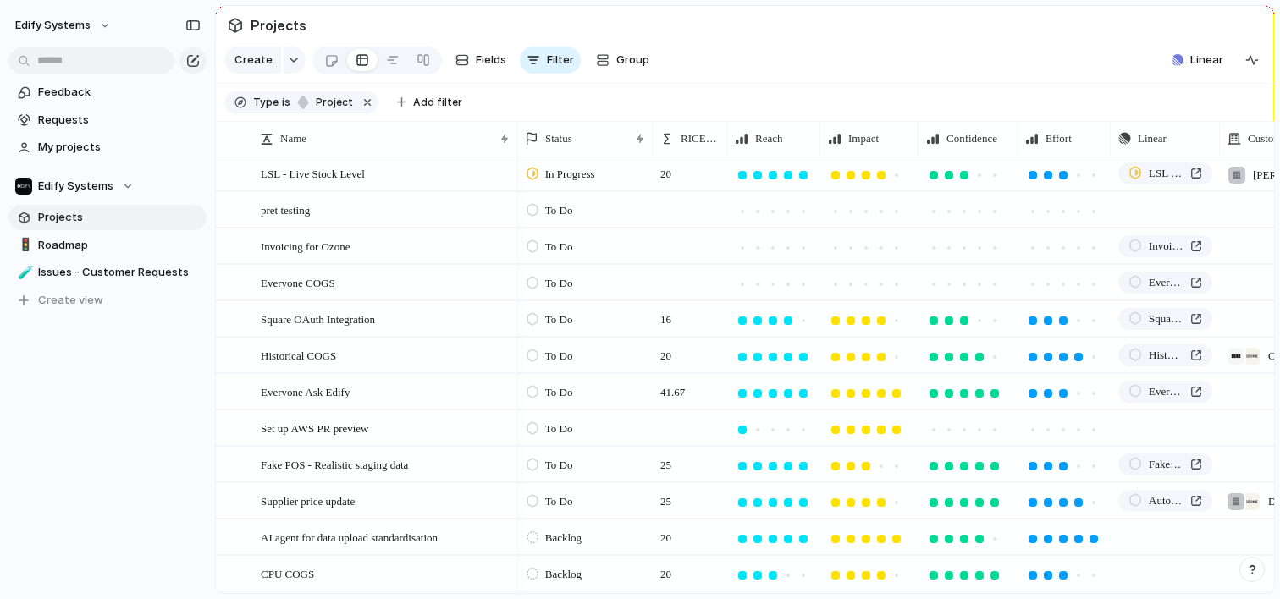
click at [535, 427] on div at bounding box center [532, 428] width 12 height 15
click at [563, 552] on span "Completed" at bounding box center [574, 546] width 59 height 17
click at [158, 412] on div "Feedback Requests My projects Edify Systems Projects 🚦 Roadmap 🧪 Issues - Custo…" at bounding box center [107, 225] width 215 height 450
click at [63, 240] on span "Roadmap" at bounding box center [119, 245] width 162 height 17
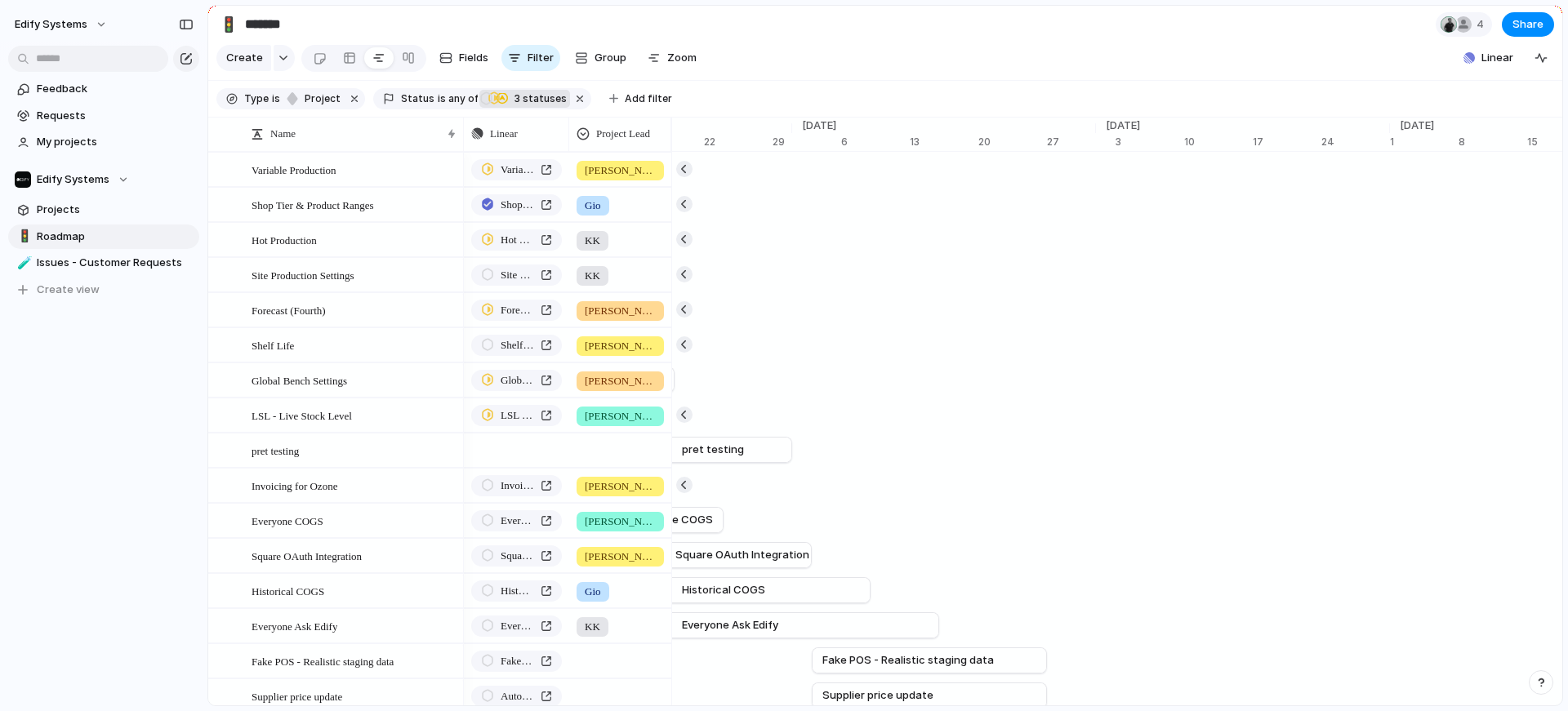
click at [529, 106] on span "3 statuses" at bounding box center [537, 98] width 57 height 14
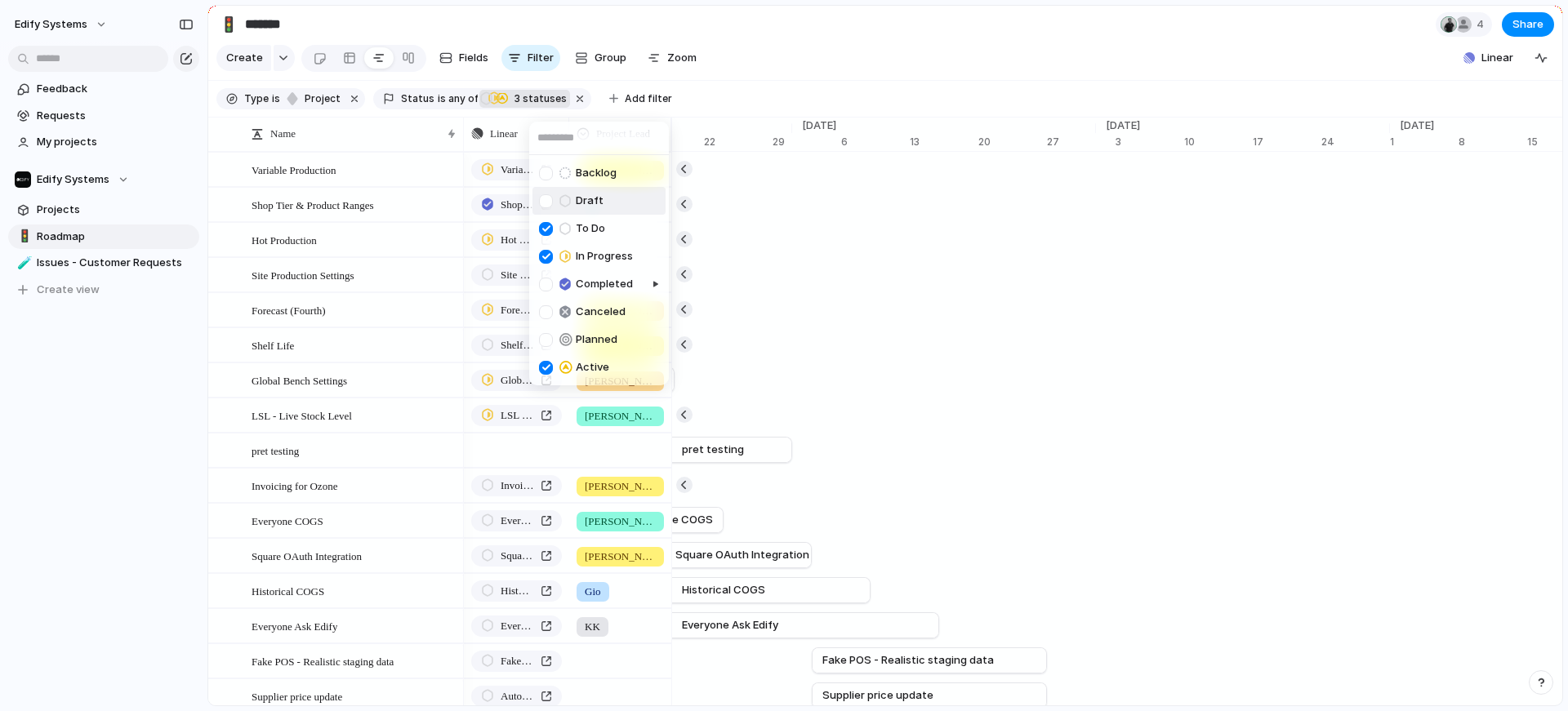
click at [890, 106] on div "Backlog Draft To Do In Progress Completed Canceled Planned Active" at bounding box center [784, 355] width 1568 height 711
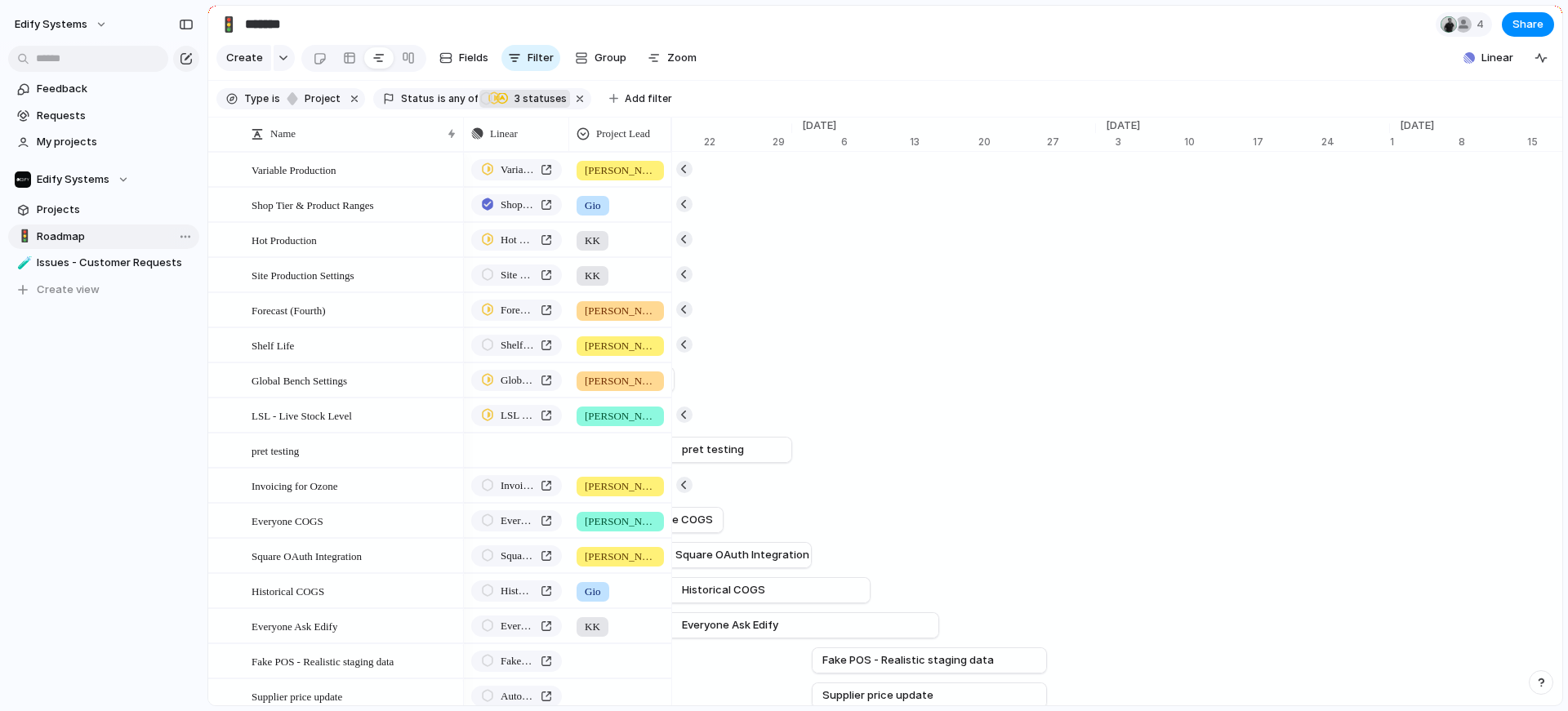
click at [98, 232] on span "Roadmap" at bounding box center [115, 236] width 156 height 16
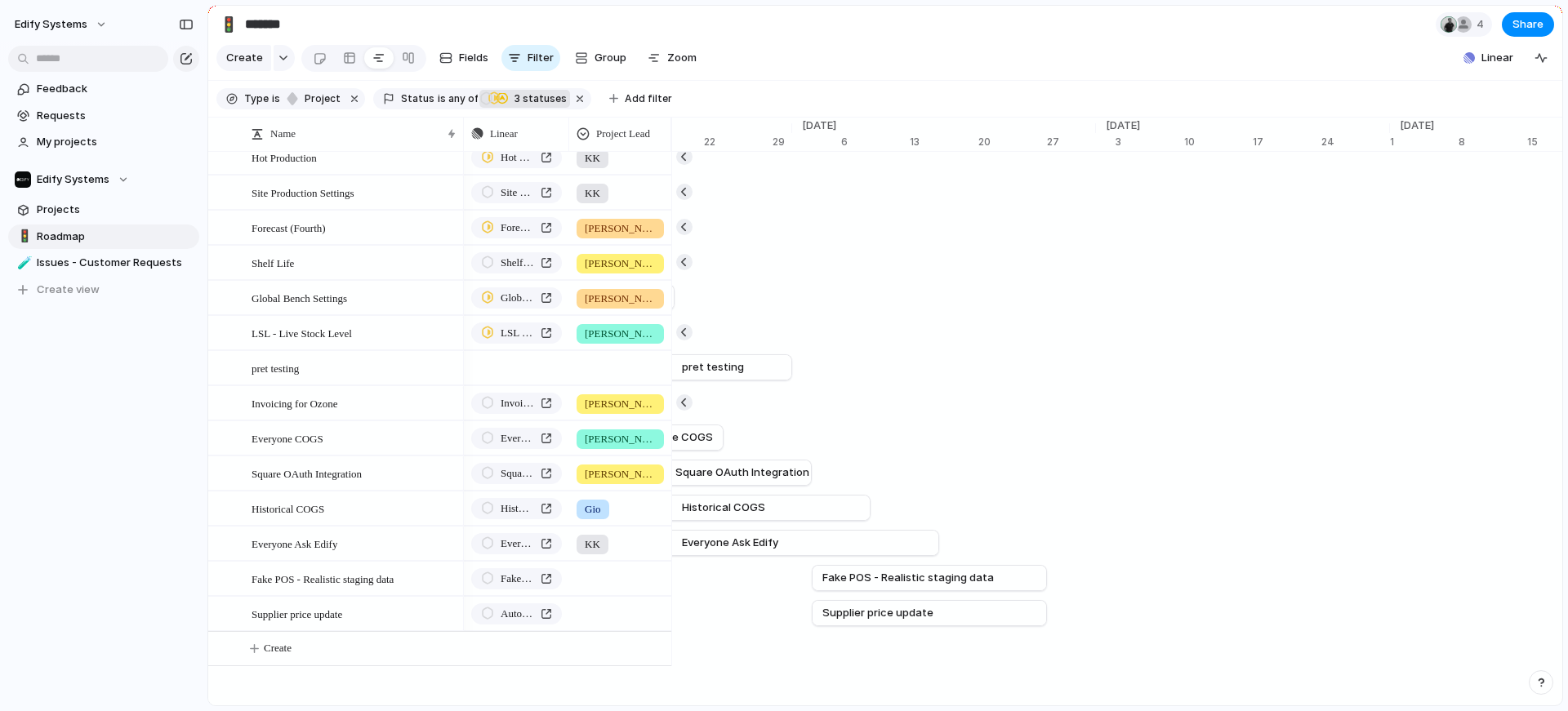
scroll to position [124, 0]
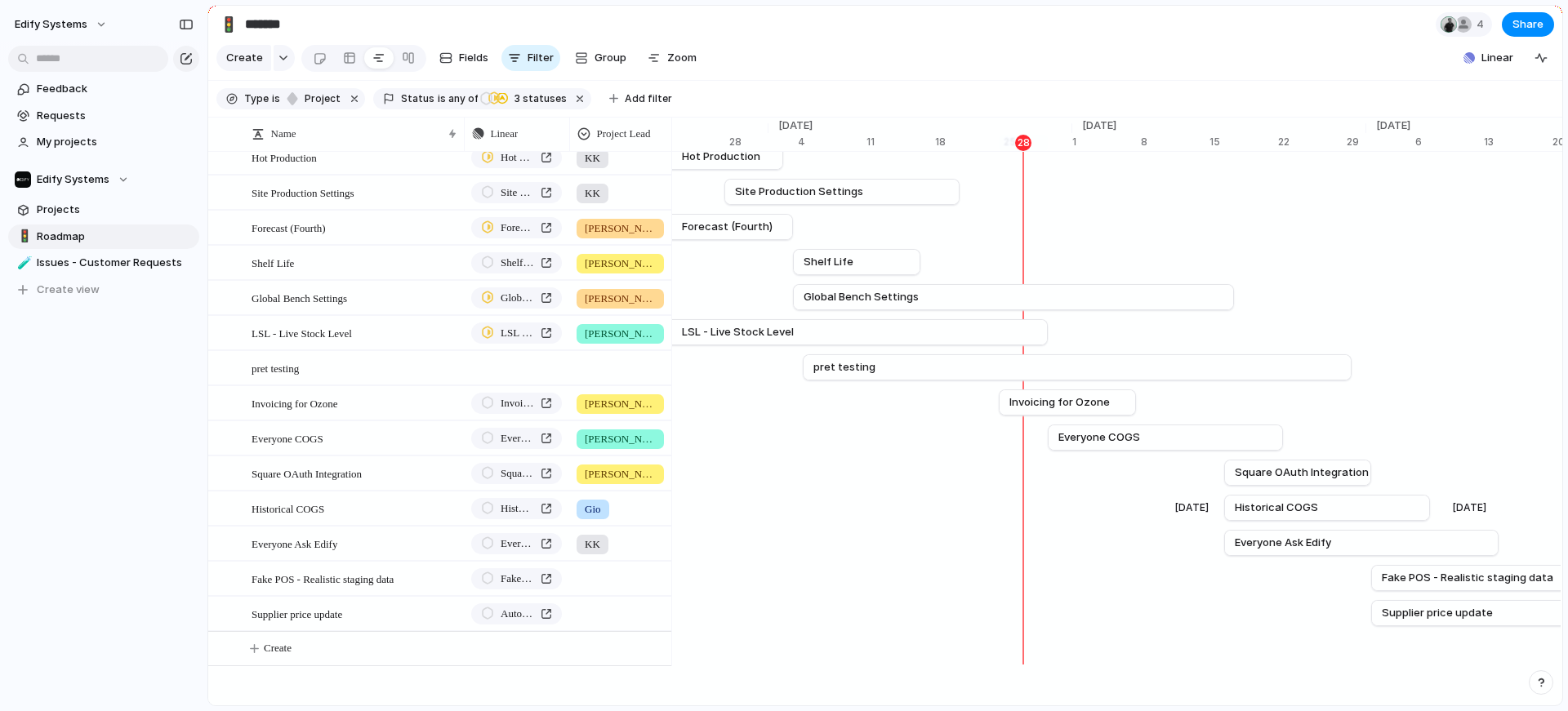
scroll to position [0, 10644]
